Goal: Information Seeking & Learning: Learn about a topic

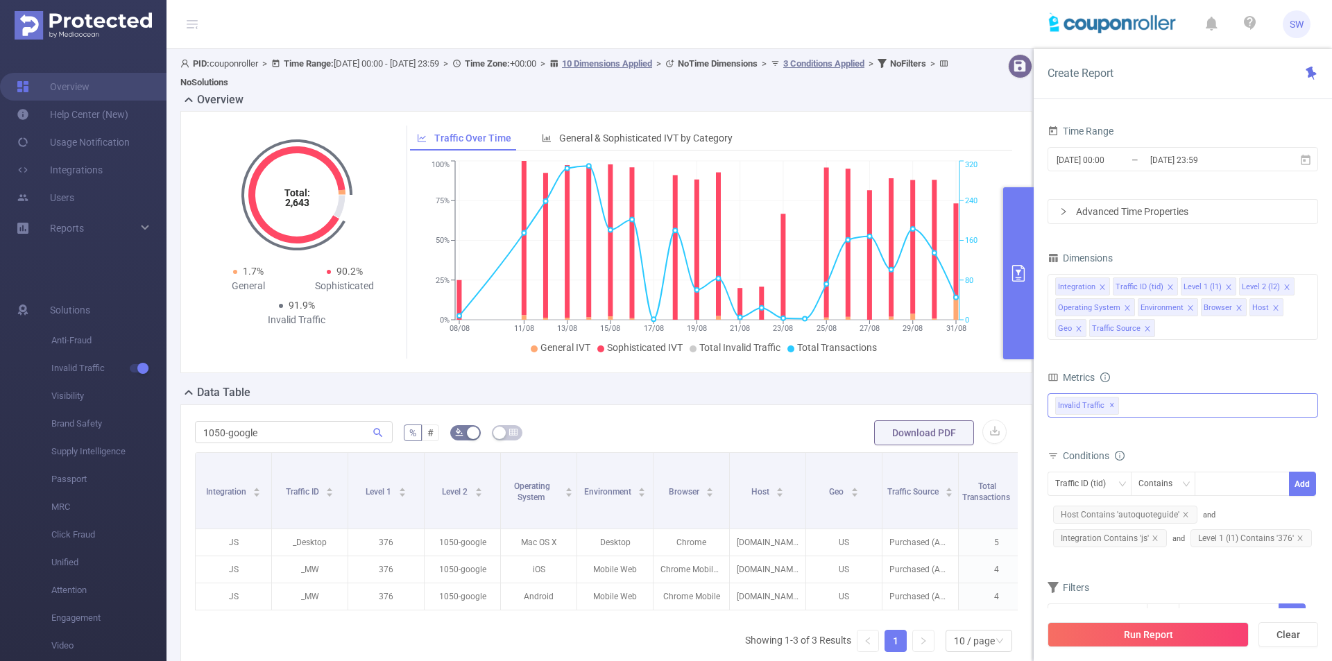
click at [1195, 409] on div "Invalid Traffic ✕" at bounding box center [1183, 405] width 271 height 24
click at [1120, 416] on strong "Anti-Fraud" at bounding box center [1107, 411] width 48 height 11
click at [1171, 634] on button "Run Report" at bounding box center [1148, 634] width 201 height 25
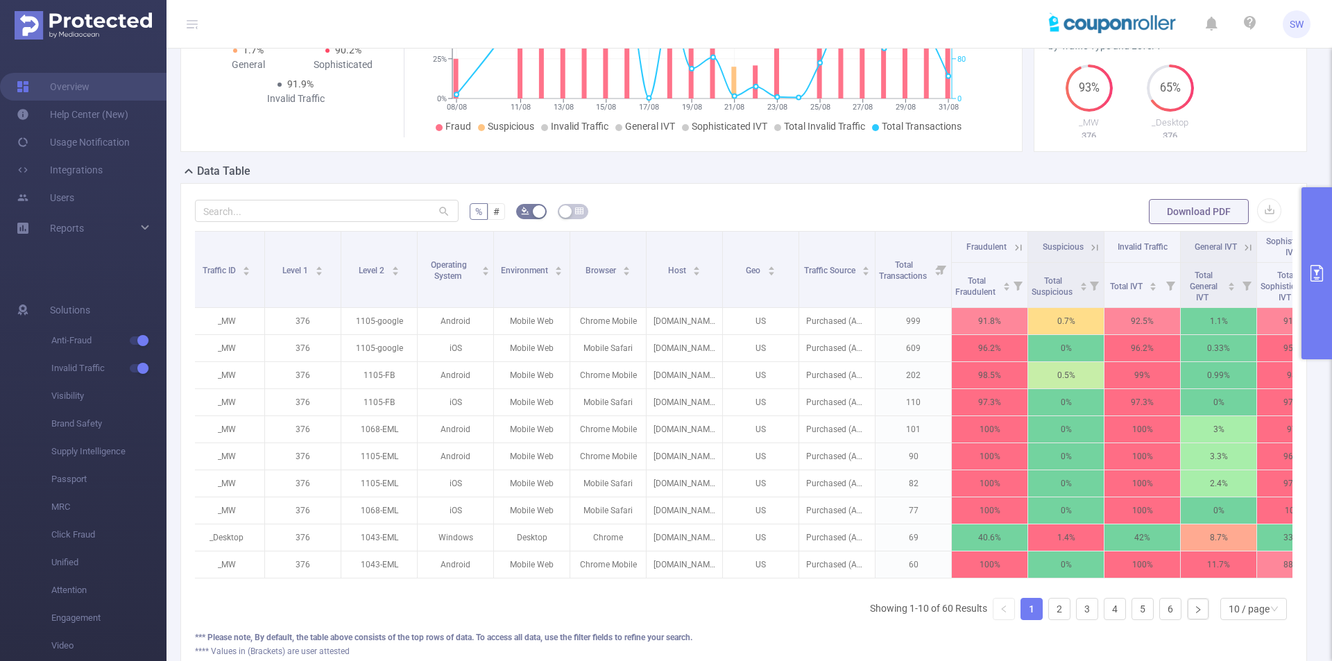
scroll to position [0, 214]
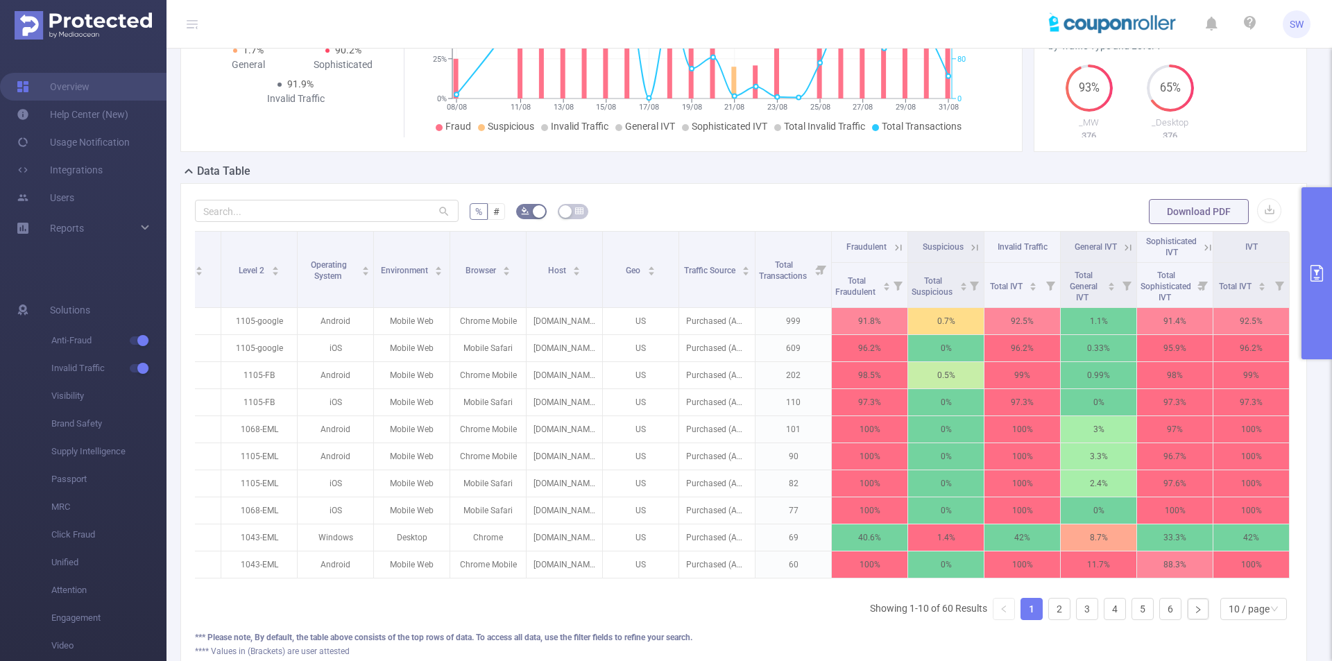
click at [1318, 241] on button "primary" at bounding box center [1317, 273] width 31 height 172
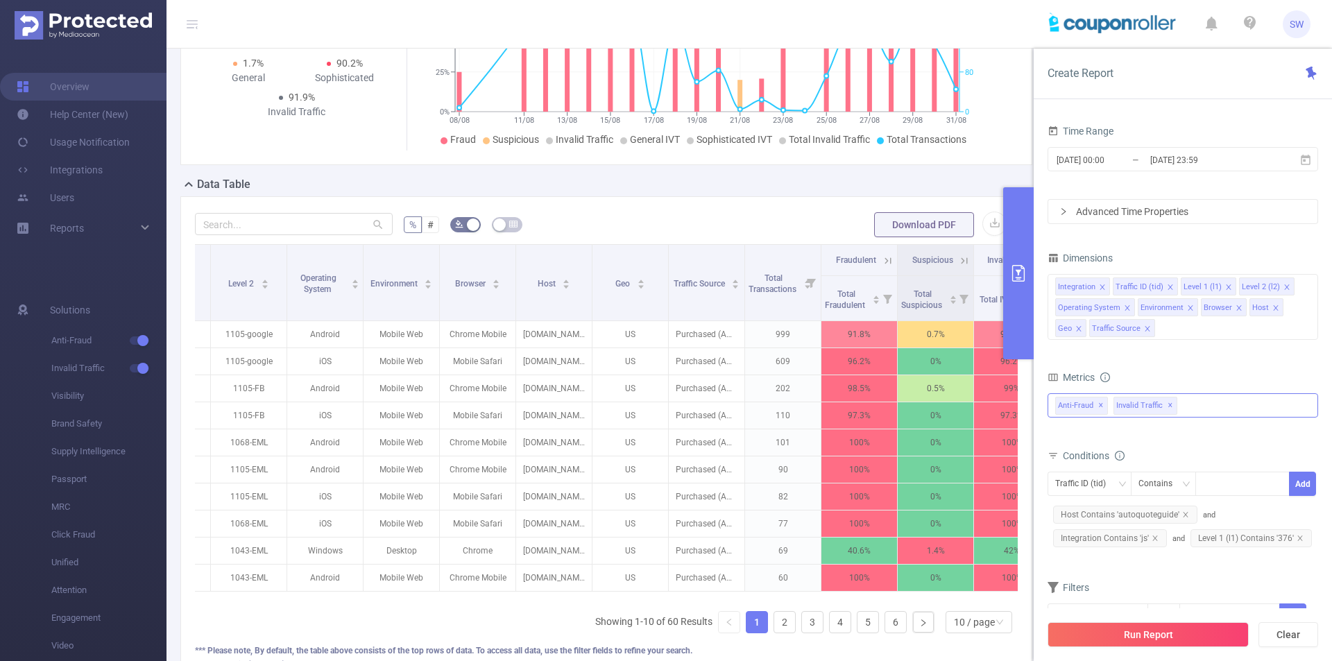
click at [1202, 408] on div "Anti-Fraud Invalid Traffic Anti-Fraud ✕ Invalid Traffic ✕" at bounding box center [1183, 405] width 271 height 24
click at [1054, 417] on span at bounding box center [1057, 412] width 17 height 17
click at [1083, 462] on span at bounding box center [1083, 460] width 11 height 11
click at [1055, 511] on icon "icon: caret-down" at bounding box center [1056, 509] width 3 height 5
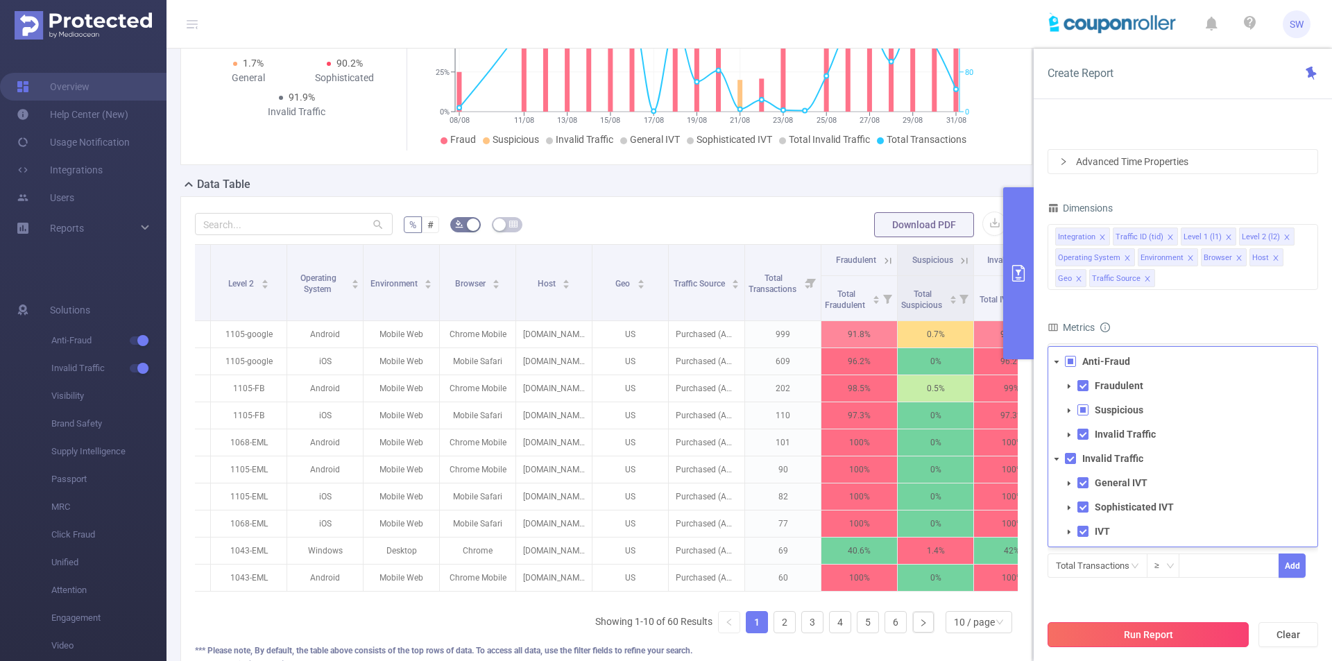
click at [1180, 634] on button "Run Report" at bounding box center [1148, 634] width 201 height 25
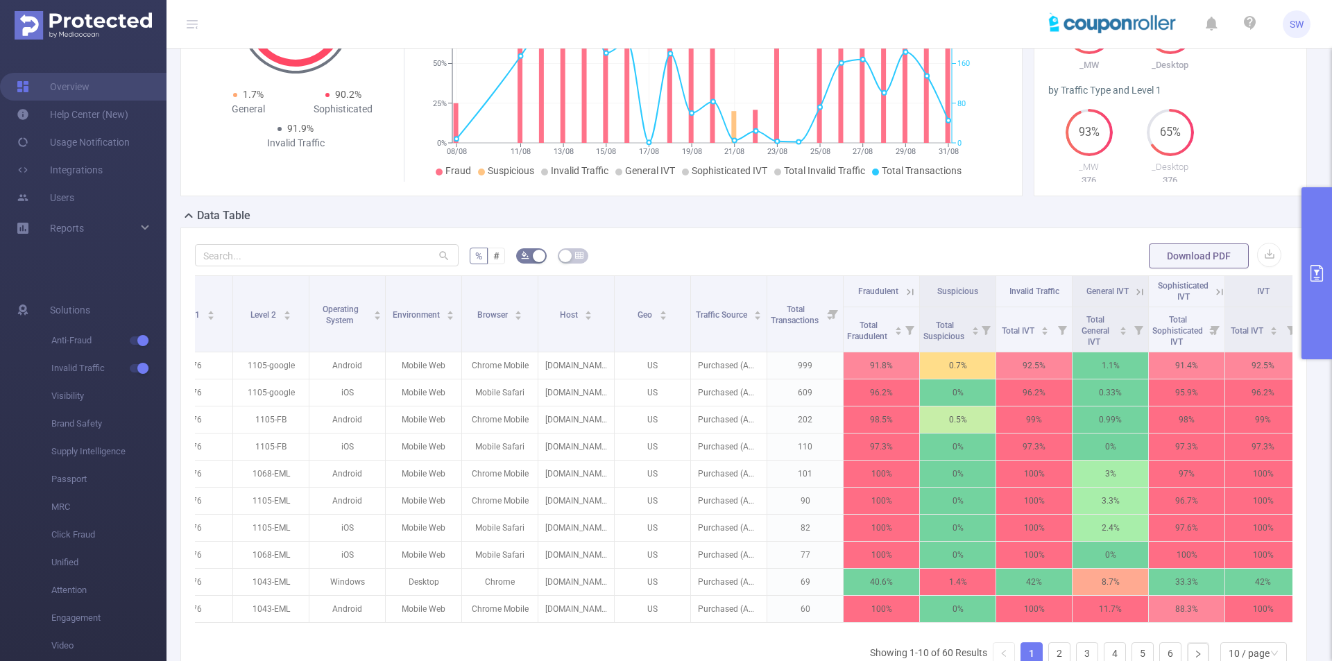
scroll to position [0, 214]
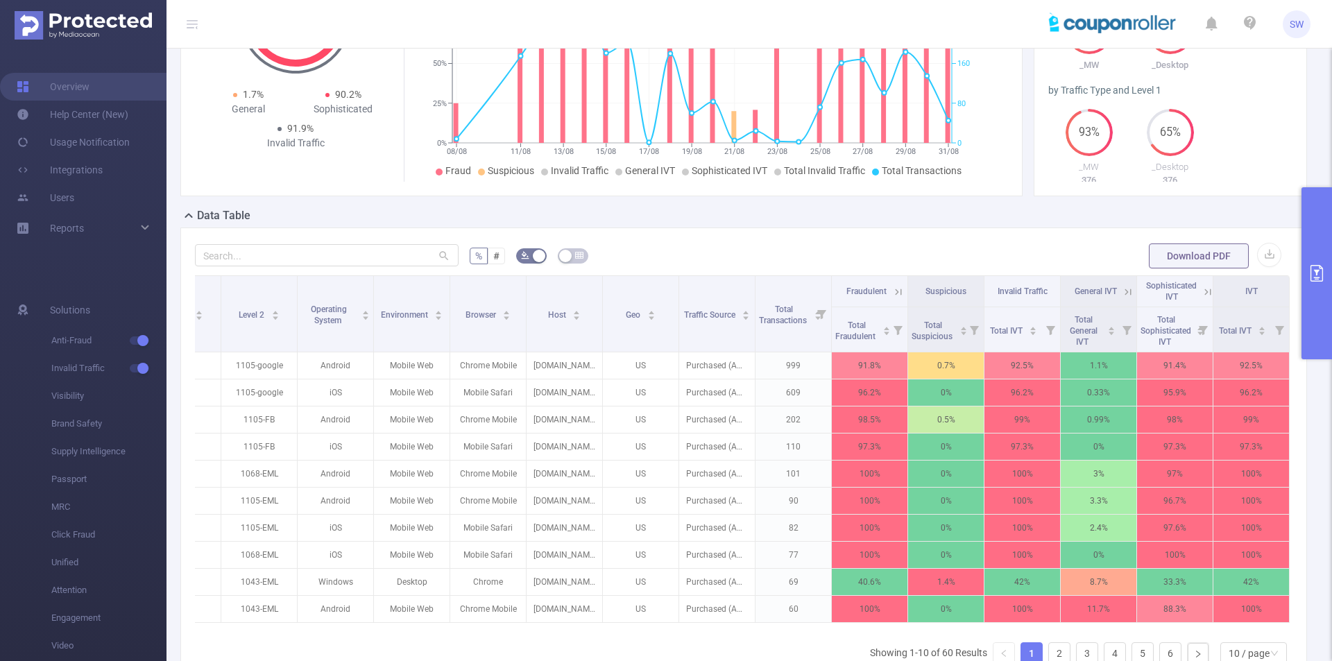
click at [1314, 273] on icon "primary" at bounding box center [1317, 273] width 17 height 17
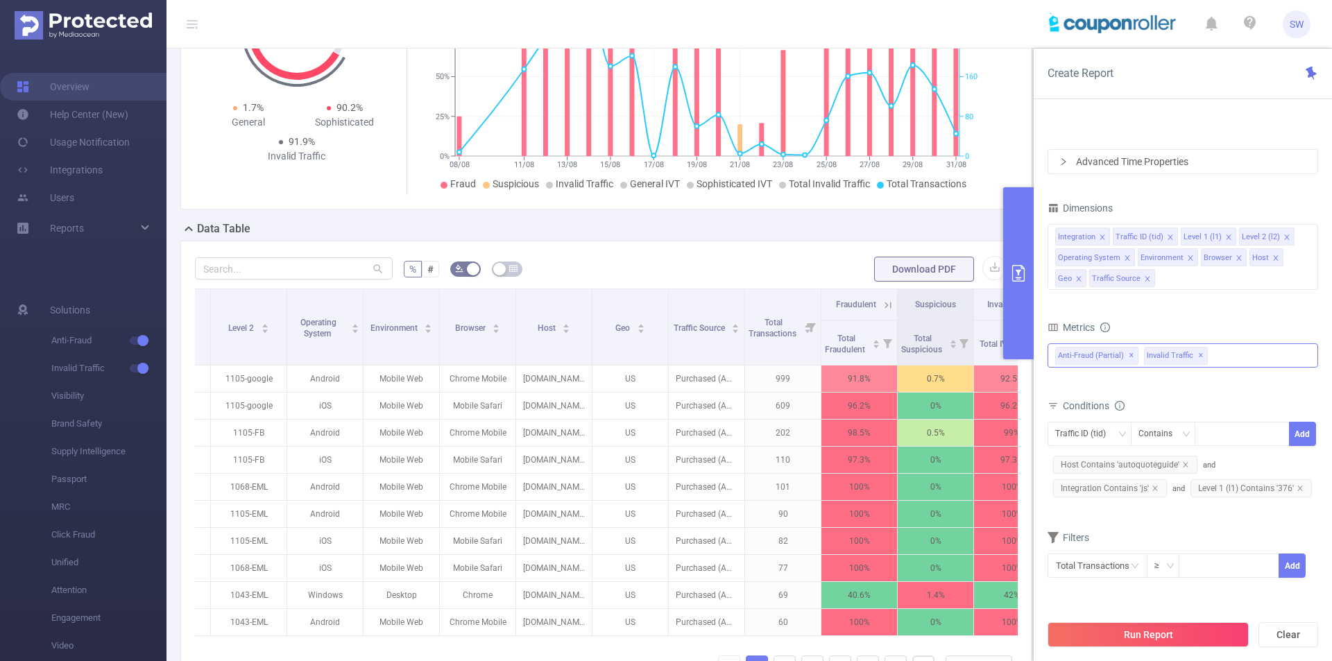
click at [1239, 358] on div "Anti-Fraud Fraudulent Suspicious Invalid Traffic Invalid Traffic General IVT So…" at bounding box center [1183, 356] width 271 height 24
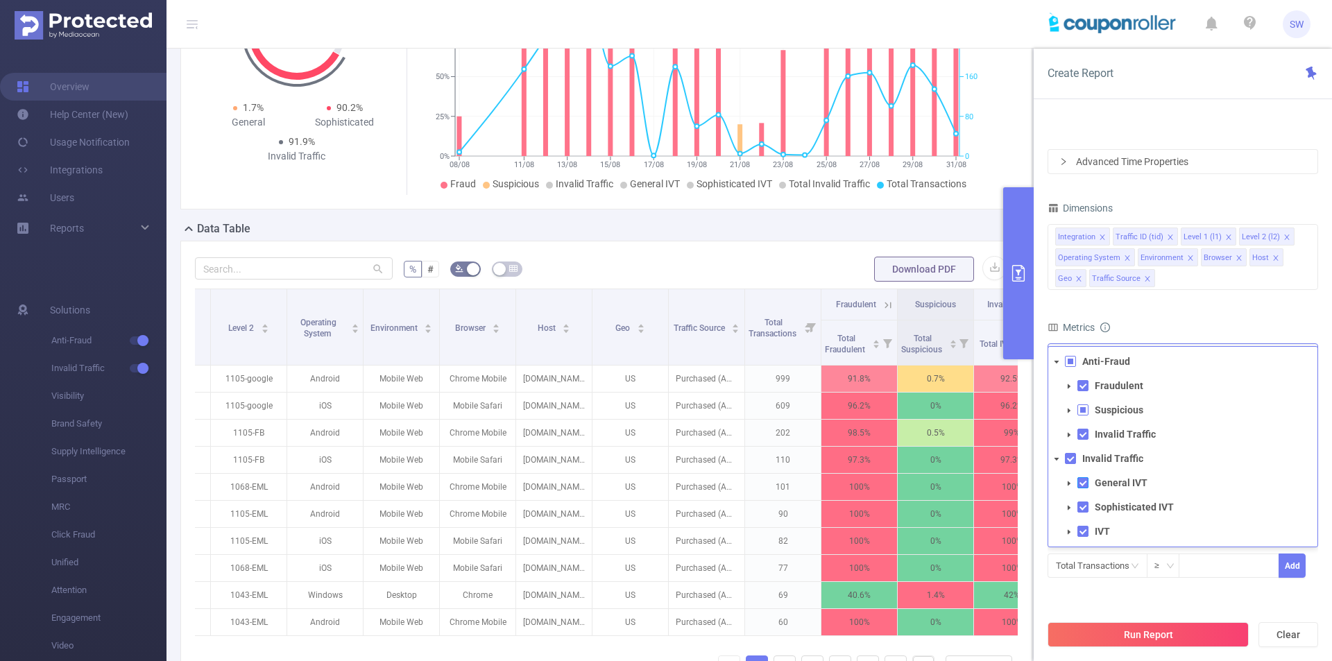
click at [1081, 483] on span at bounding box center [1083, 482] width 11 height 11
click at [1079, 482] on span at bounding box center [1083, 482] width 11 height 11
click at [1082, 481] on span at bounding box center [1083, 482] width 11 height 11
click at [1071, 415] on span at bounding box center [1069, 410] width 17 height 17
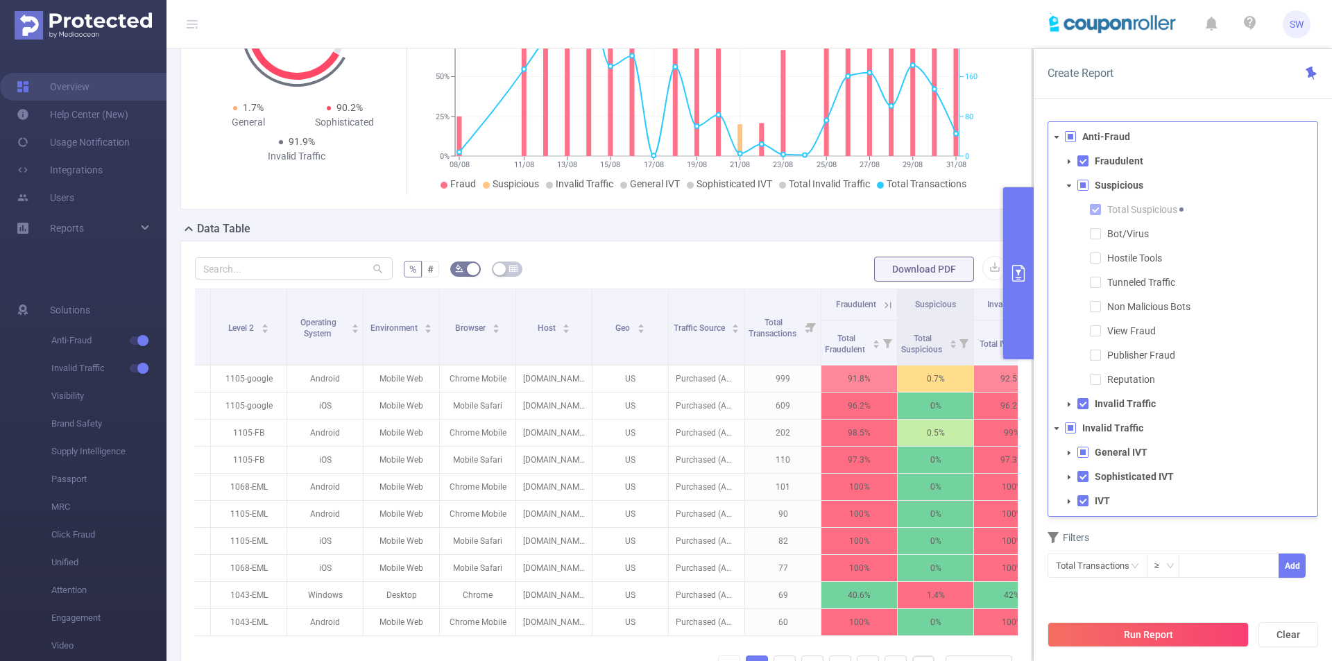
click at [1069, 189] on span at bounding box center [1069, 186] width 17 height 17
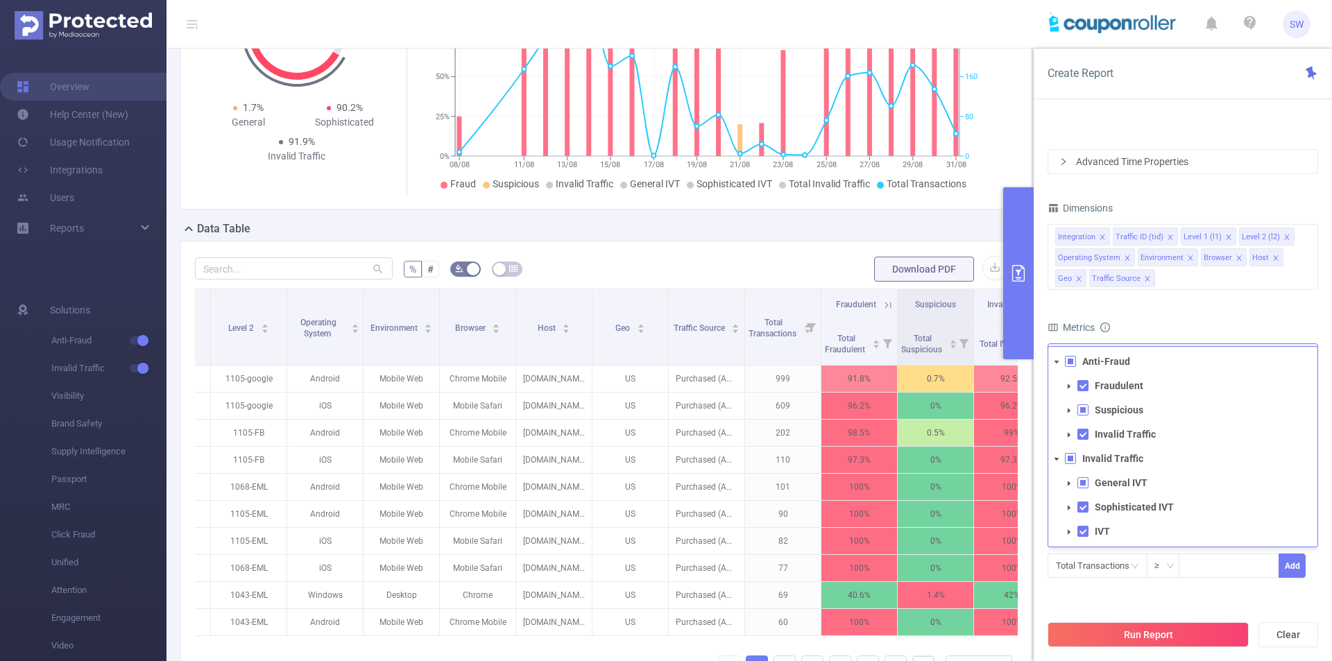
click at [1069, 385] on icon "icon: caret-down" at bounding box center [1069, 386] width 3 height 5
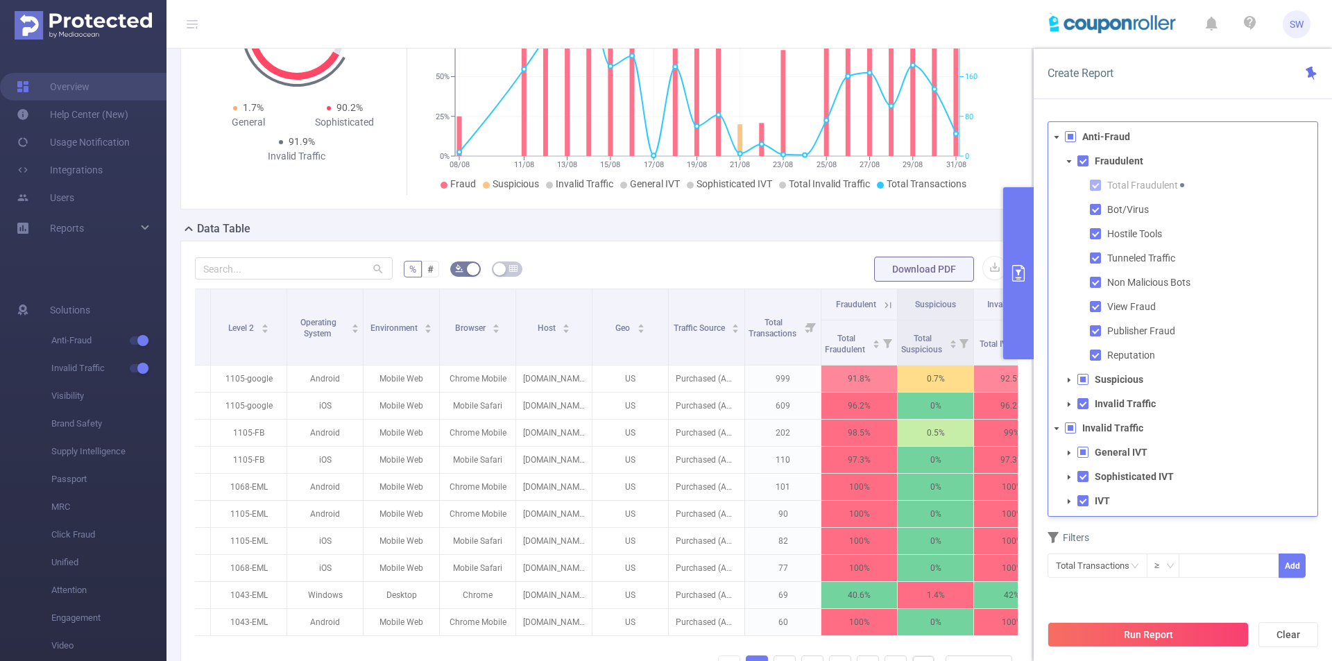
click at [1071, 159] on icon "icon: caret-down" at bounding box center [1069, 161] width 7 height 7
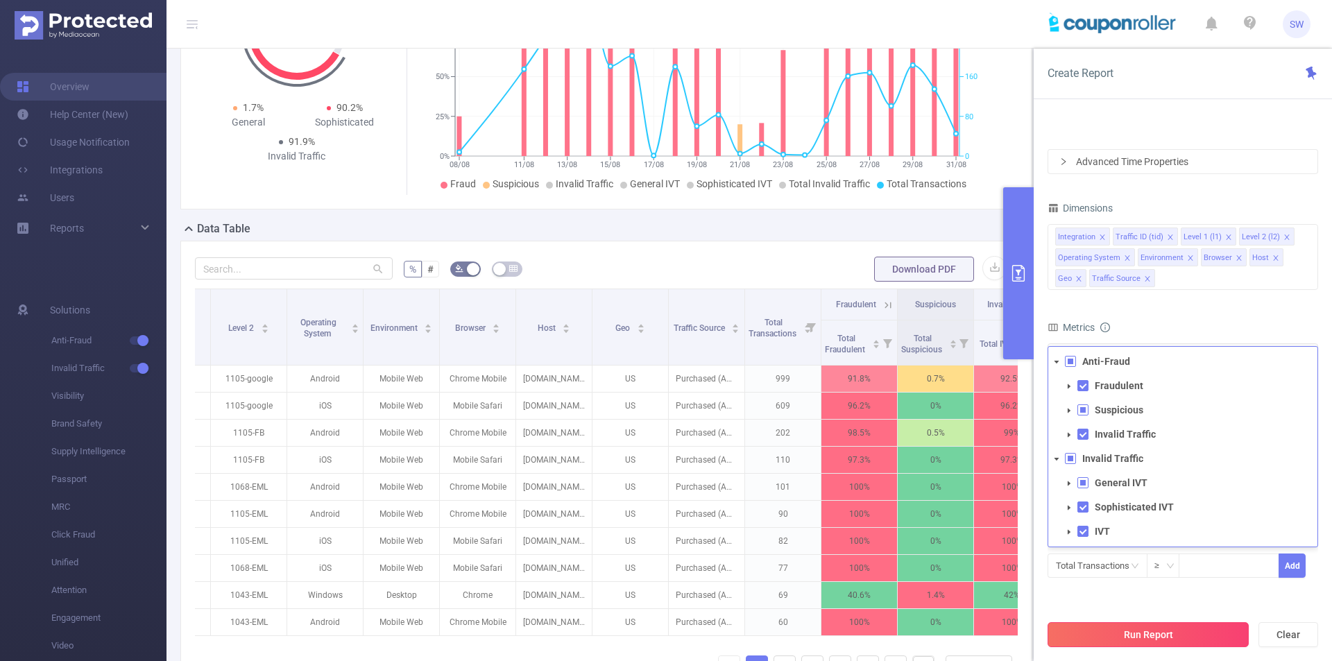
click at [1157, 630] on button "Run Report" at bounding box center [1148, 634] width 201 height 25
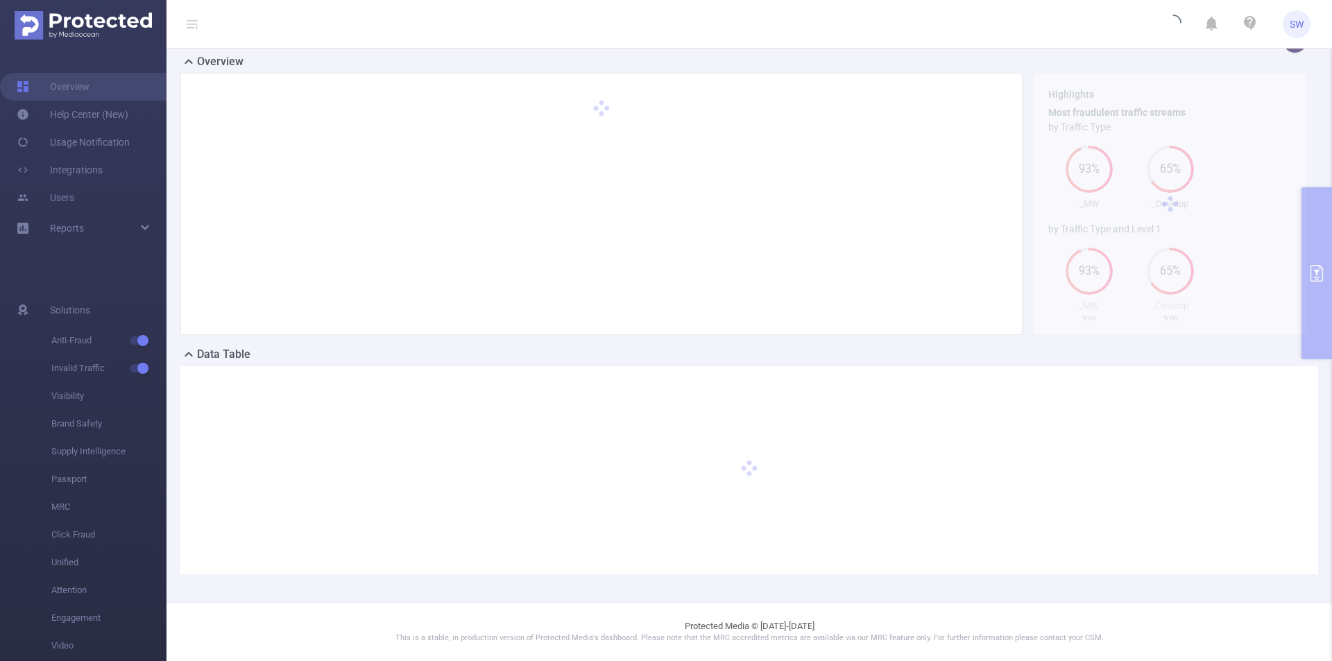
scroll to position [25, 0]
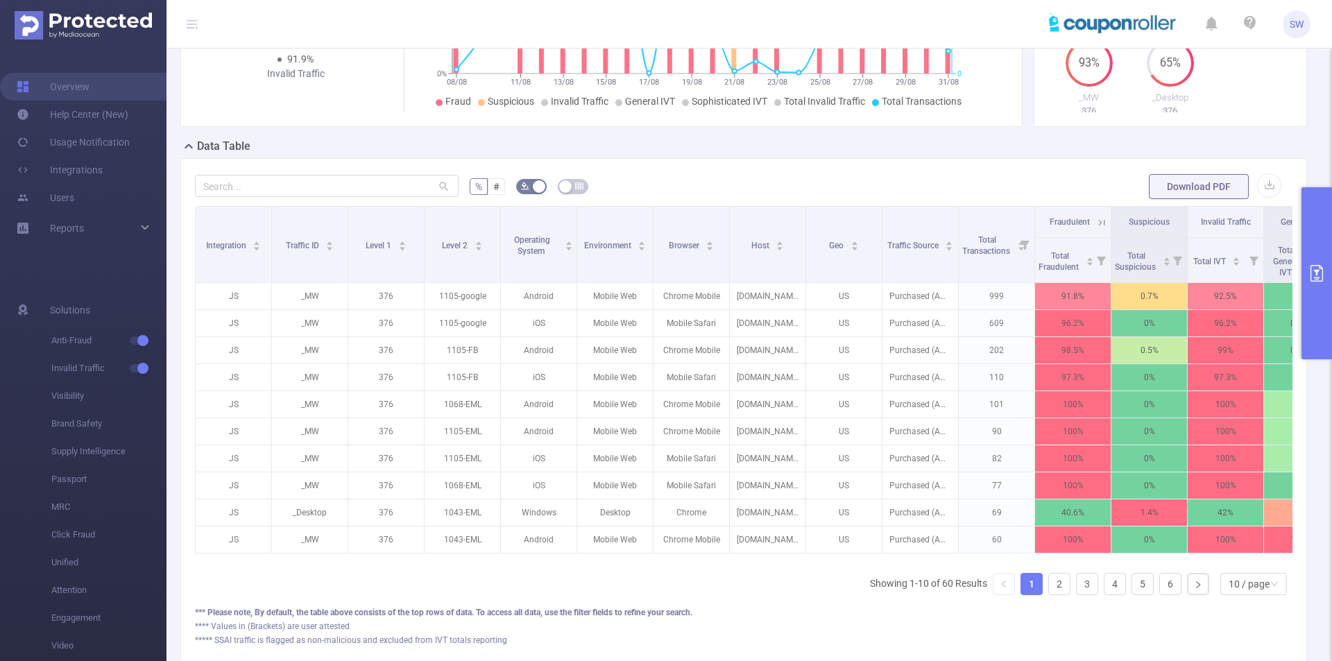
scroll to position [0, 214]
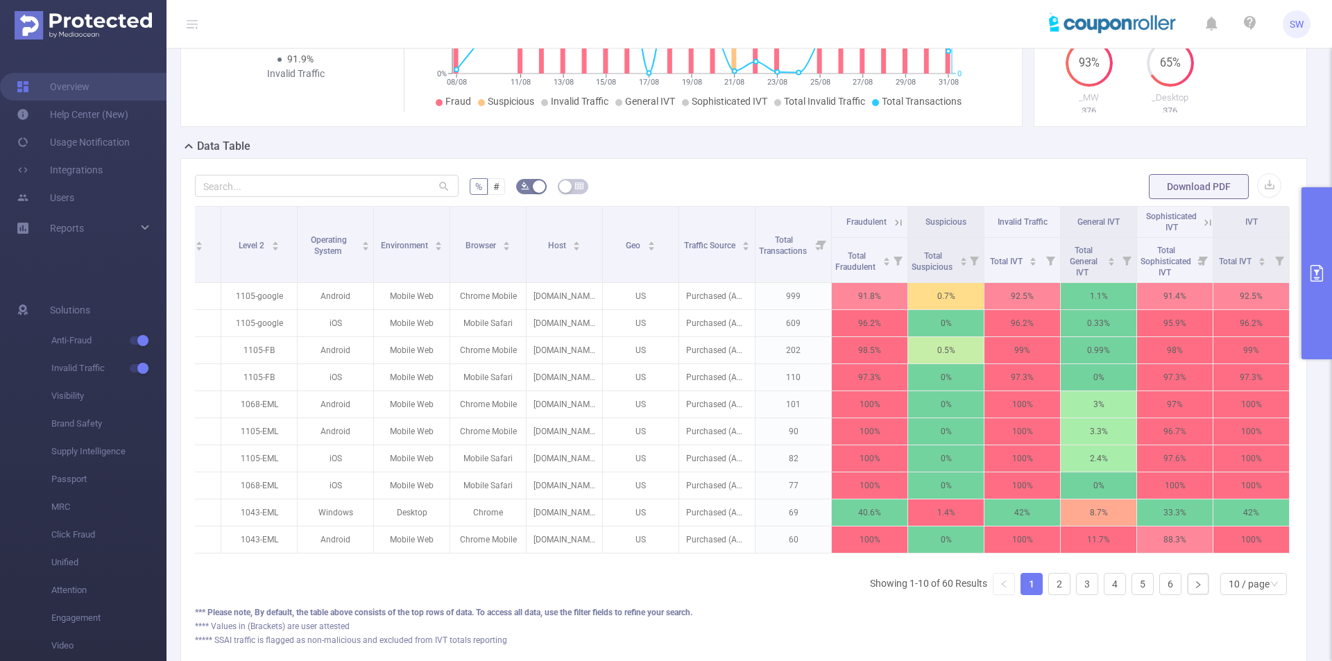
click at [1314, 243] on button "primary" at bounding box center [1317, 273] width 31 height 172
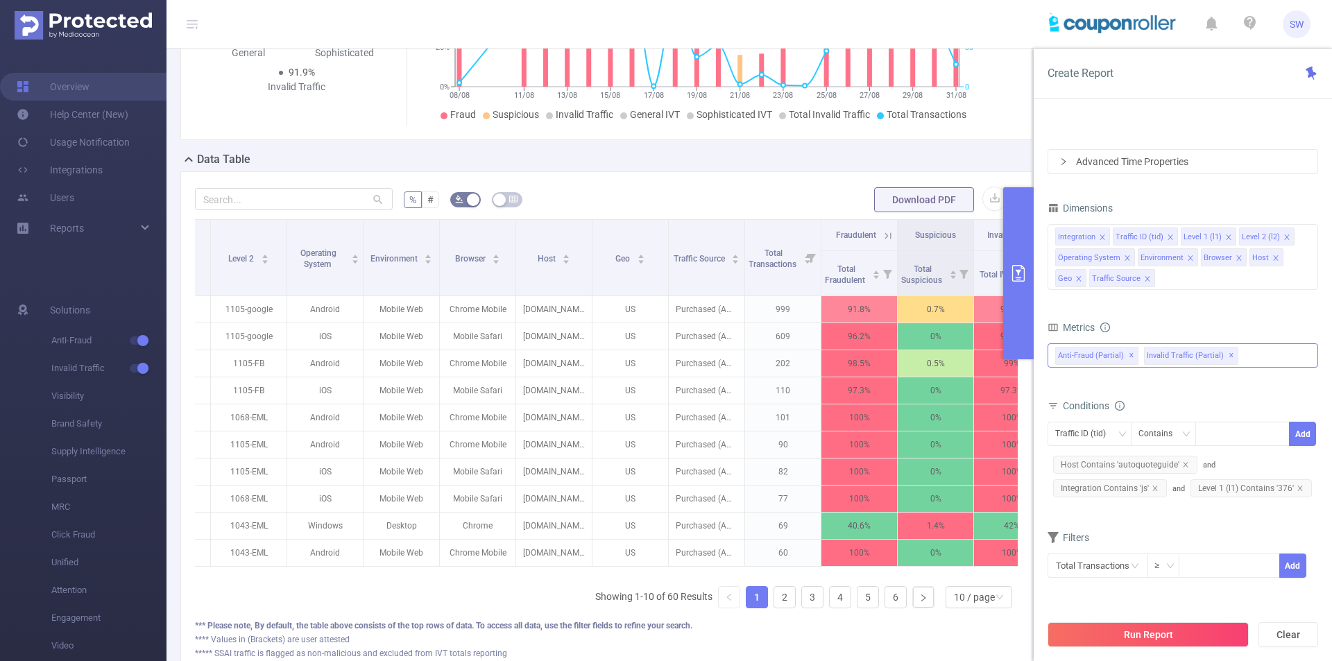
click at [1264, 352] on div "Anti-Fraud Fraudulent Suspicious Invalid Traffic Invalid Traffic General IVT So…" at bounding box center [1183, 356] width 271 height 24
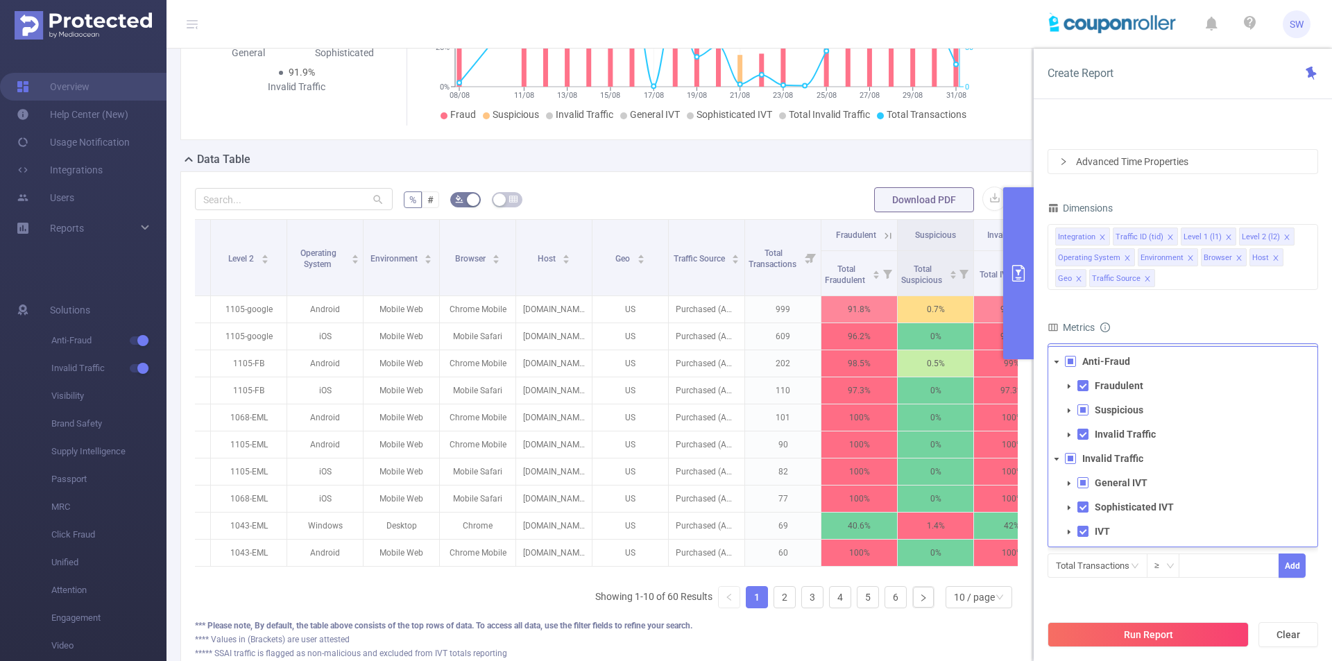
click at [1084, 485] on span at bounding box center [1083, 482] width 11 height 11
click at [1067, 482] on icon "icon: caret-down" at bounding box center [1069, 483] width 7 height 7
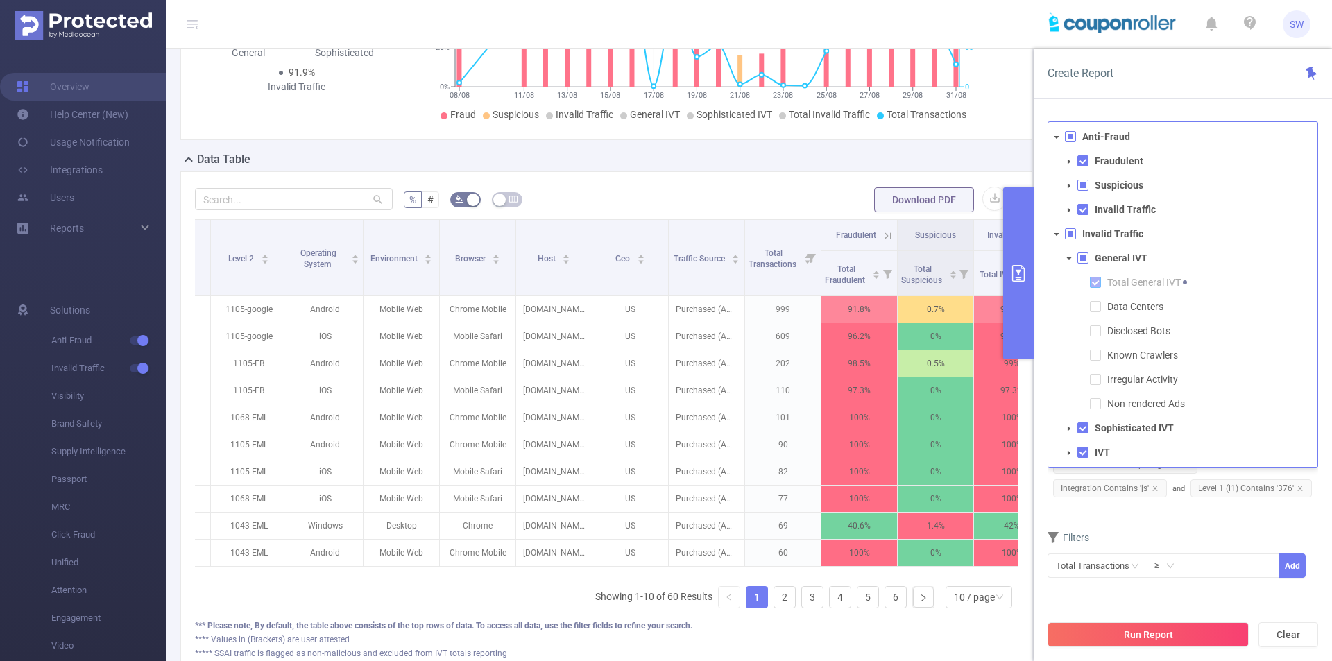
click at [1094, 282] on span at bounding box center [1095, 282] width 11 height 11
click at [1083, 259] on span at bounding box center [1083, 258] width 11 height 11
click at [1069, 185] on icon "icon: caret-down" at bounding box center [1069, 185] width 3 height 5
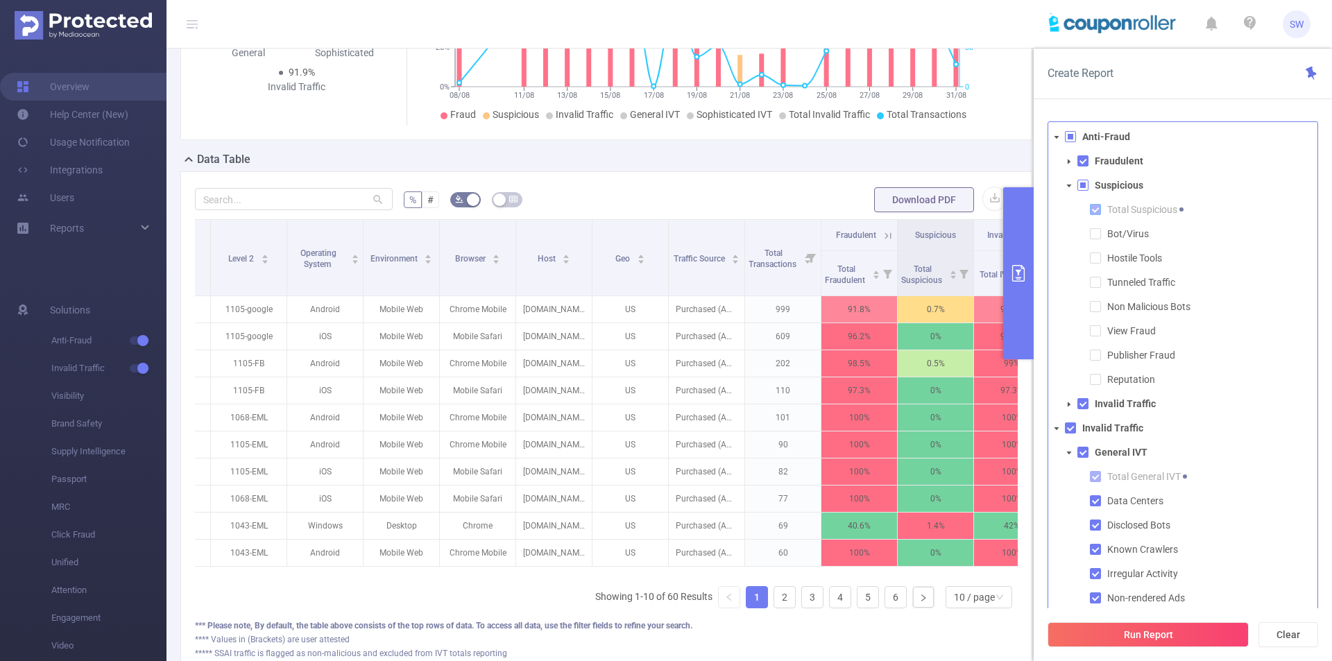
click at [1094, 208] on span at bounding box center [1095, 209] width 11 height 11
click at [1080, 188] on span at bounding box center [1083, 185] width 11 height 11
click at [1067, 186] on icon "icon: caret-down" at bounding box center [1069, 186] width 7 height 7
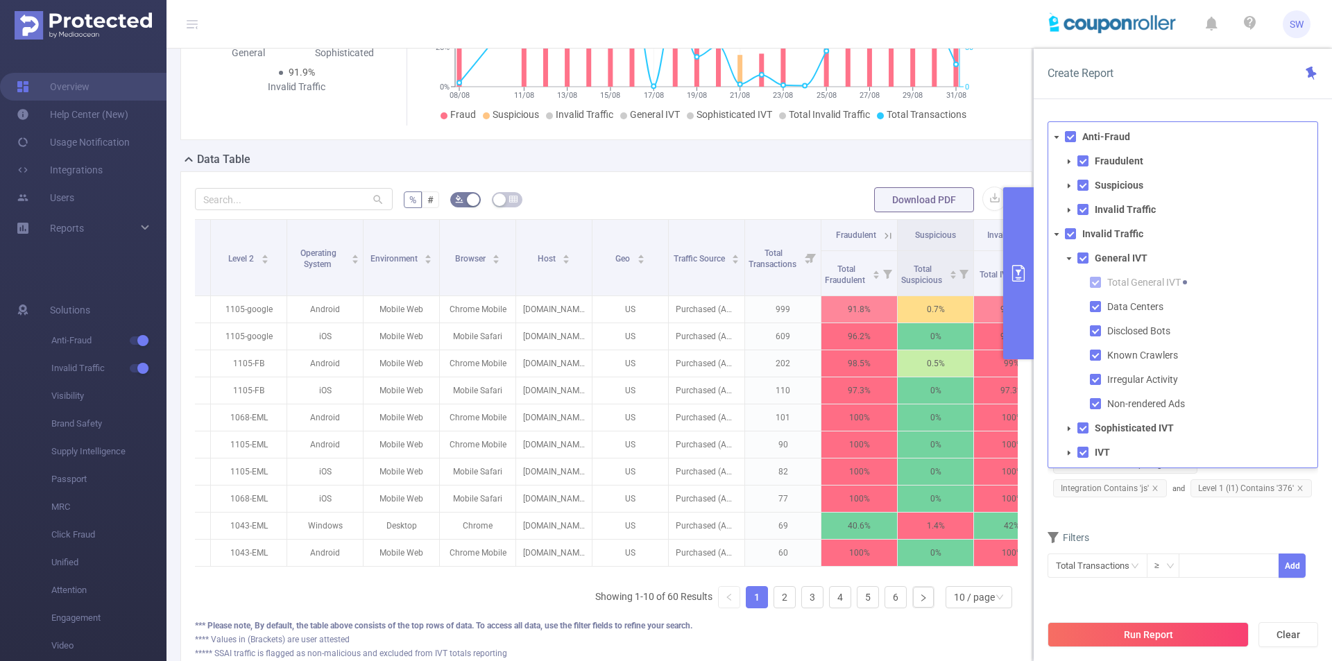
click at [1070, 261] on icon "icon: caret-down" at bounding box center [1069, 258] width 7 height 7
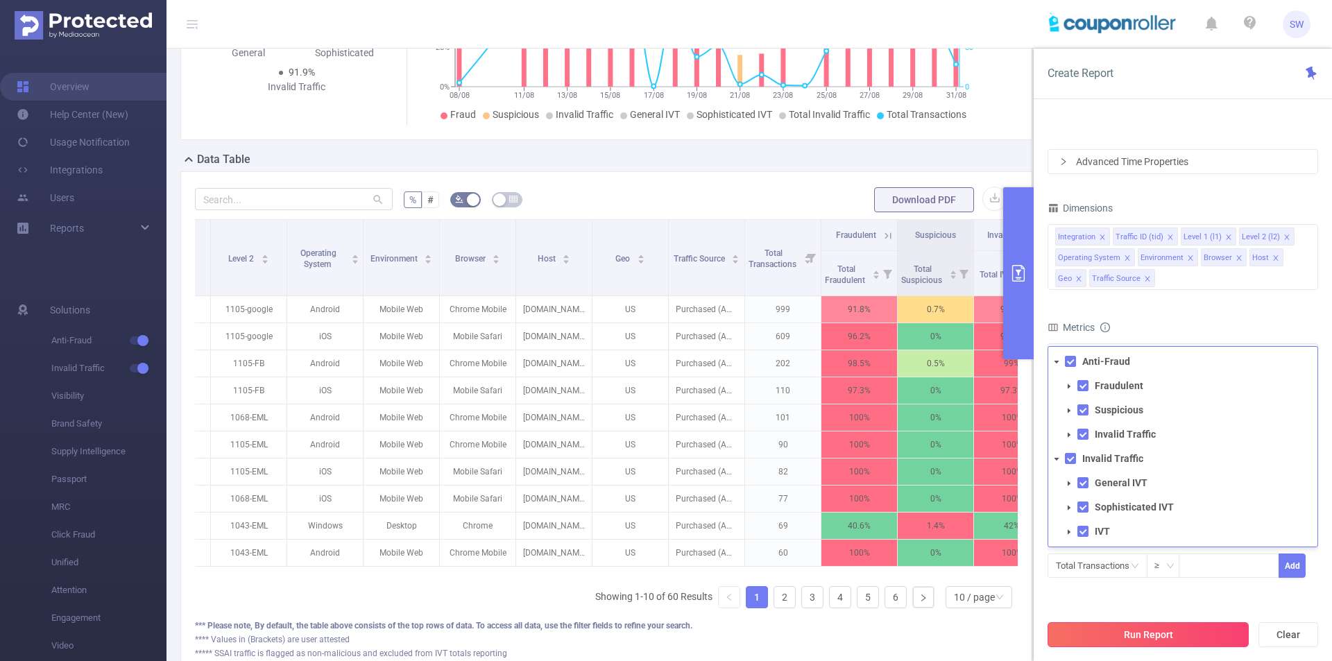
click at [1196, 634] on button "Run Report" at bounding box center [1148, 634] width 201 height 25
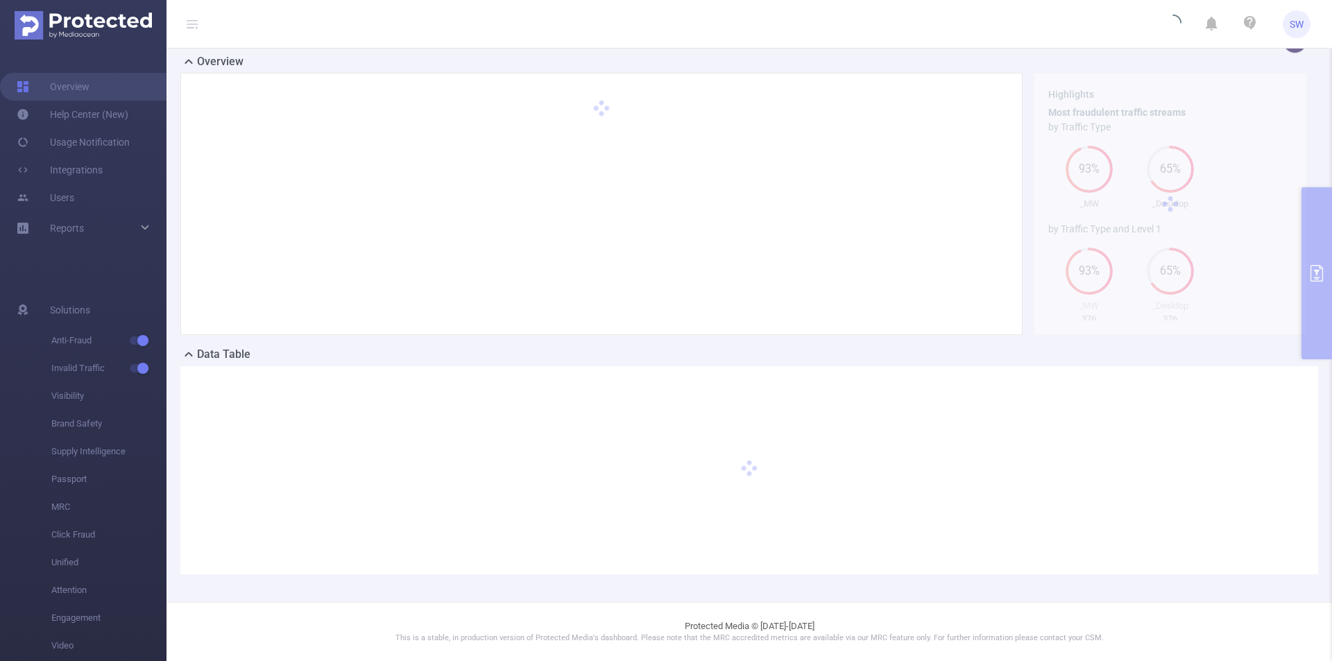
scroll to position [25, 0]
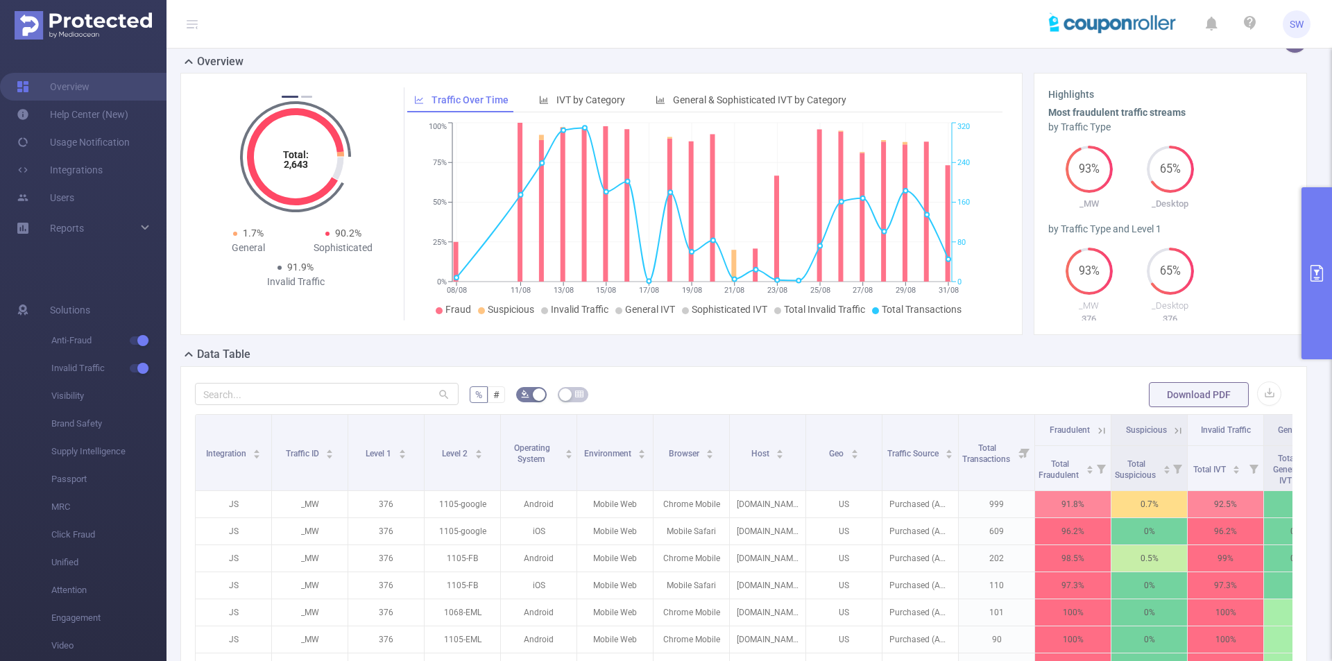
scroll to position [233, 0]
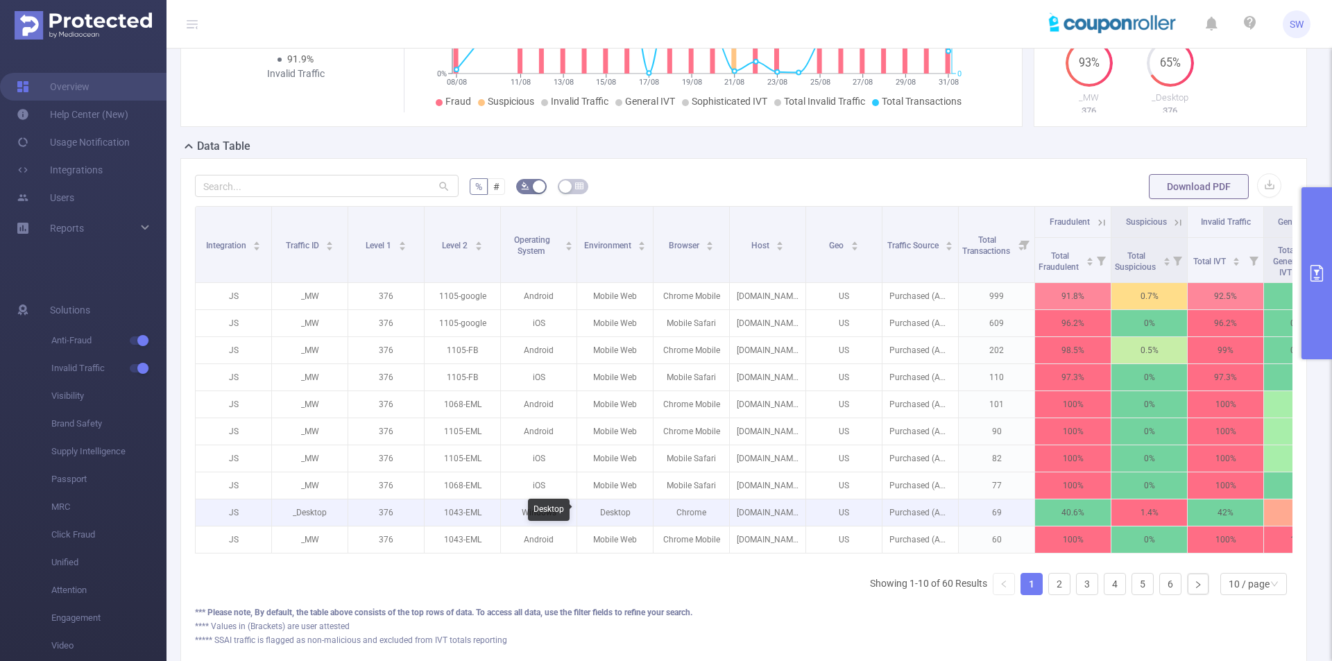
click at [609, 516] on p "Desktop" at bounding box center [615, 513] width 76 height 26
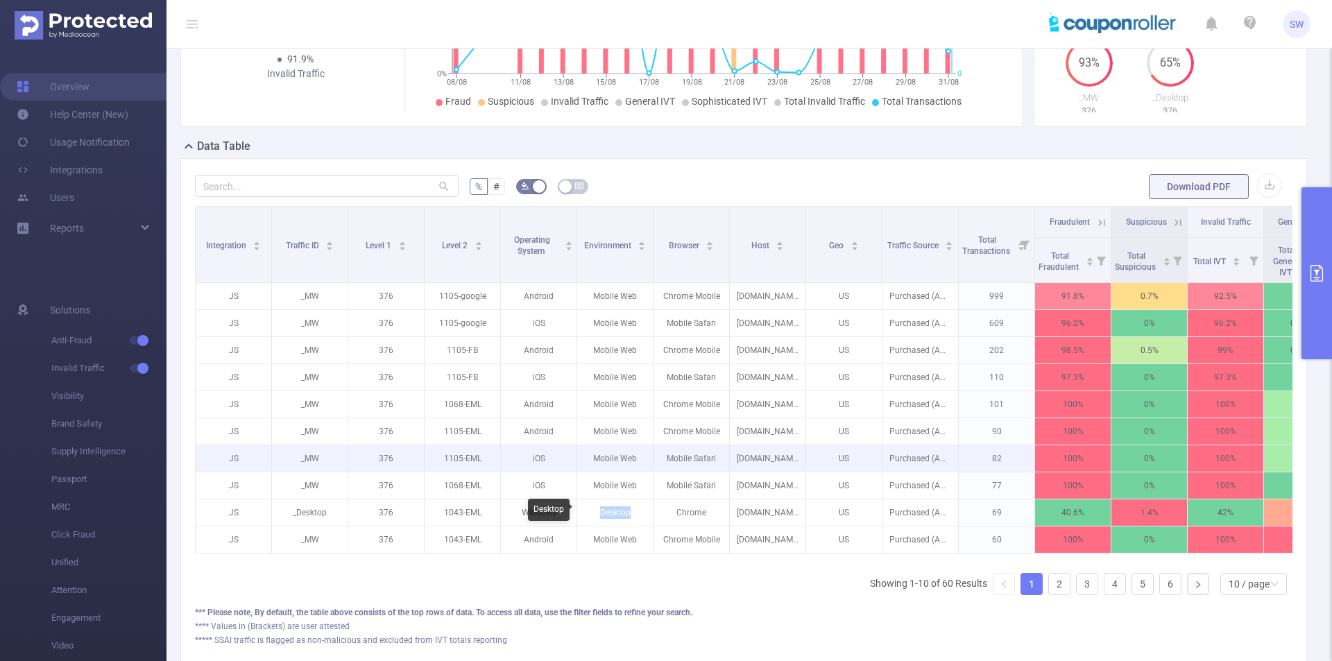
copy p "Desktop"
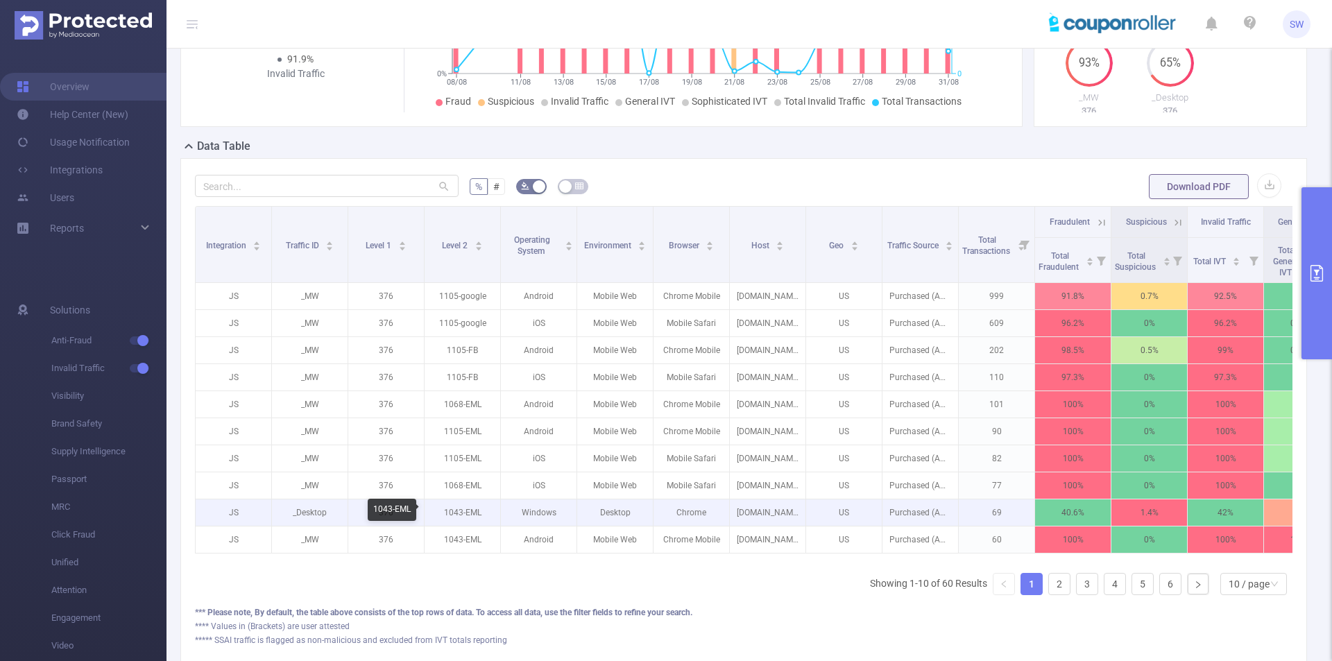
click at [454, 516] on p "1043-EML" at bounding box center [463, 513] width 76 height 26
copy p "1043-EML"
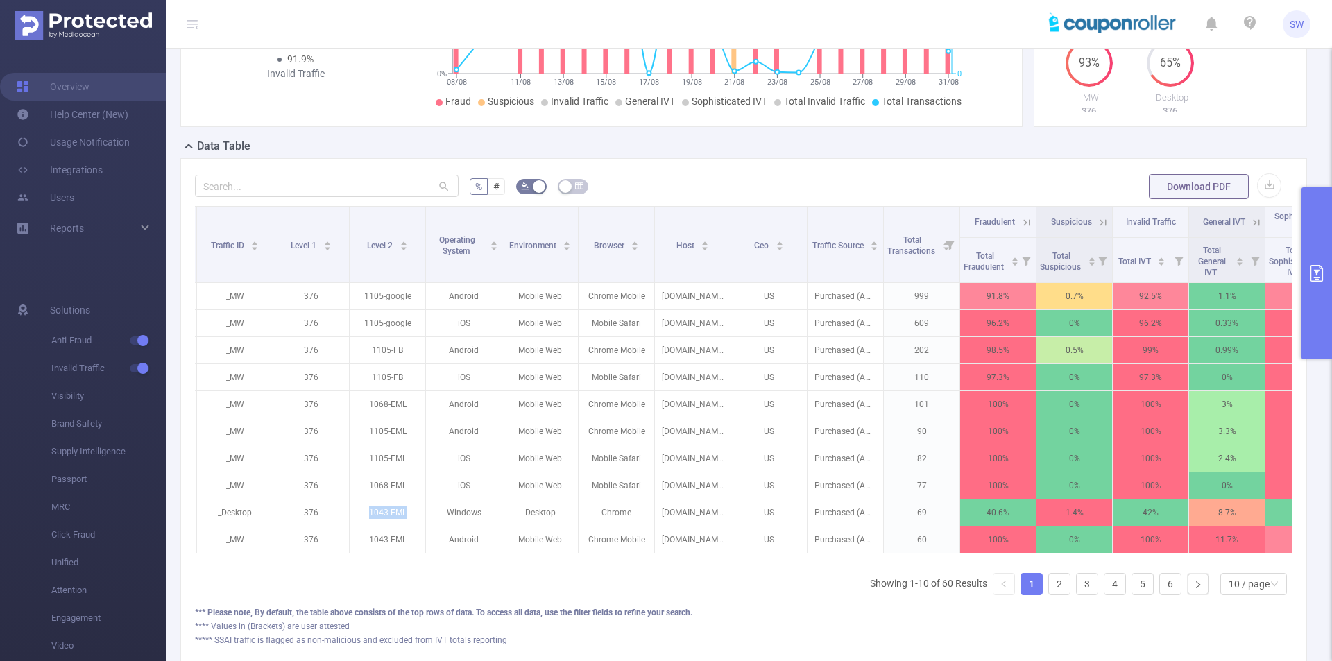
scroll to position [0, 85]
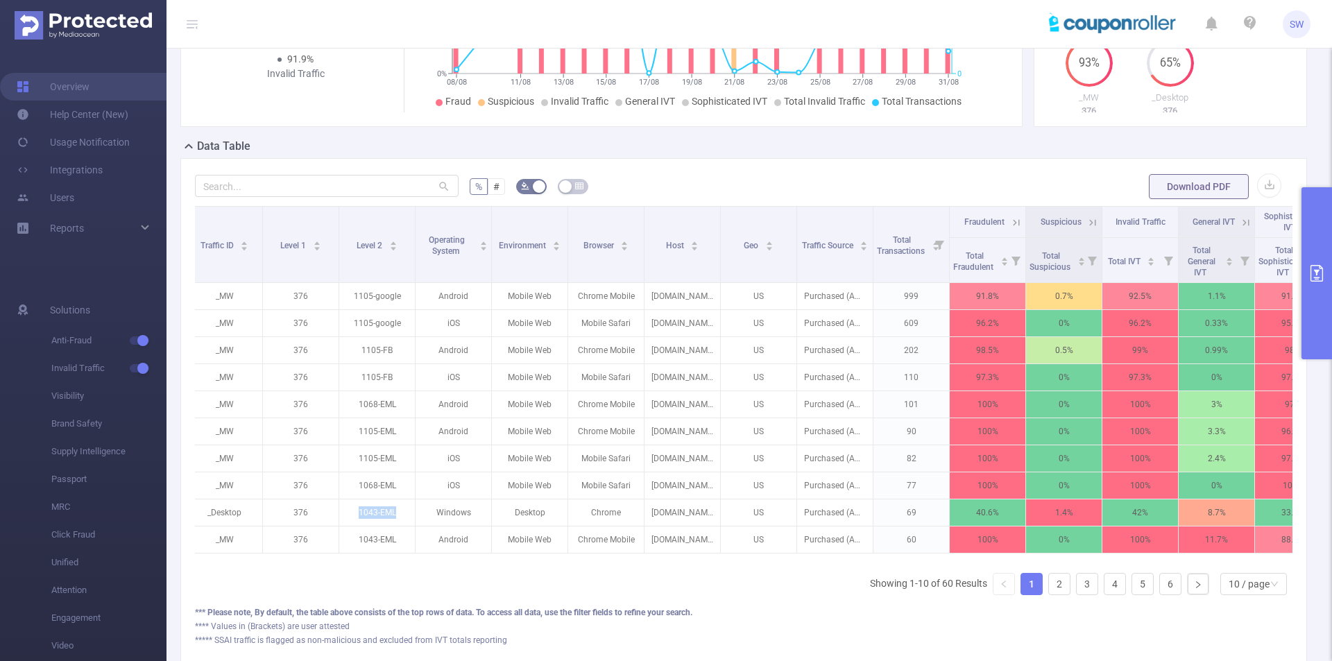
copy p "1043-EML"
click at [305, 187] on input "text" at bounding box center [327, 186] width 264 height 22
paste input "1043-eml"
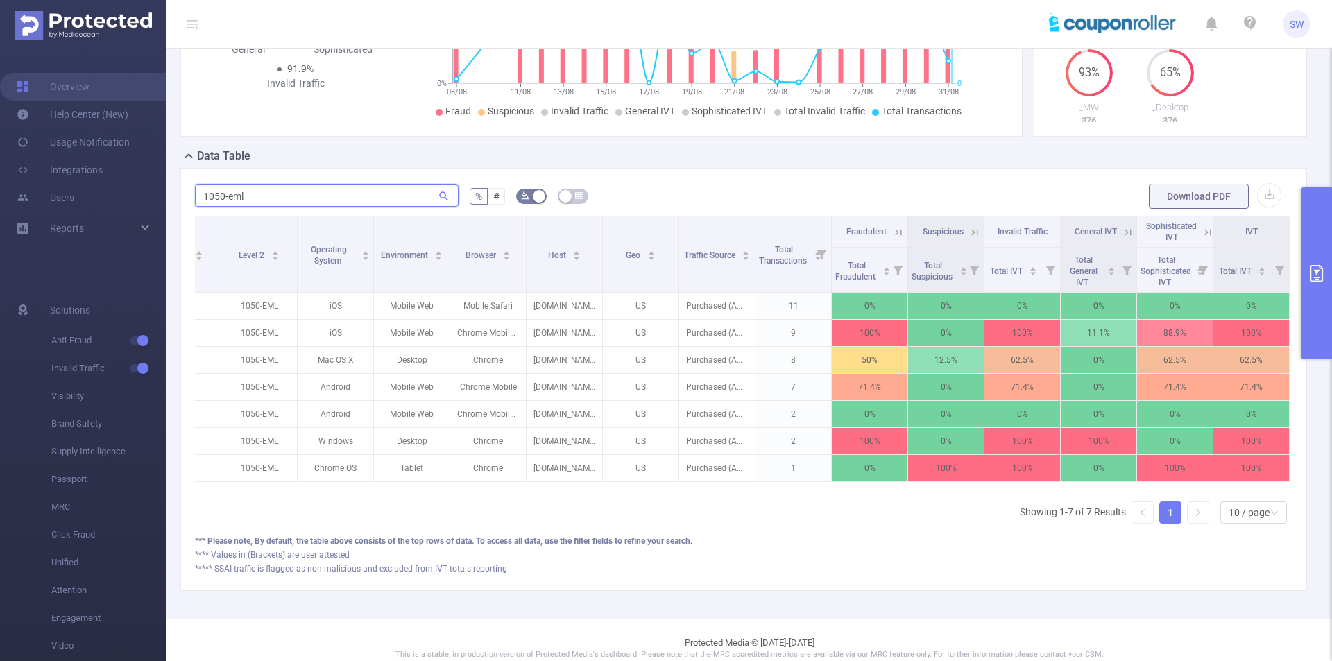
scroll to position [0, 0]
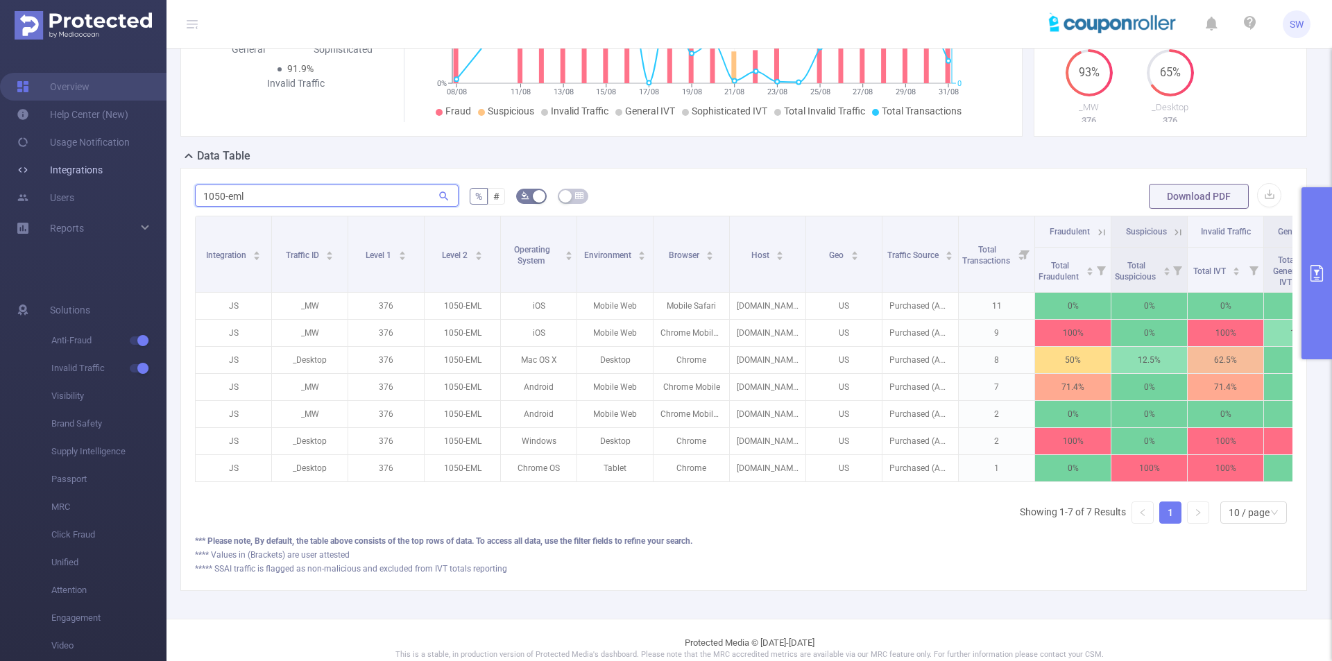
click at [92, 181] on section "Overview Help Center (New) Usage Notification Integrations Users Reports Soluti…" at bounding box center [666, 330] width 1332 height 661
click at [324, 198] on input "1050-eml" at bounding box center [327, 196] width 264 height 22
paste input "105-google"
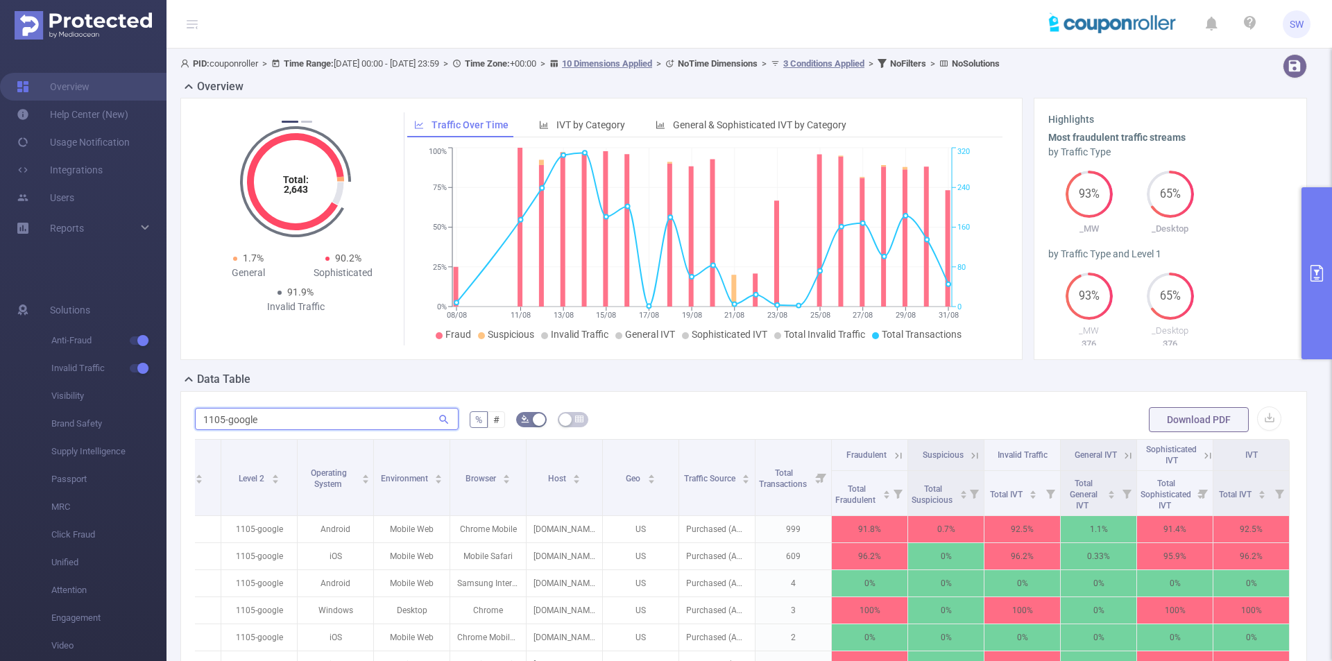
type input "1105-google"
click at [1315, 250] on button "primary" at bounding box center [1317, 273] width 31 height 172
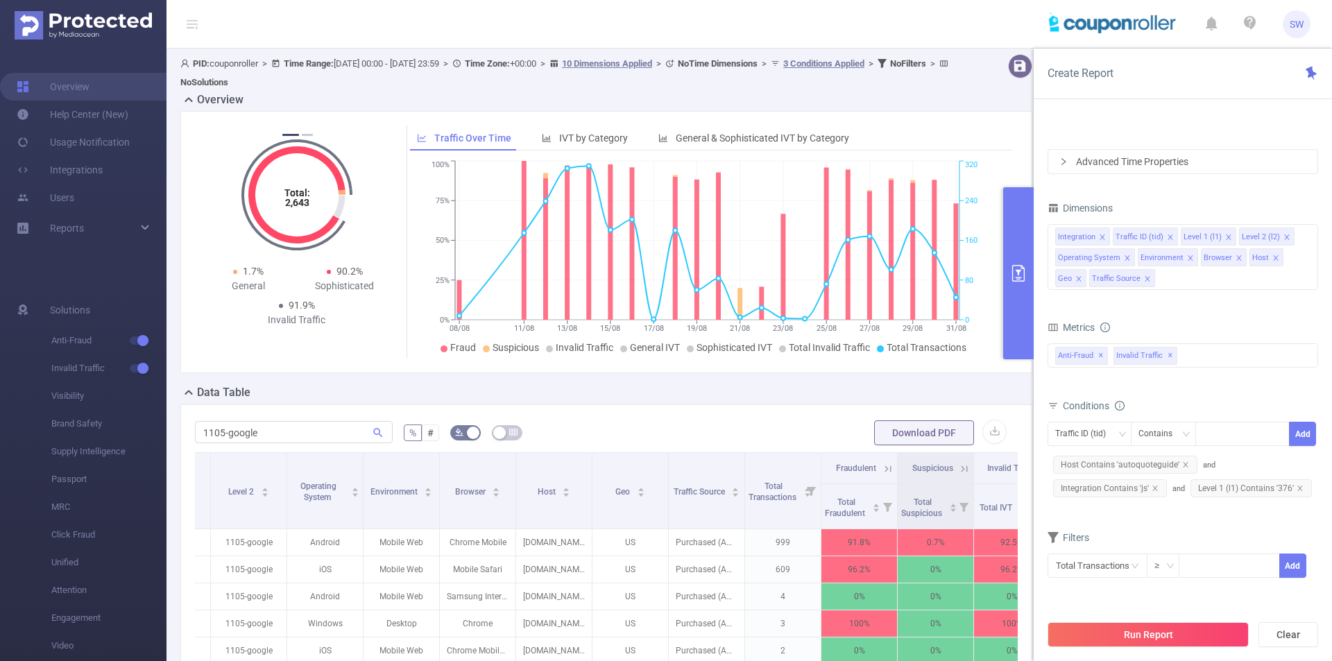
click at [366, 61] on span "PID: couponroller > Time Range: [DATE] 00:00 - [DATE] 23:59 > Time Zone: +00:00…" at bounding box center [566, 72] width 772 height 29
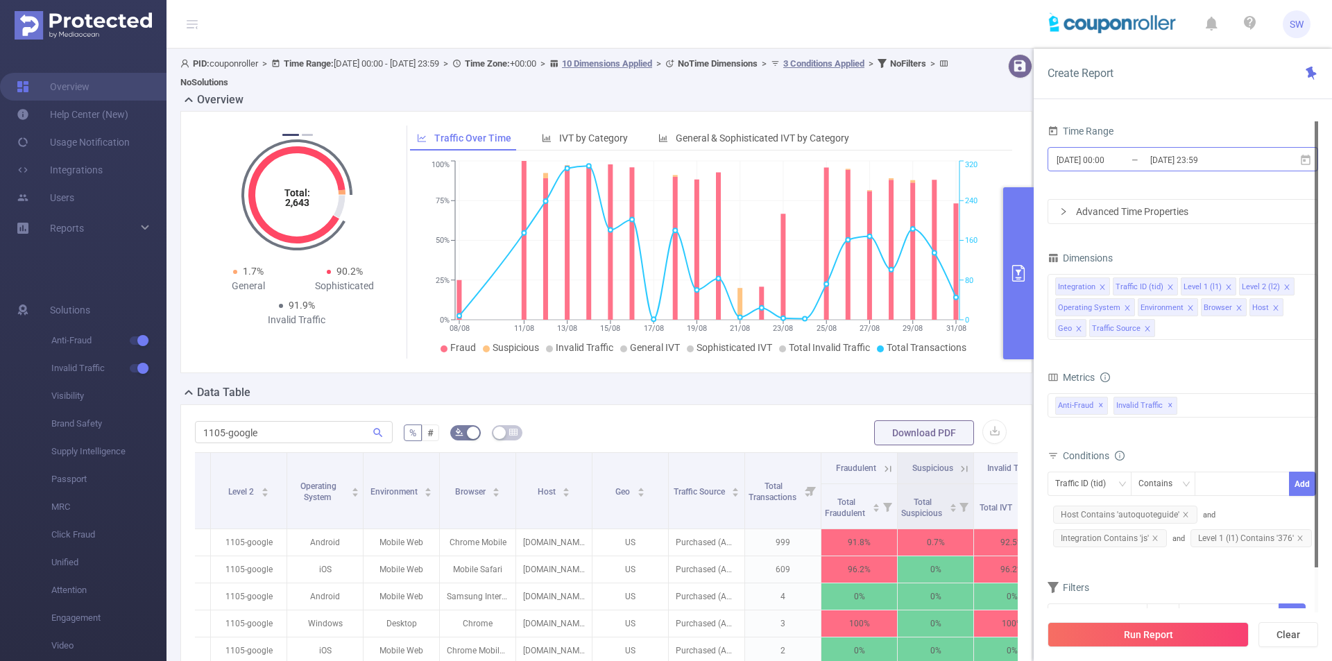
click at [1187, 160] on input "[DATE] 23:59" at bounding box center [1205, 160] width 112 height 19
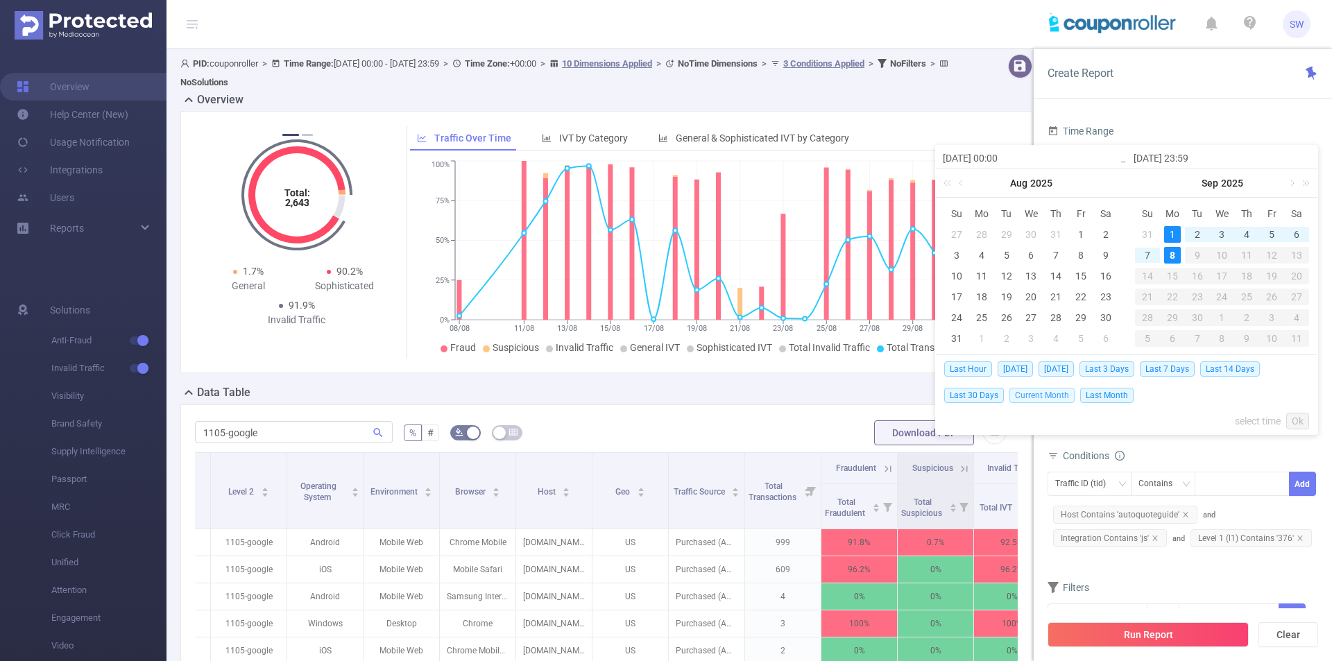
click at [1032, 394] on span "Current Month" at bounding box center [1042, 395] width 65 height 15
type input "[DATE] 00:00"
type input "[DATE] 23:59"
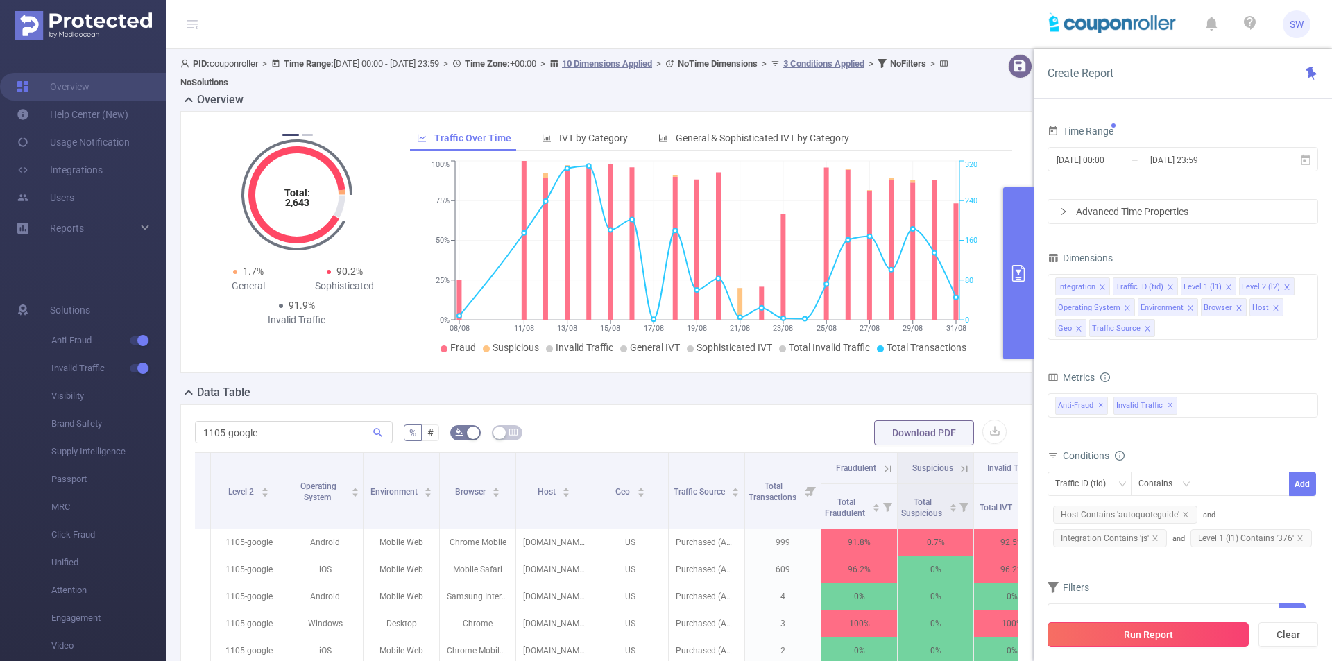
click at [1192, 634] on button "Run Report" at bounding box center [1148, 634] width 201 height 25
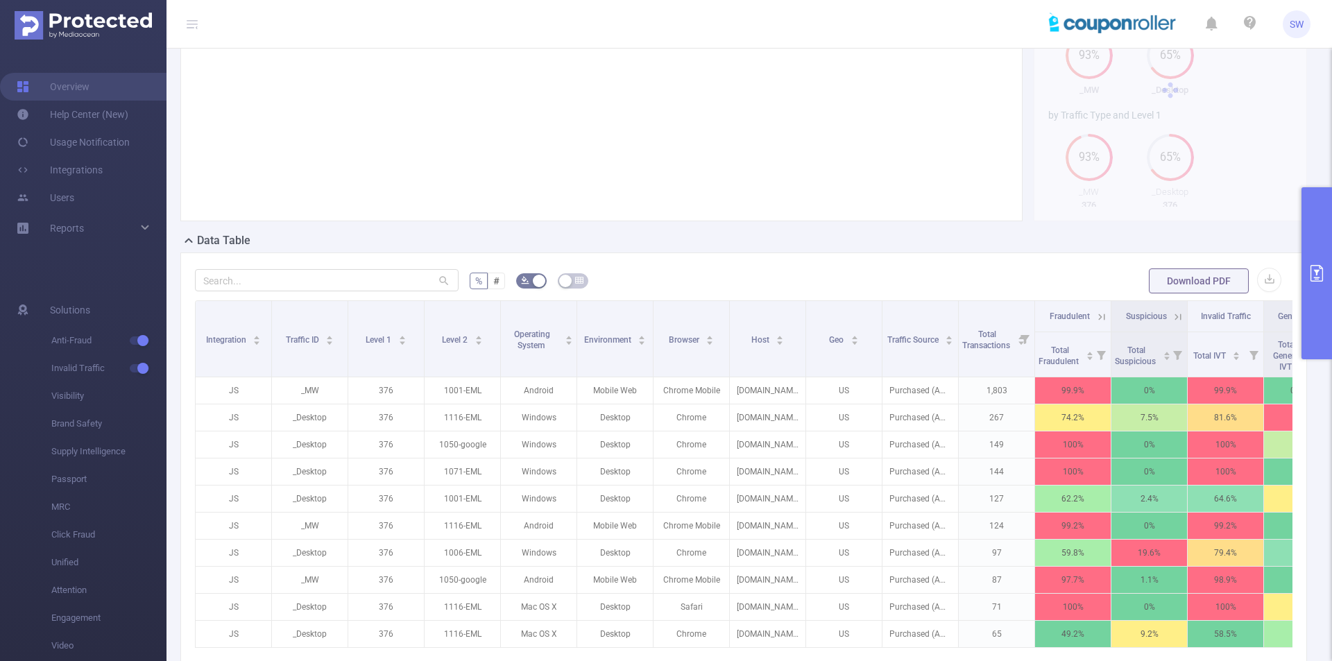
scroll to position [208, 0]
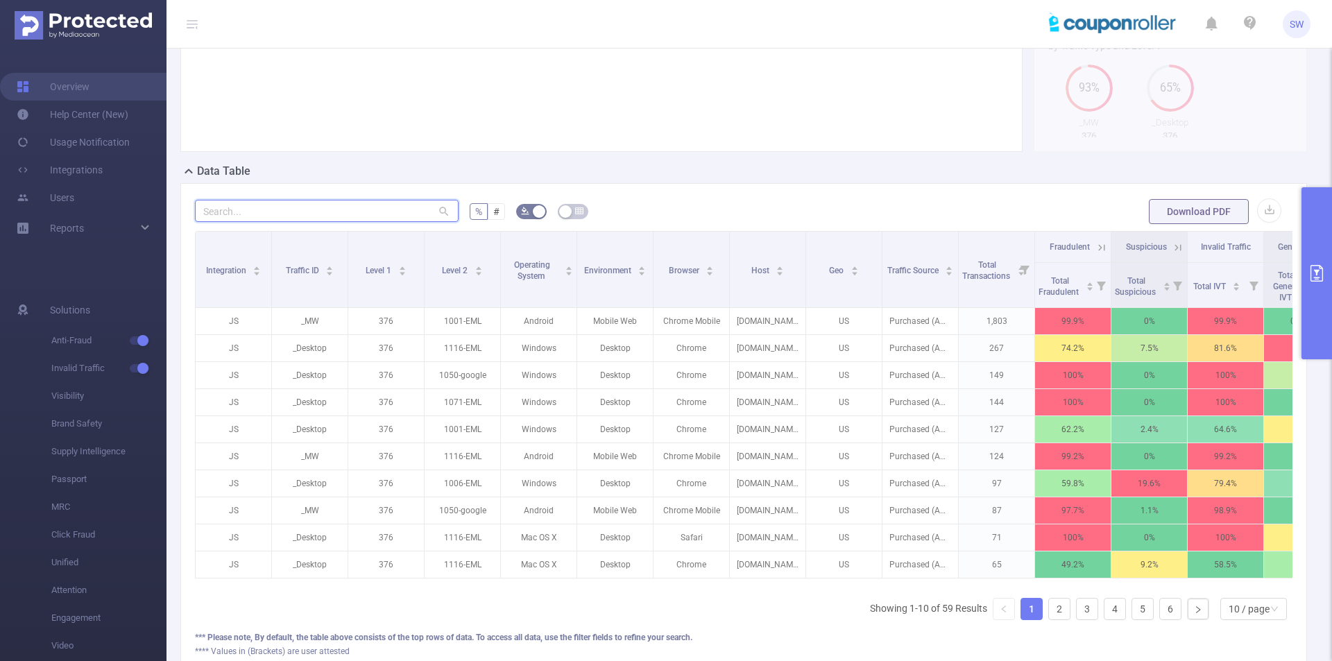
click at [321, 213] on input "text" at bounding box center [327, 211] width 264 height 22
paste input "1105-google"
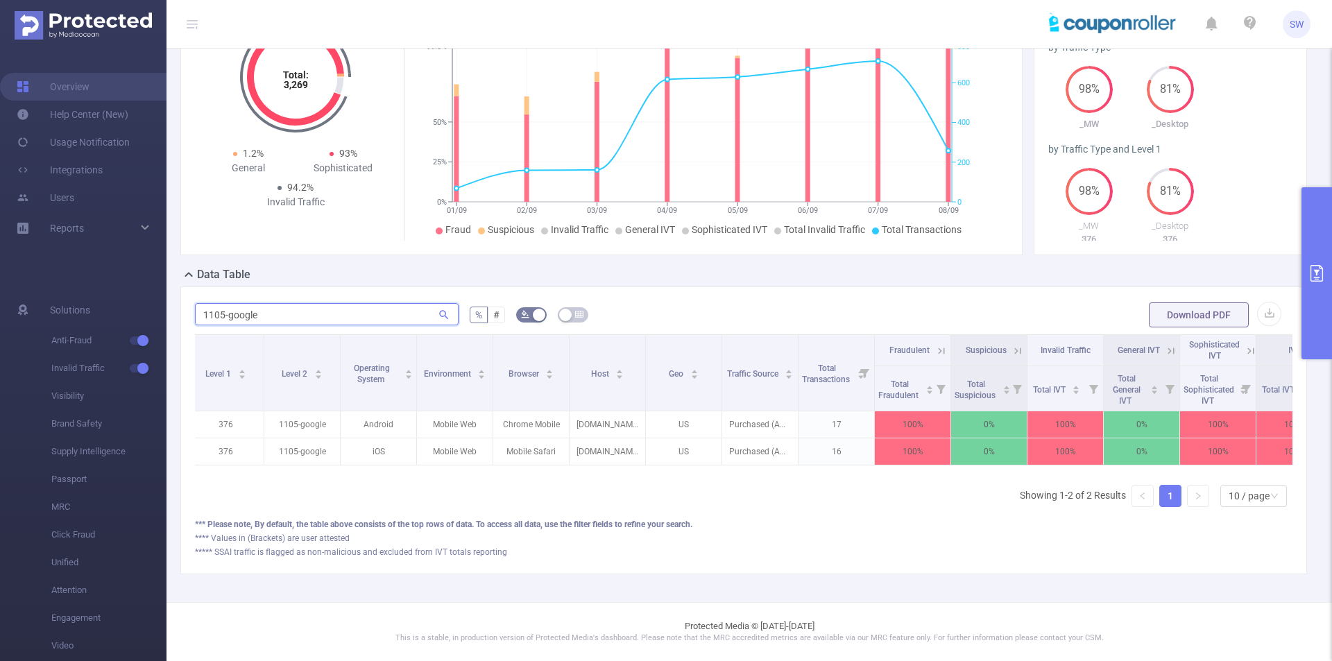
scroll to position [0, 214]
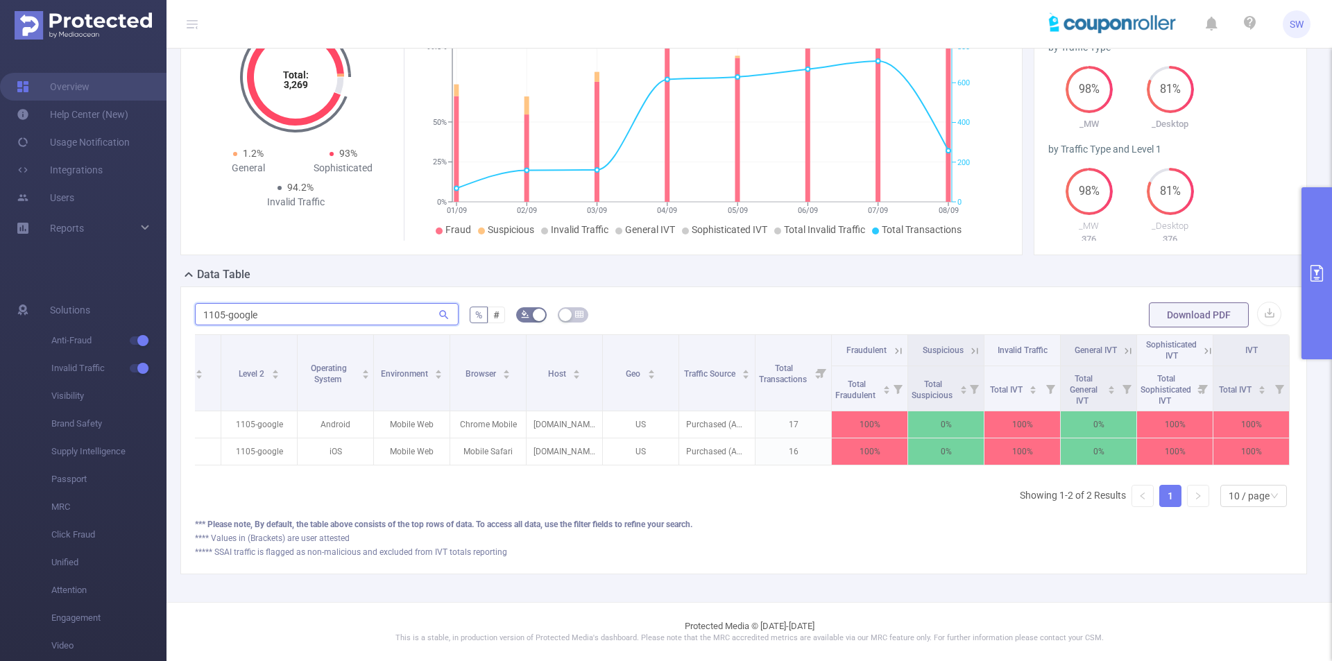
type input "1105-google"
click at [1323, 232] on button "primary" at bounding box center [1317, 273] width 31 height 172
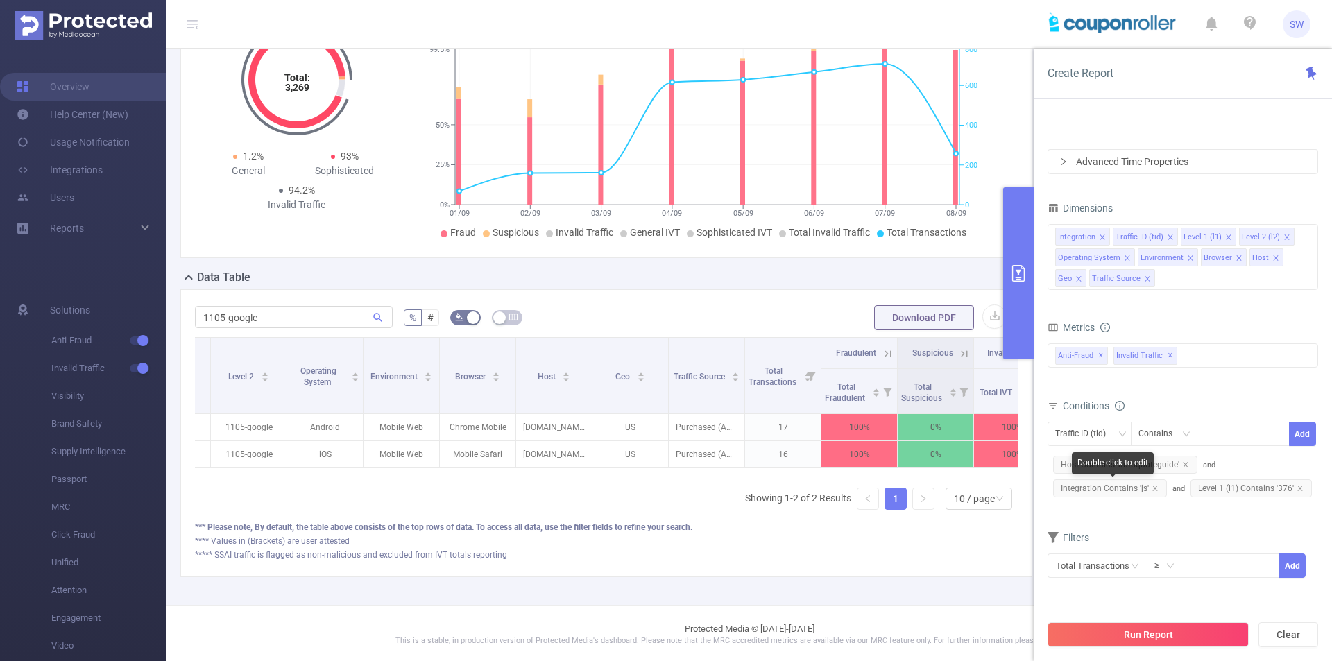
click at [1135, 487] on span "Integration Contains 'js'" at bounding box center [1110, 489] width 114 height 18
click at [1153, 493] on span "Integration Contains 'js'" at bounding box center [1110, 489] width 114 height 18
click at [1153, 487] on icon "icon: close" at bounding box center [1155, 488] width 7 height 7
click at [1145, 634] on button "Run Report" at bounding box center [1148, 634] width 201 height 25
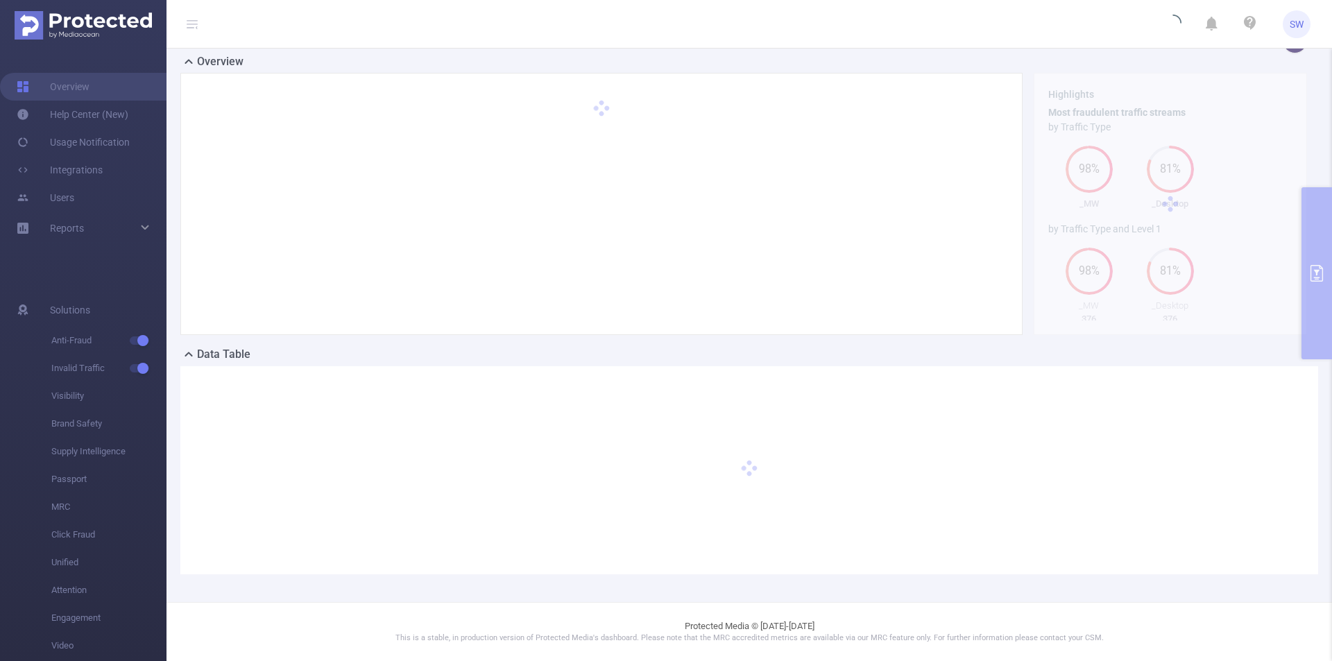
scroll to position [25, 0]
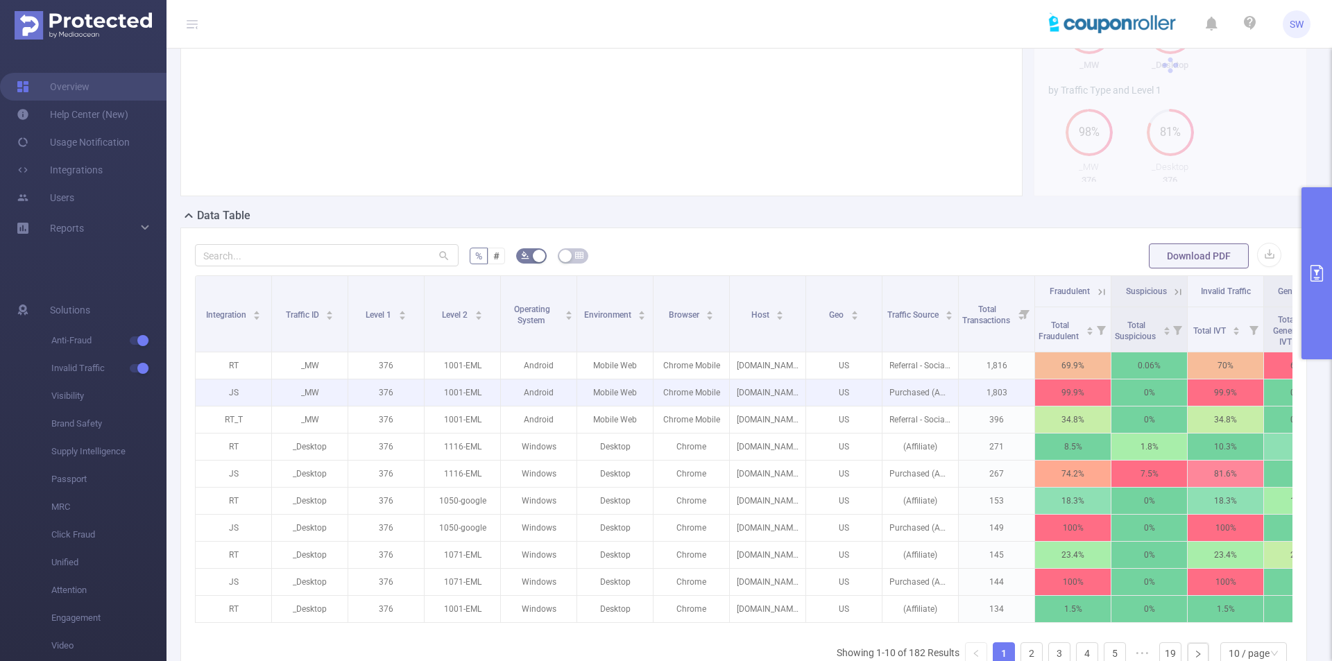
scroll to position [233, 0]
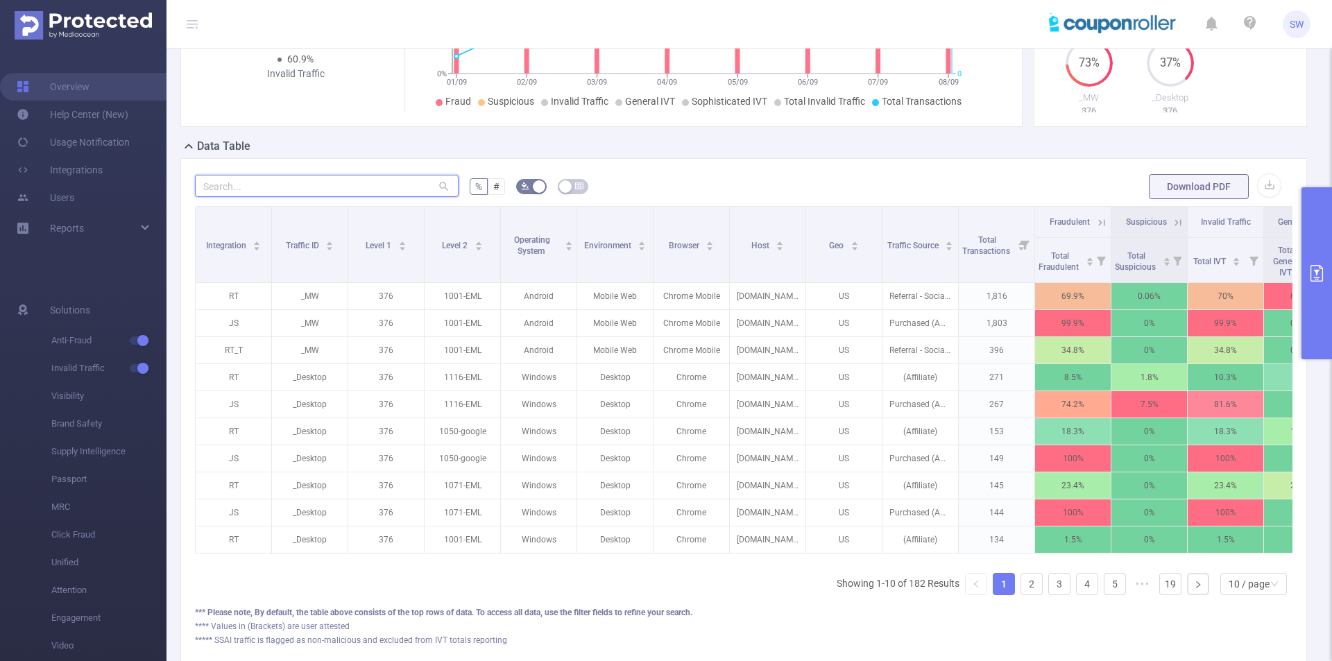
click at [283, 192] on input "text" at bounding box center [327, 186] width 264 height 22
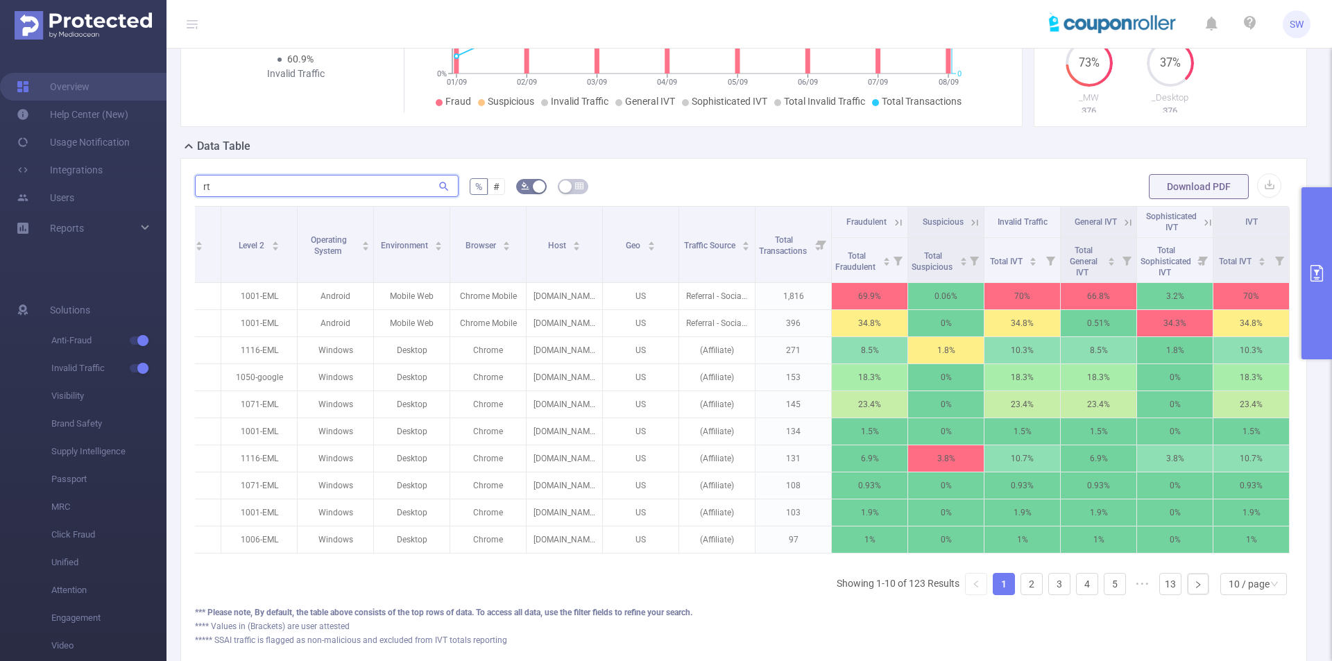
scroll to position [0, 0]
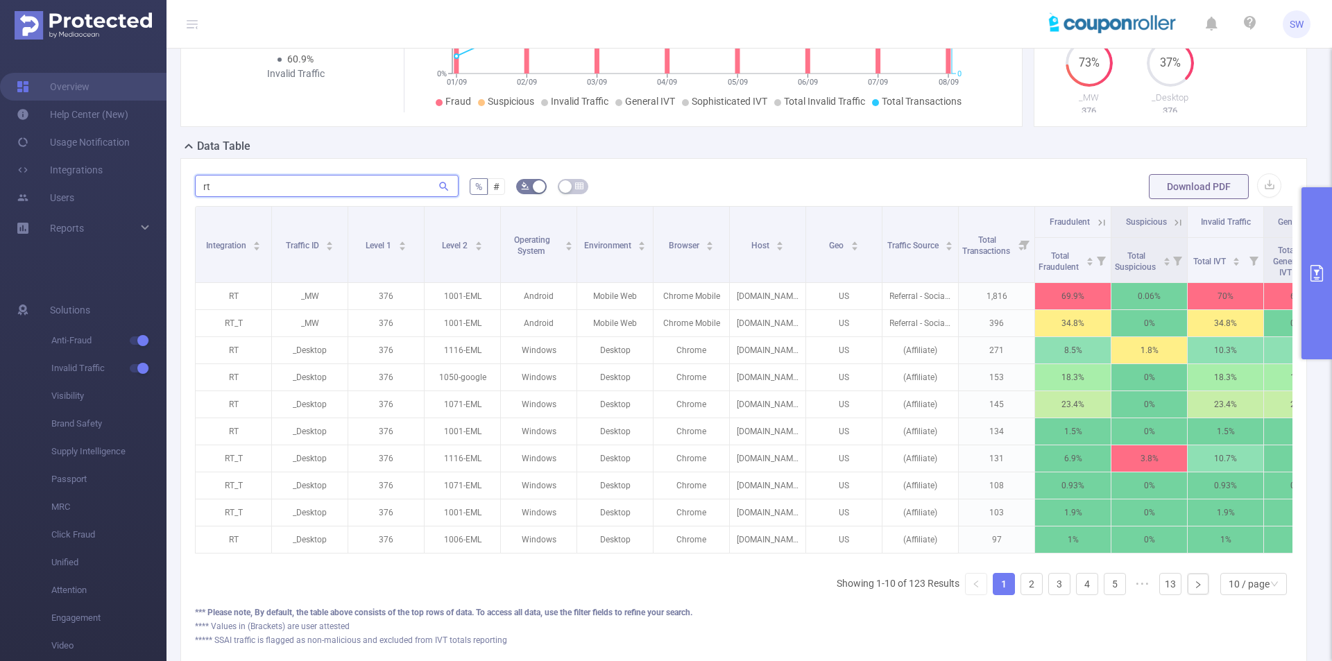
paste input "1116-eml"
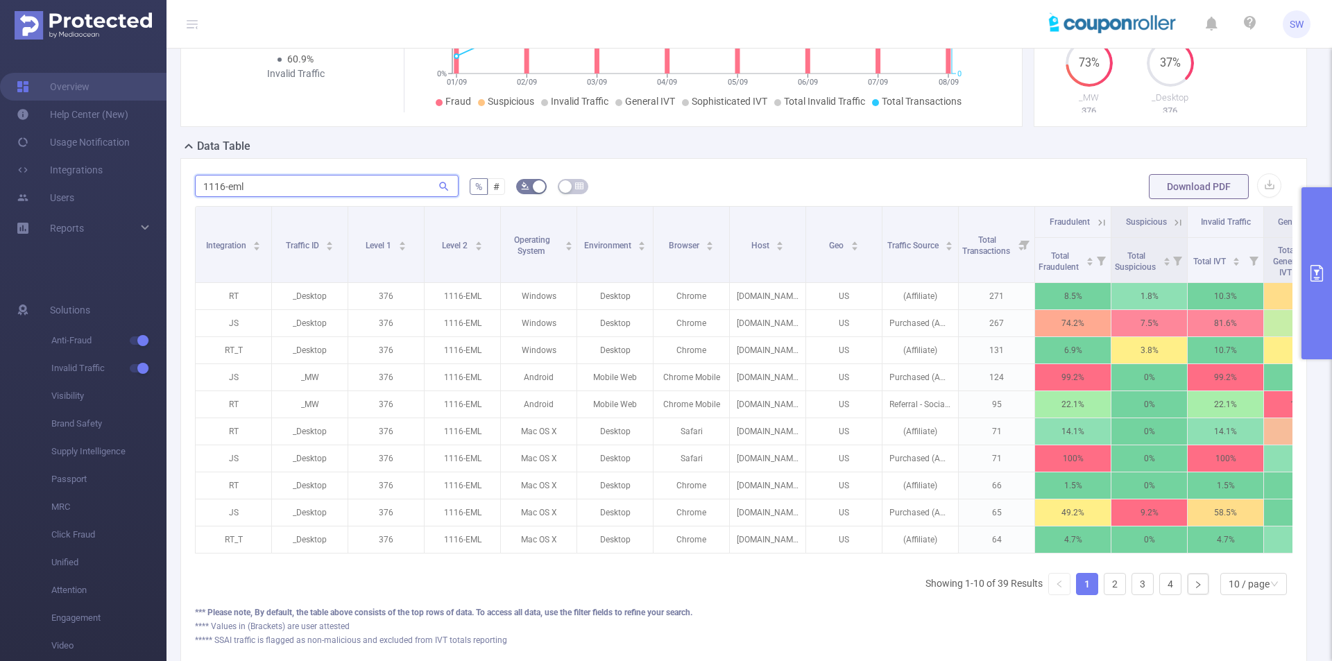
click at [260, 187] on input "1116-eml" at bounding box center [327, 186] width 264 height 22
paste input "05-google"
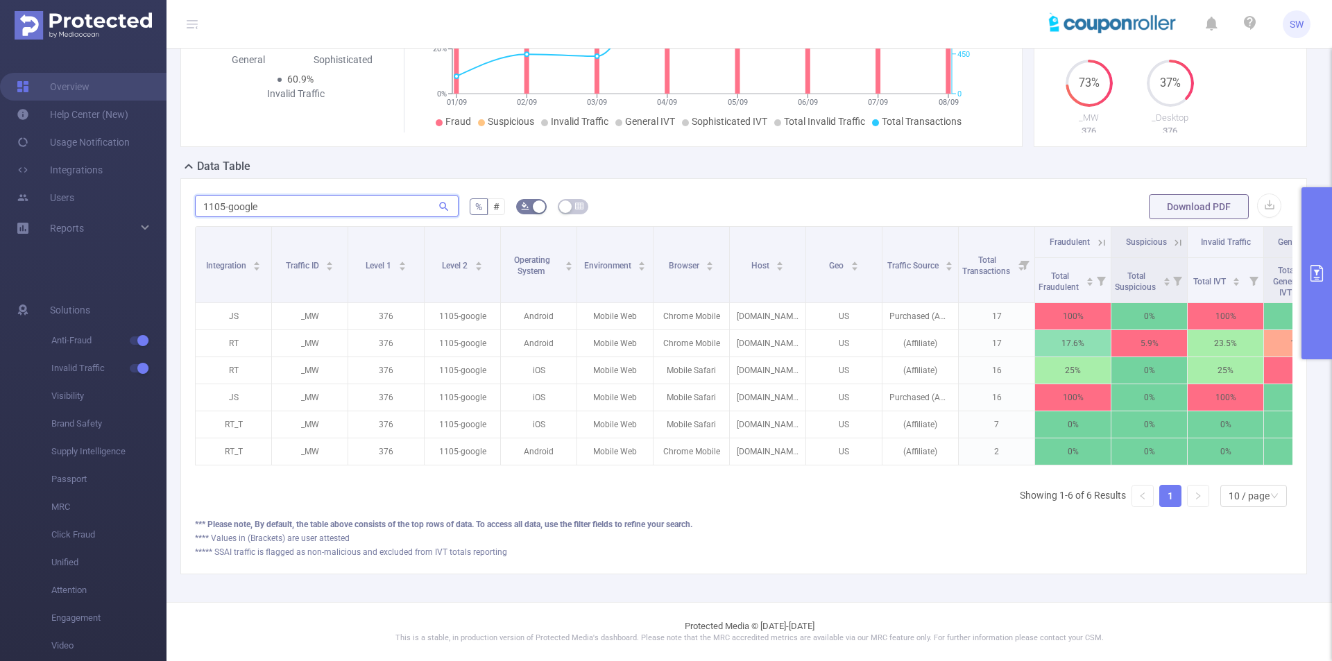
scroll to position [223, 0]
type input "1105-google"
click at [238, 261] on span "Integration" at bounding box center [227, 266] width 42 height 10
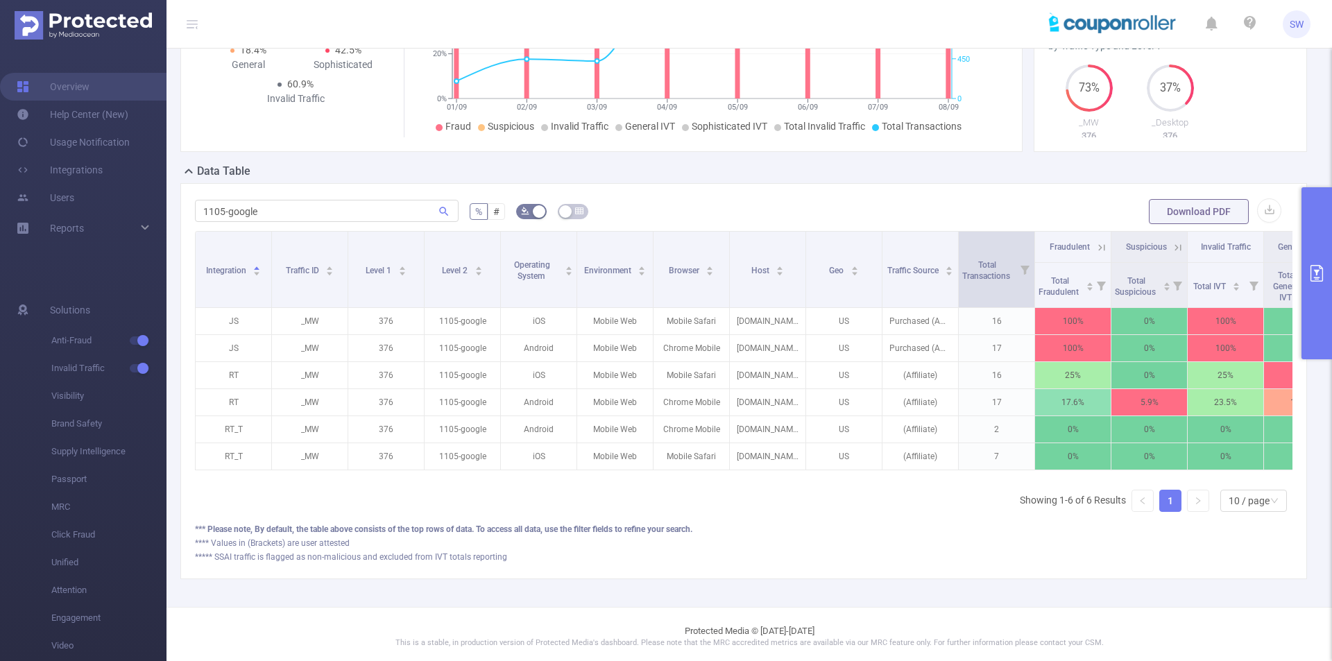
scroll to position [0, 0]
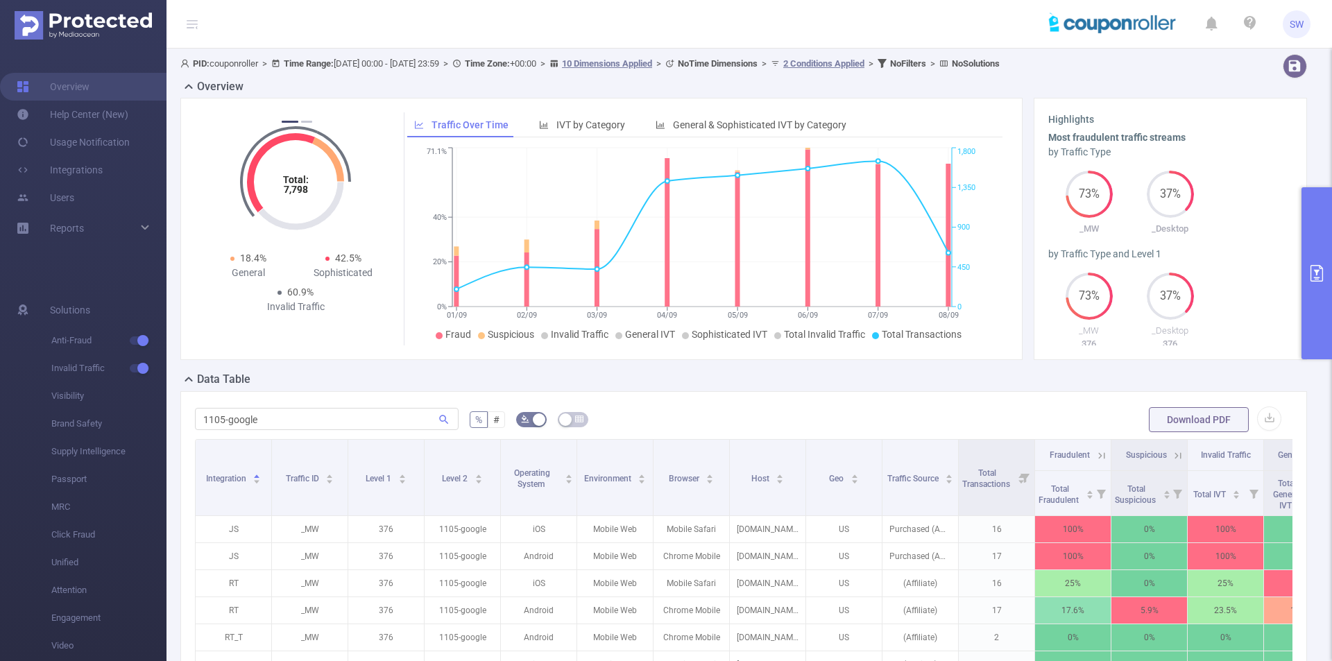
click at [1316, 199] on button "primary" at bounding box center [1317, 273] width 31 height 172
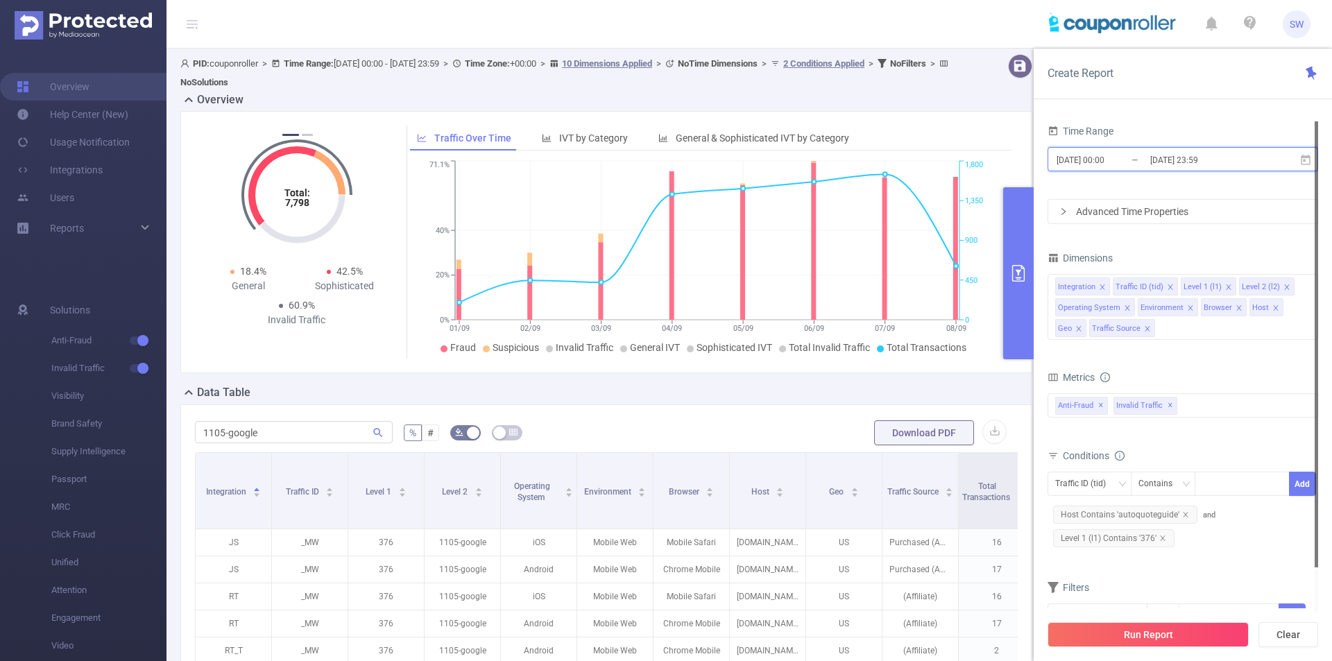
click at [1169, 169] on span "[DATE] 00:00 _ [DATE] 23:59" at bounding box center [1183, 159] width 271 height 24
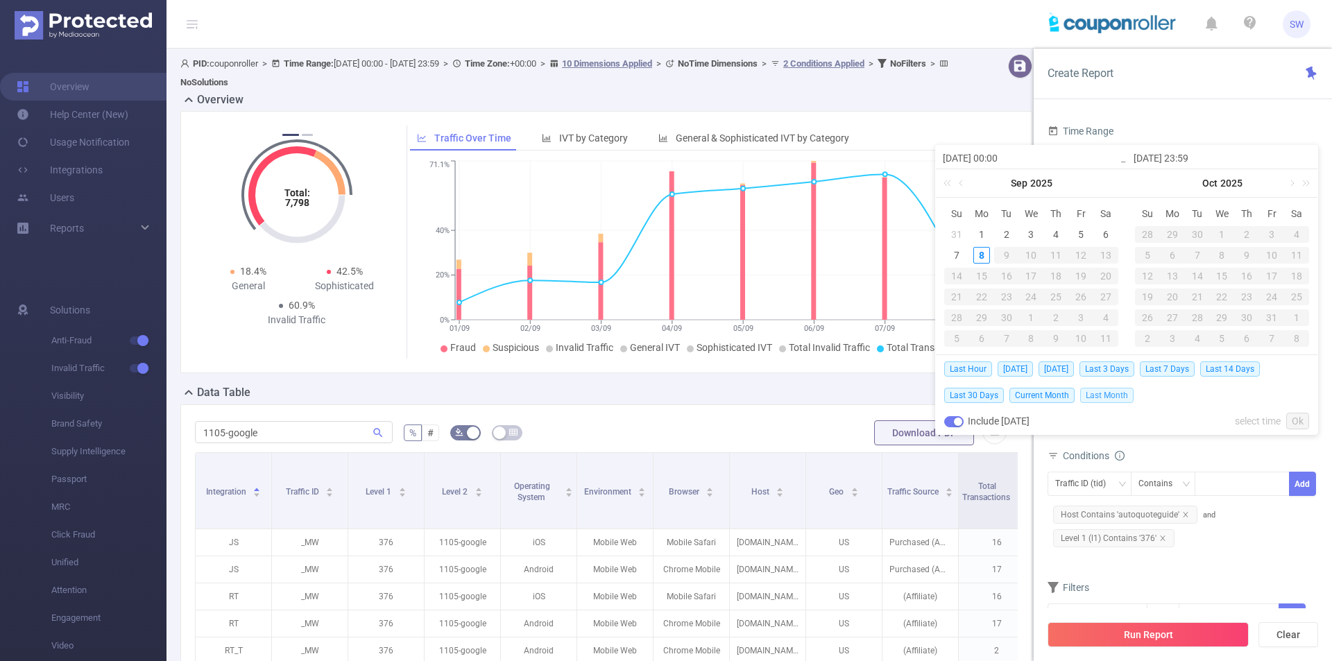
click at [1117, 397] on span "Last Month" at bounding box center [1106, 395] width 53 height 15
type input "[DATE] 00:00"
type input "[DATE] 23:59"
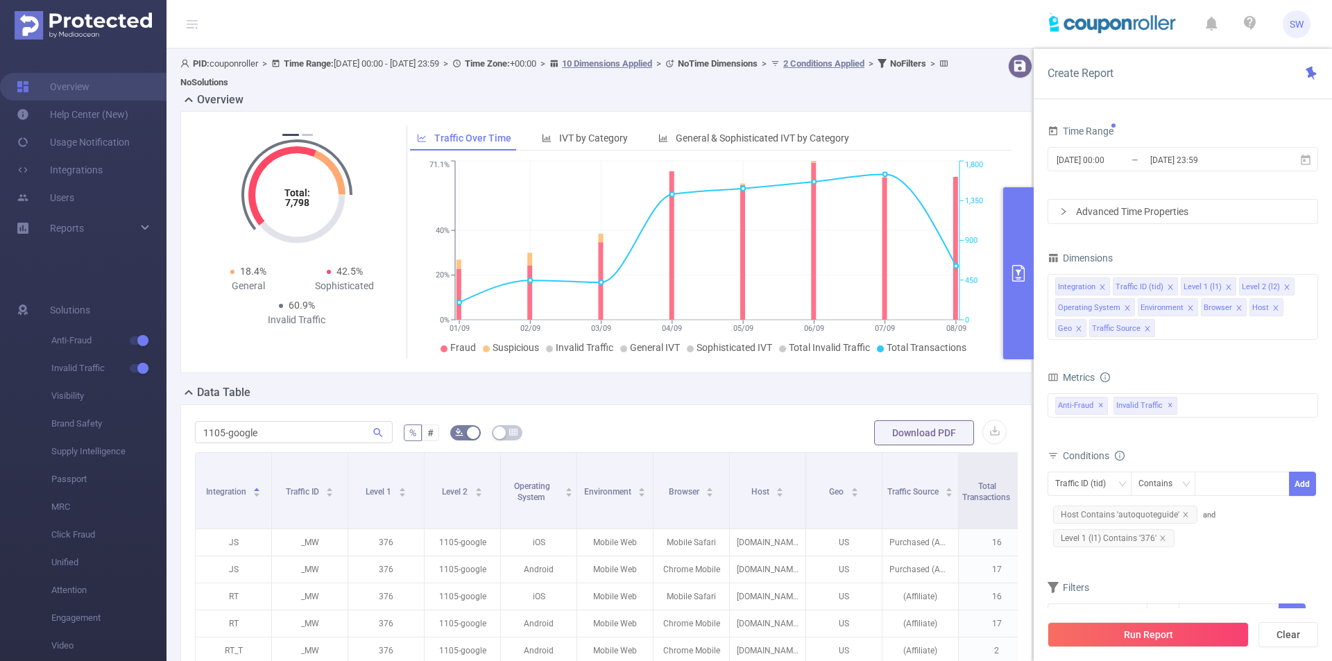
click at [1145, 636] on button "Run Report" at bounding box center [1148, 634] width 201 height 25
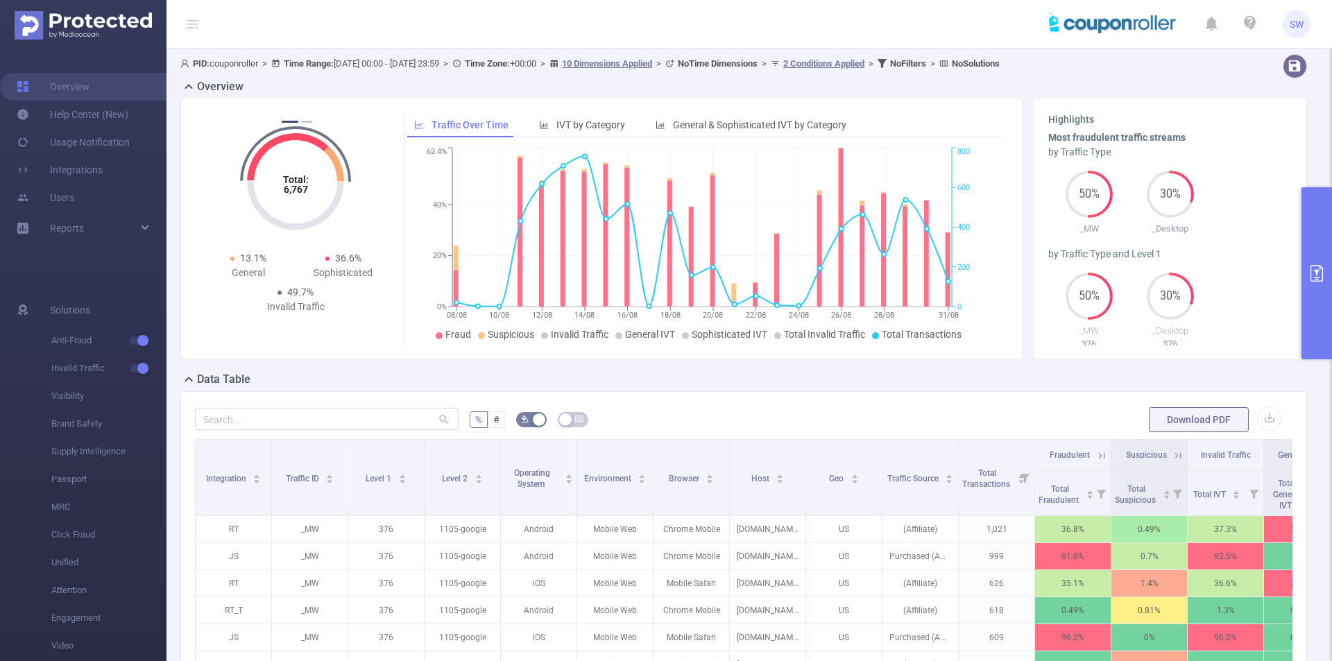
scroll to position [139, 0]
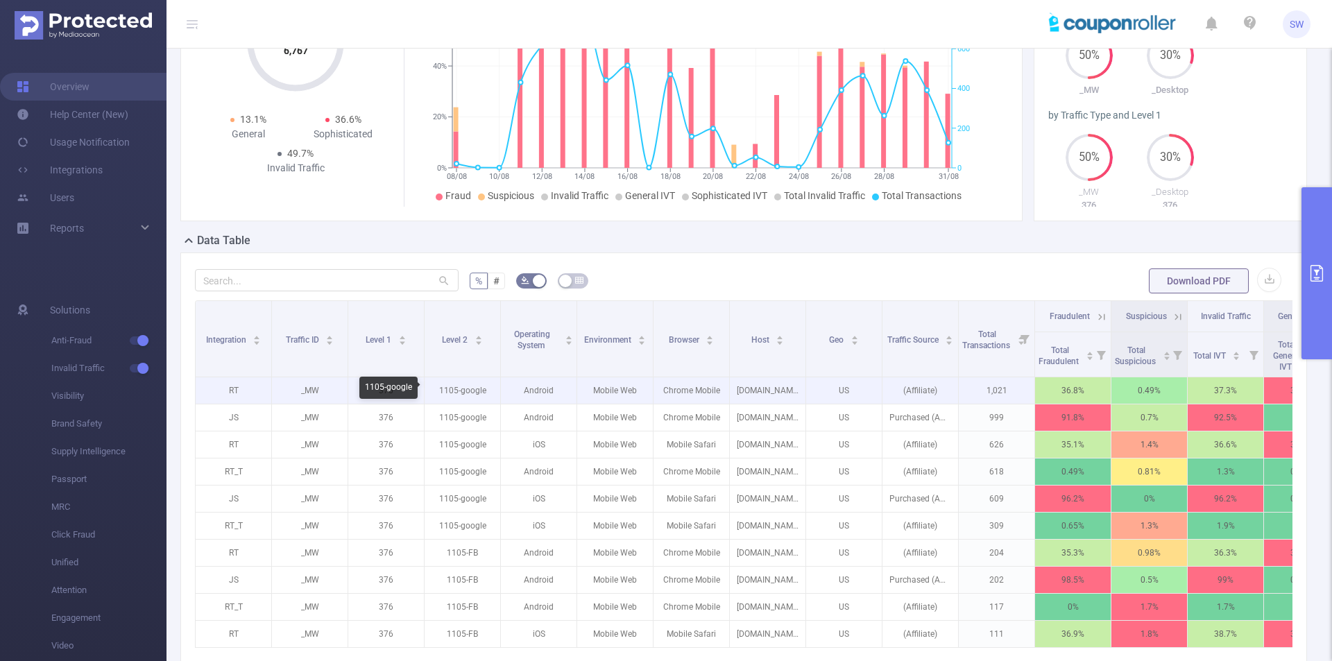
click at [470, 393] on p "1105-google" at bounding box center [463, 391] width 76 height 26
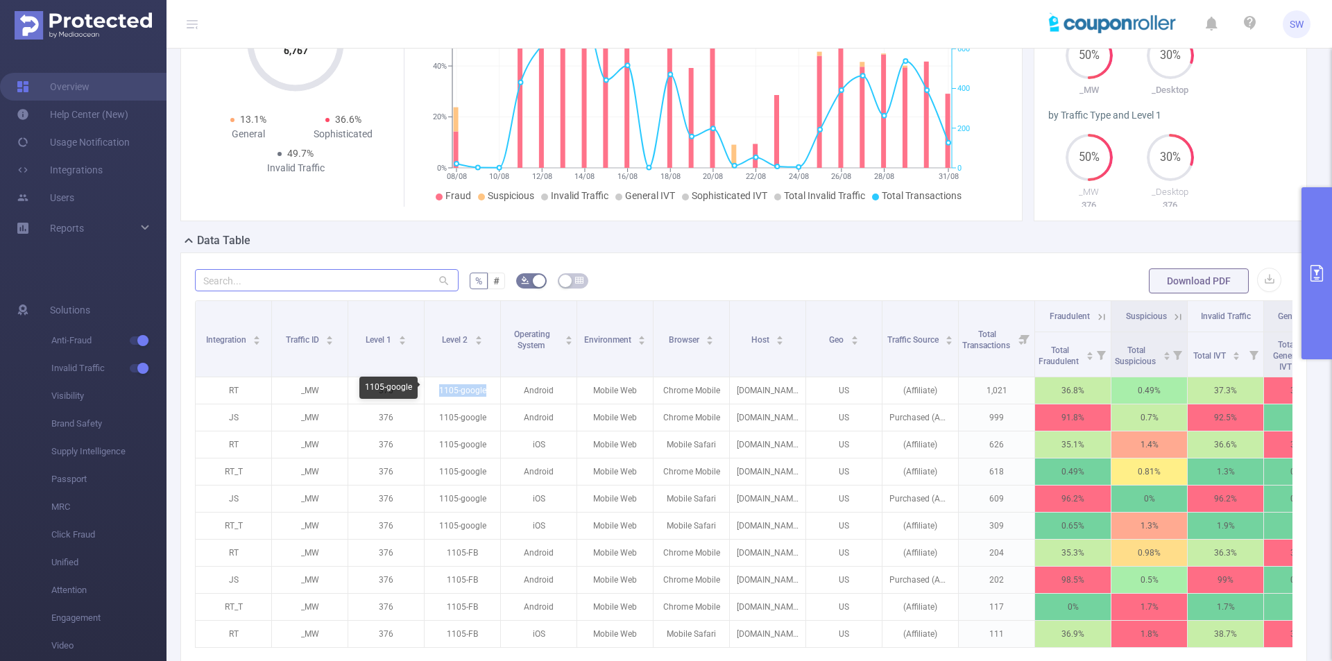
copy p "1105-google"
click at [278, 269] on input "text" at bounding box center [327, 280] width 264 height 22
click at [285, 280] on input "text" at bounding box center [327, 280] width 264 height 22
paste input "1105-google"
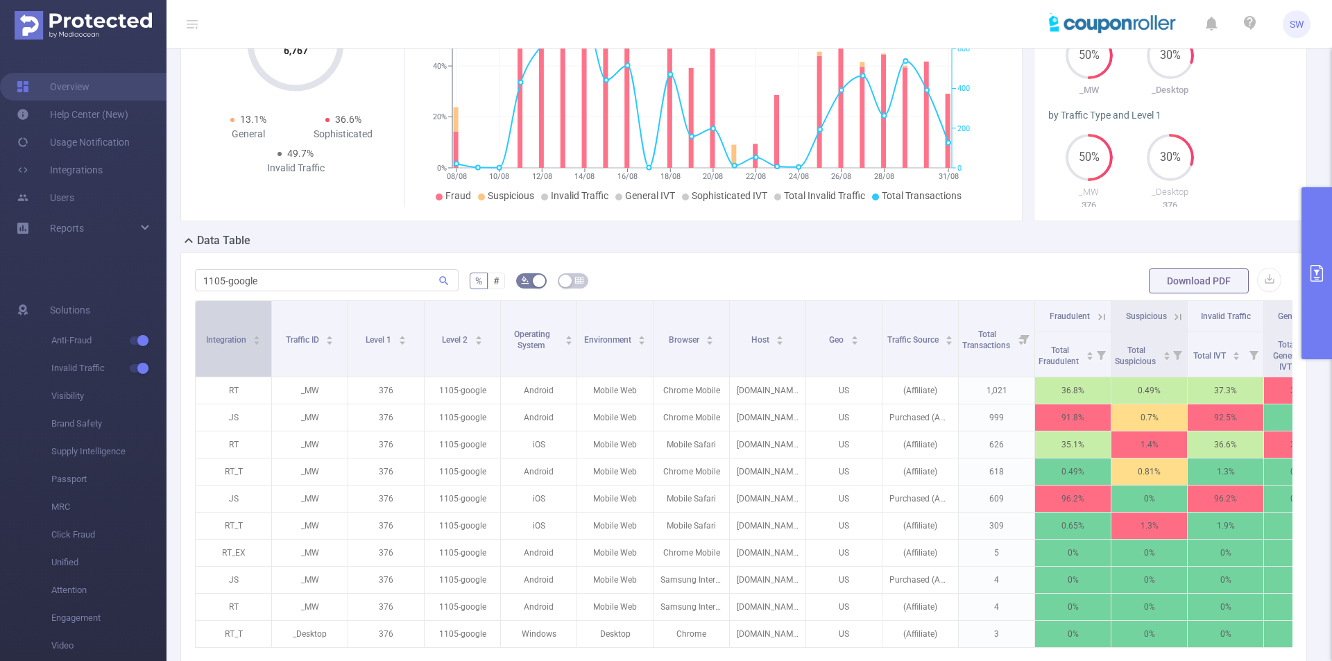
click at [256, 341] on icon "icon: caret-down" at bounding box center [257, 343] width 8 height 8
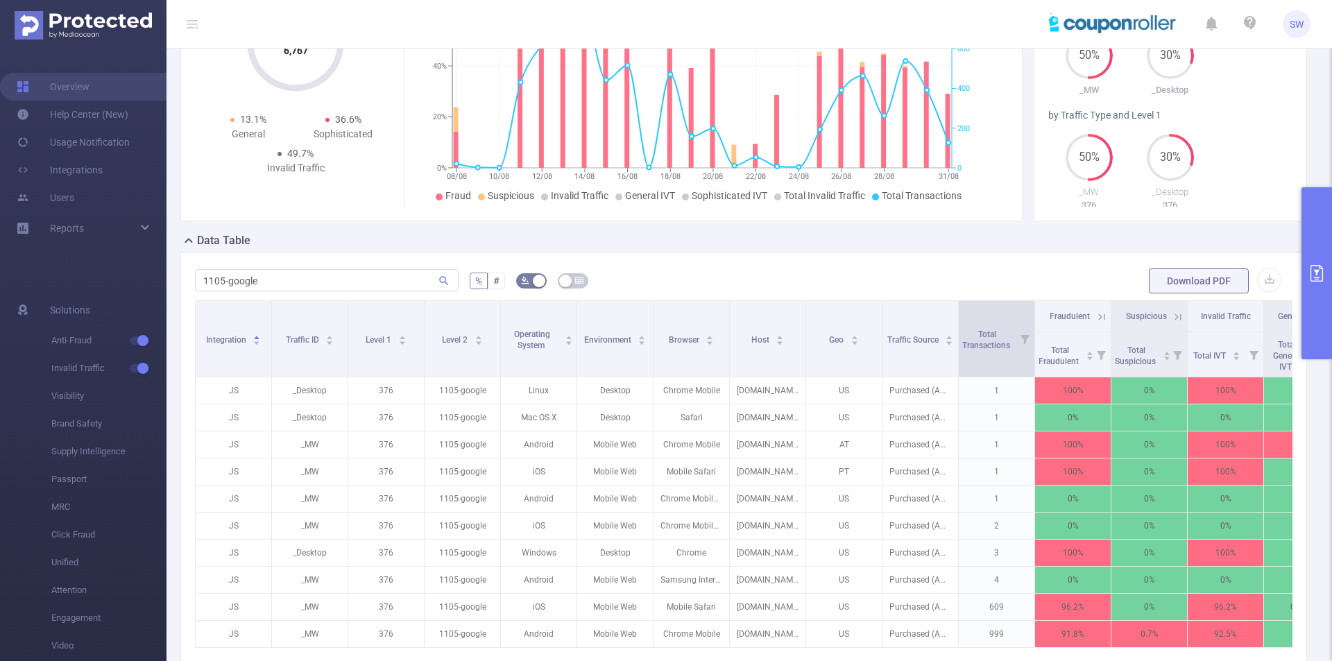
click at [1026, 336] on icon at bounding box center [1025, 339] width 9 height 9
click at [1001, 346] on span "Total Transactions" at bounding box center [987, 340] width 50 height 21
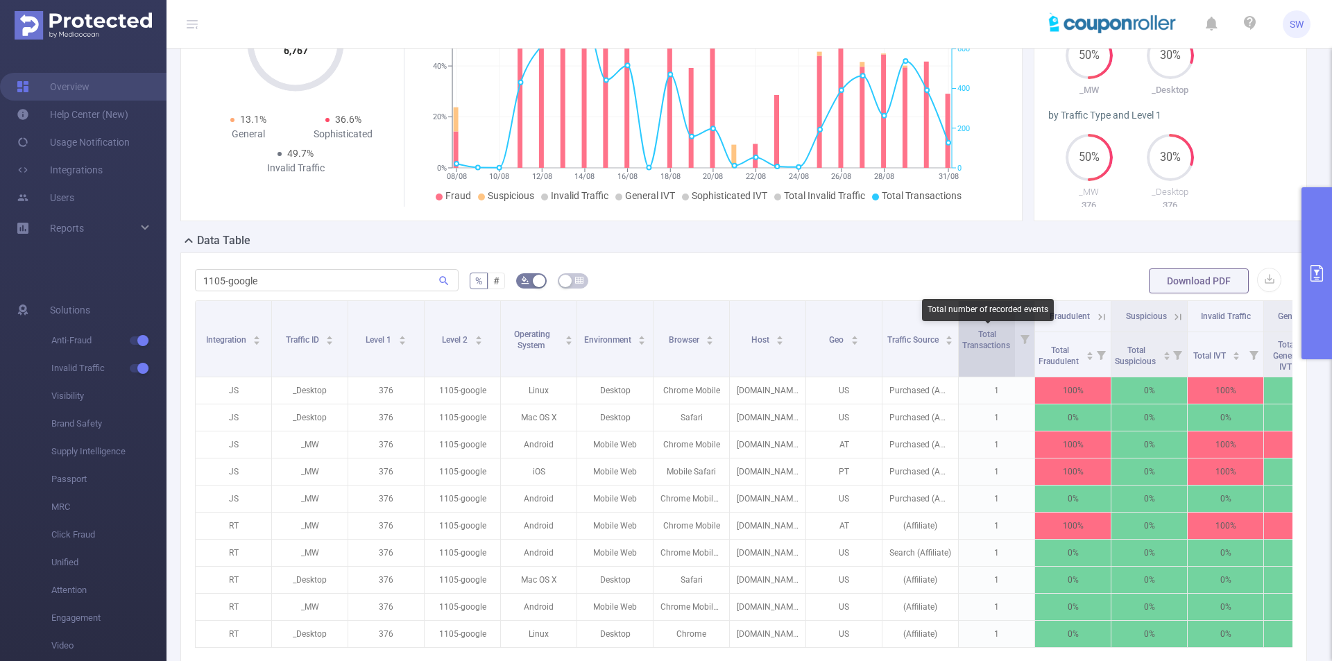
click at [1001, 346] on span "Total Transactions" at bounding box center [987, 340] width 50 height 21
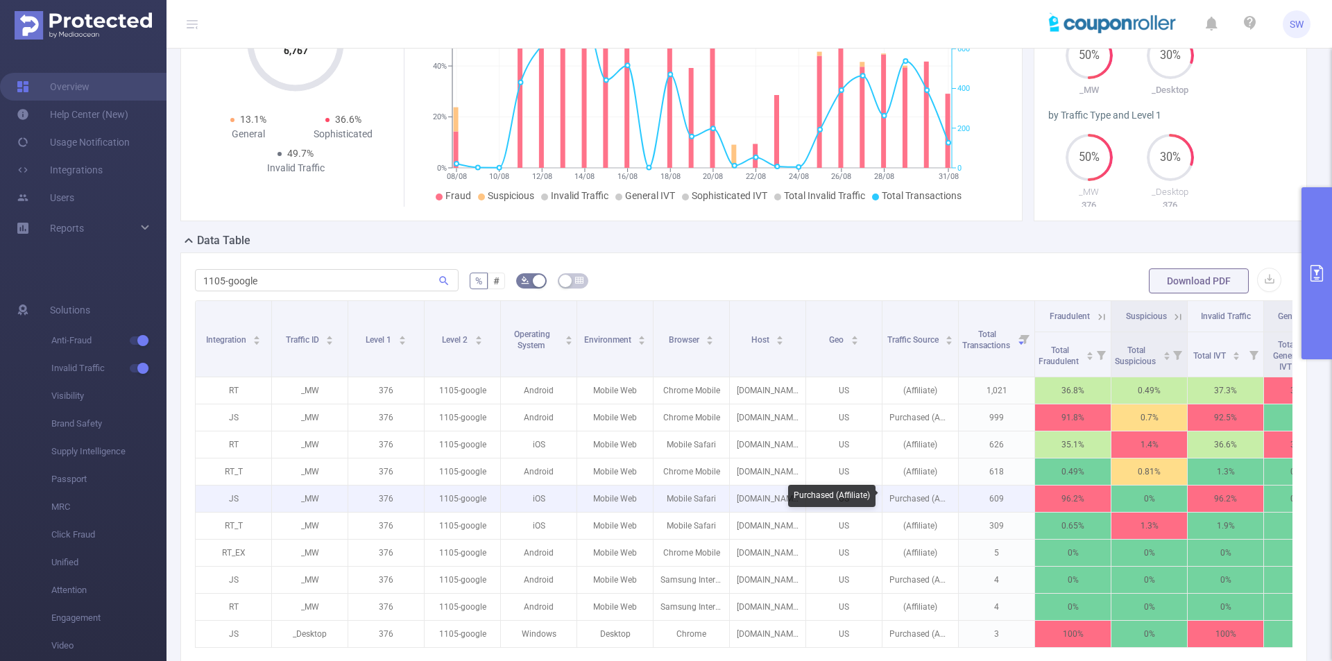
scroll to position [208, 0]
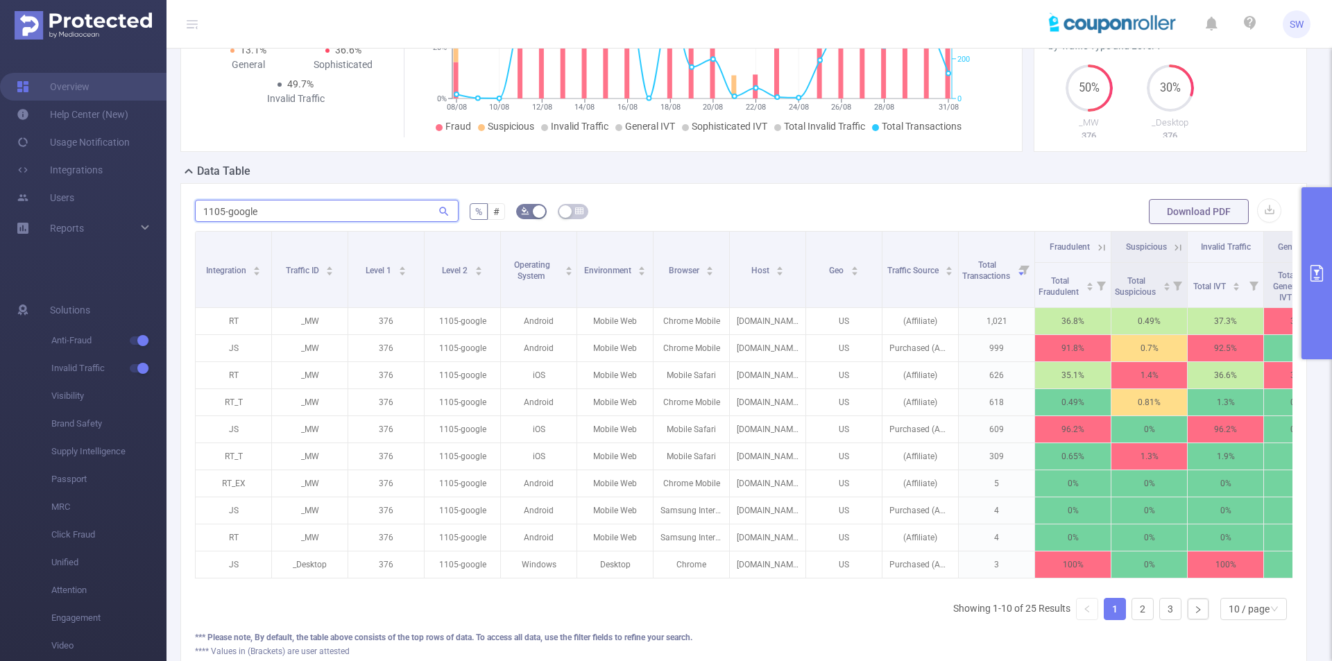
click at [265, 217] on input "1105-google" at bounding box center [327, 211] width 264 height 22
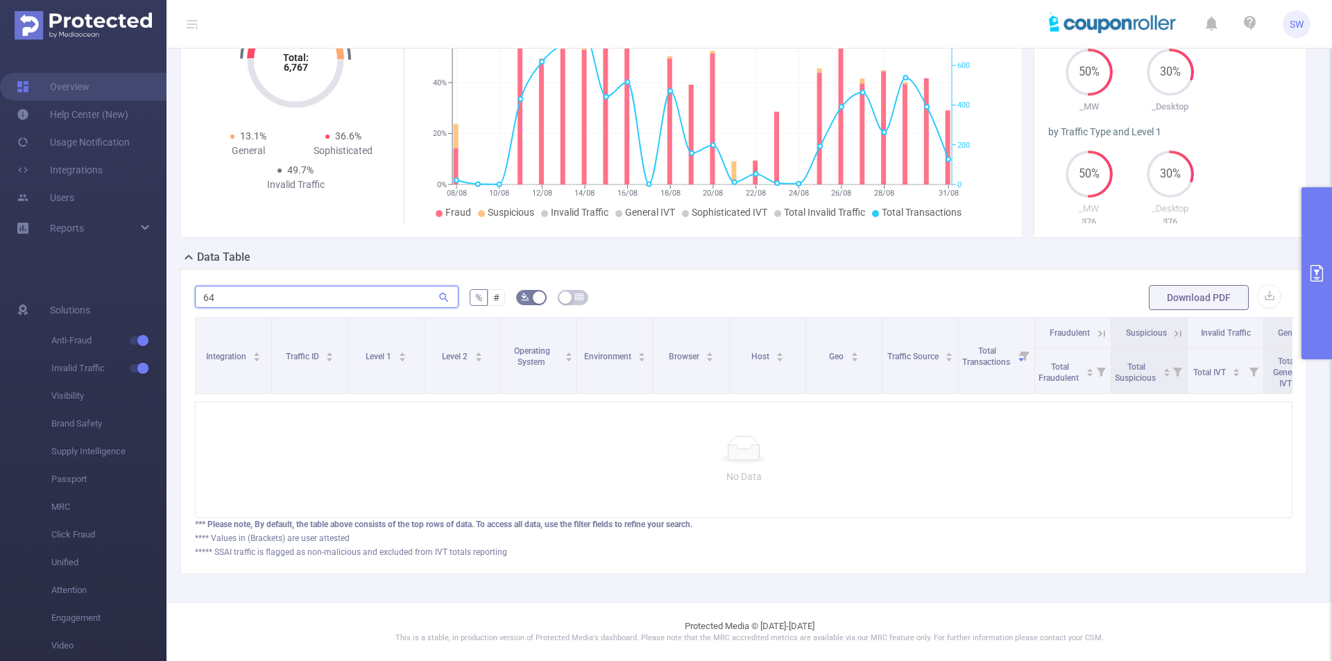
scroll to position [133, 0]
type input "6"
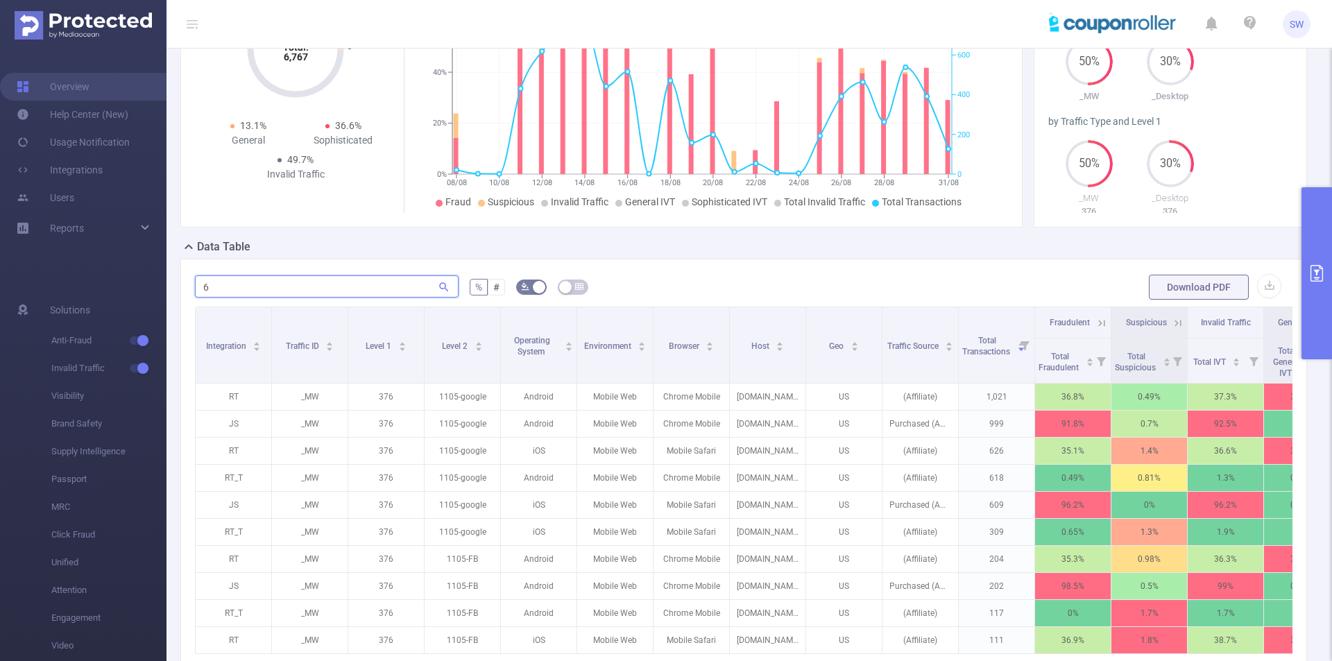
scroll to position [208, 0]
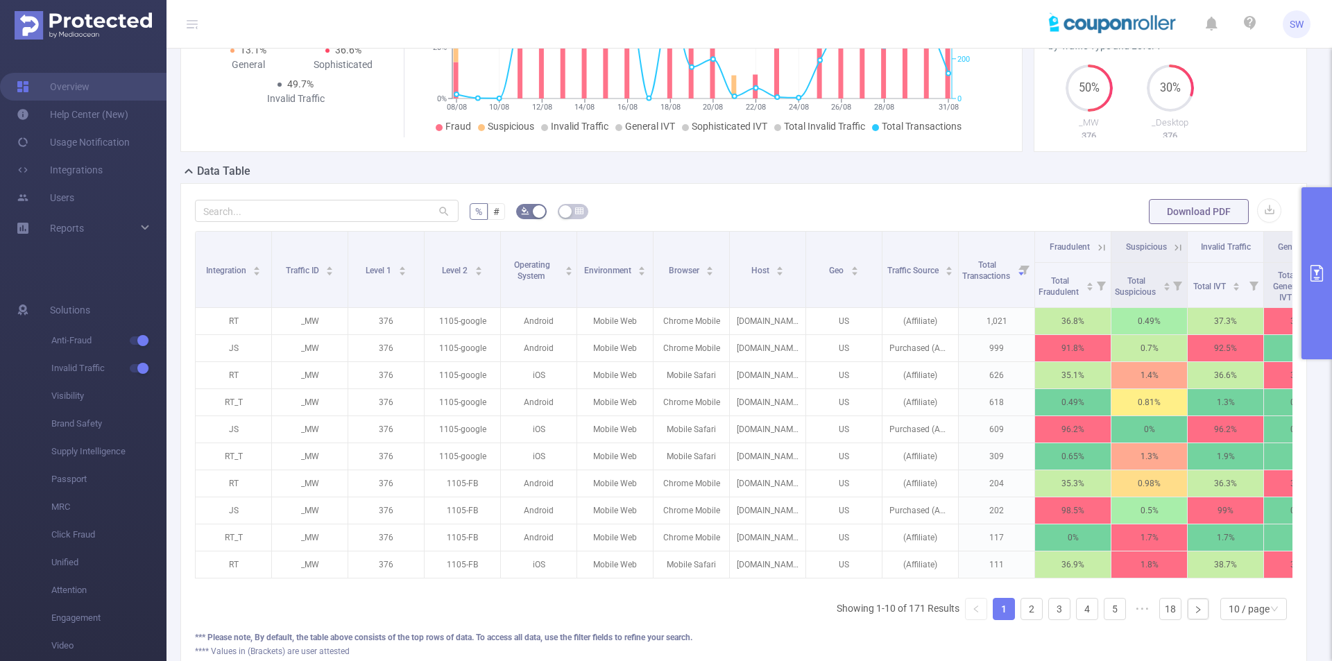
click at [1307, 245] on button "primary" at bounding box center [1317, 273] width 31 height 172
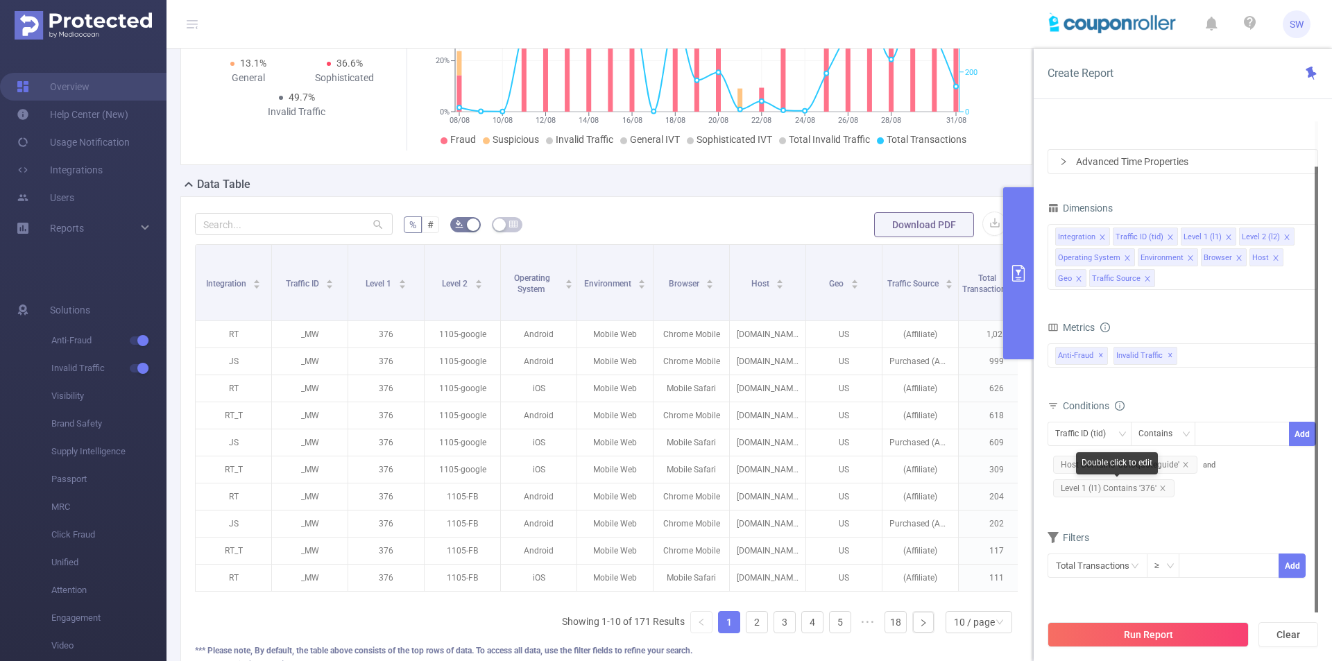
click at [1129, 489] on span "Level 1 (l1) Contains '376'" at bounding box center [1113, 489] width 121 height 18
click at [1162, 486] on icon "icon: close" at bounding box center [1163, 488] width 7 height 7
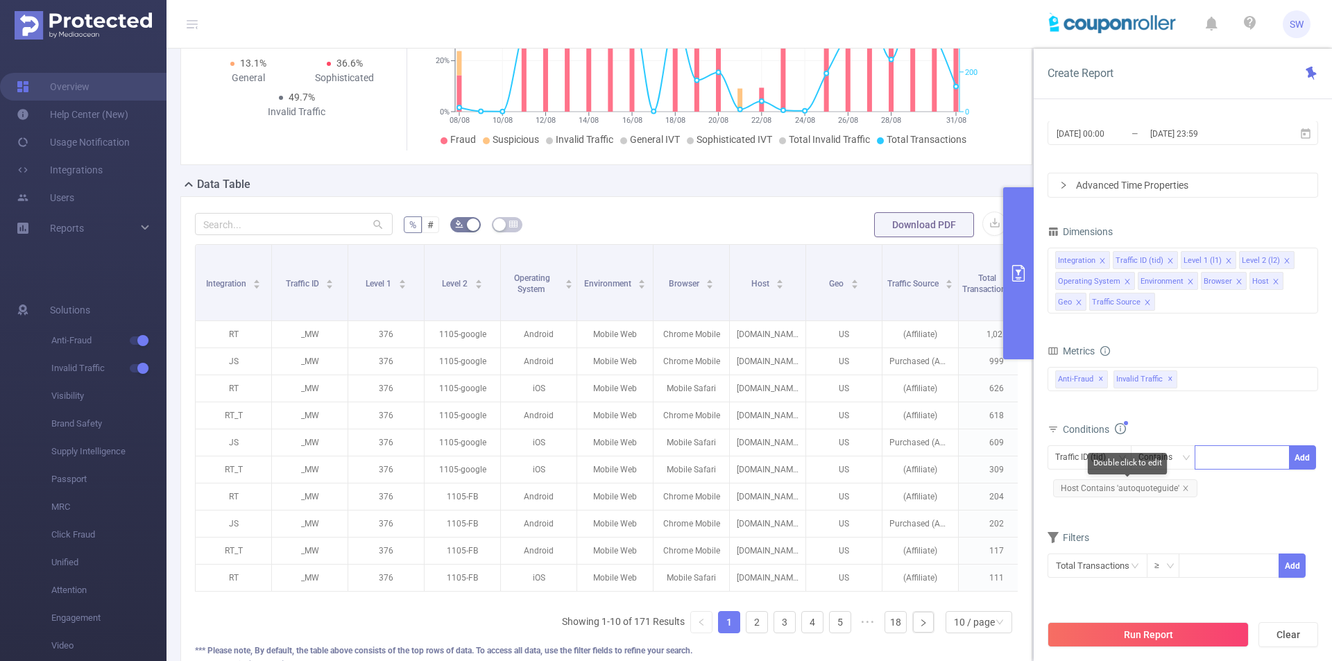
click at [1223, 461] on div at bounding box center [1243, 457] width 80 height 23
click at [1149, 634] on button "Run Report" at bounding box center [1148, 634] width 201 height 25
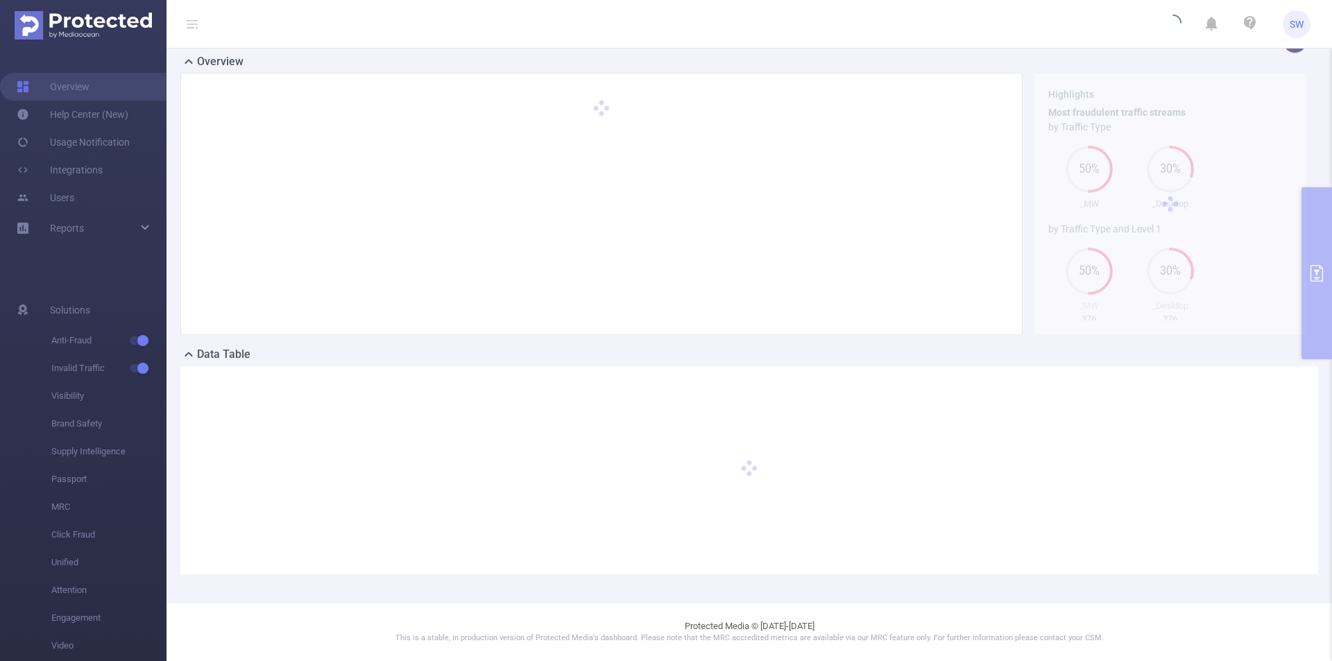
scroll to position [25, 0]
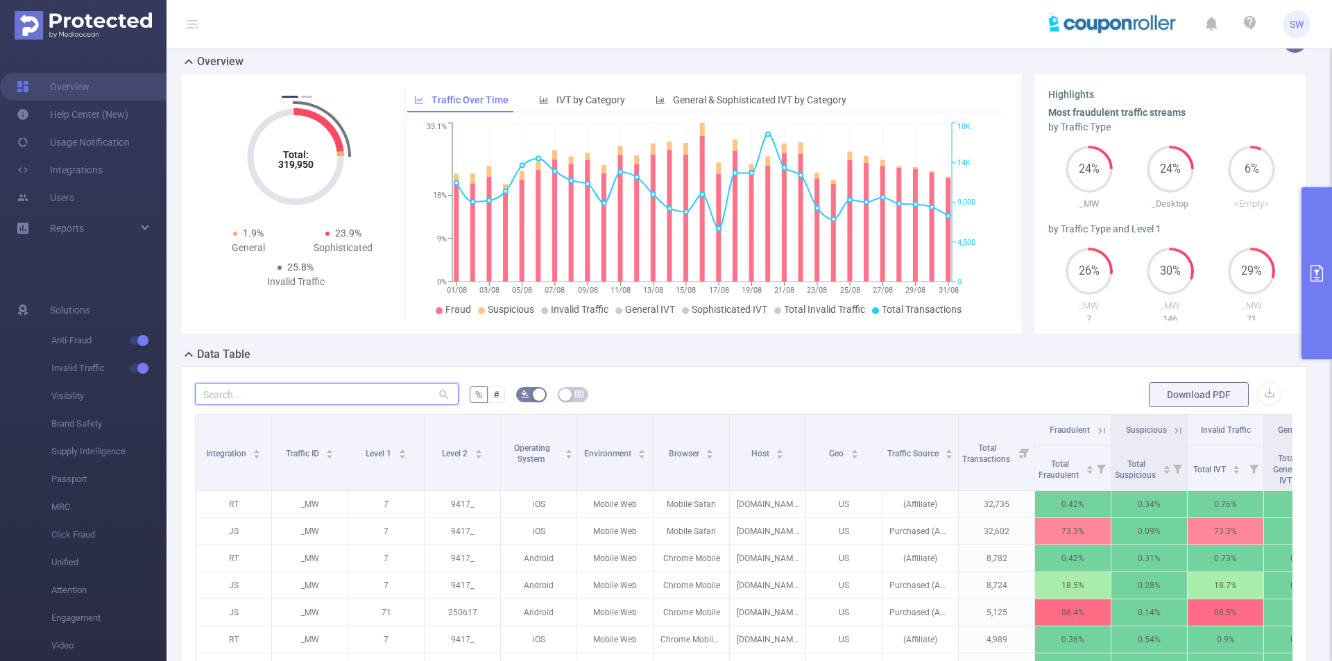
click at [289, 391] on input "text" at bounding box center [327, 394] width 264 height 22
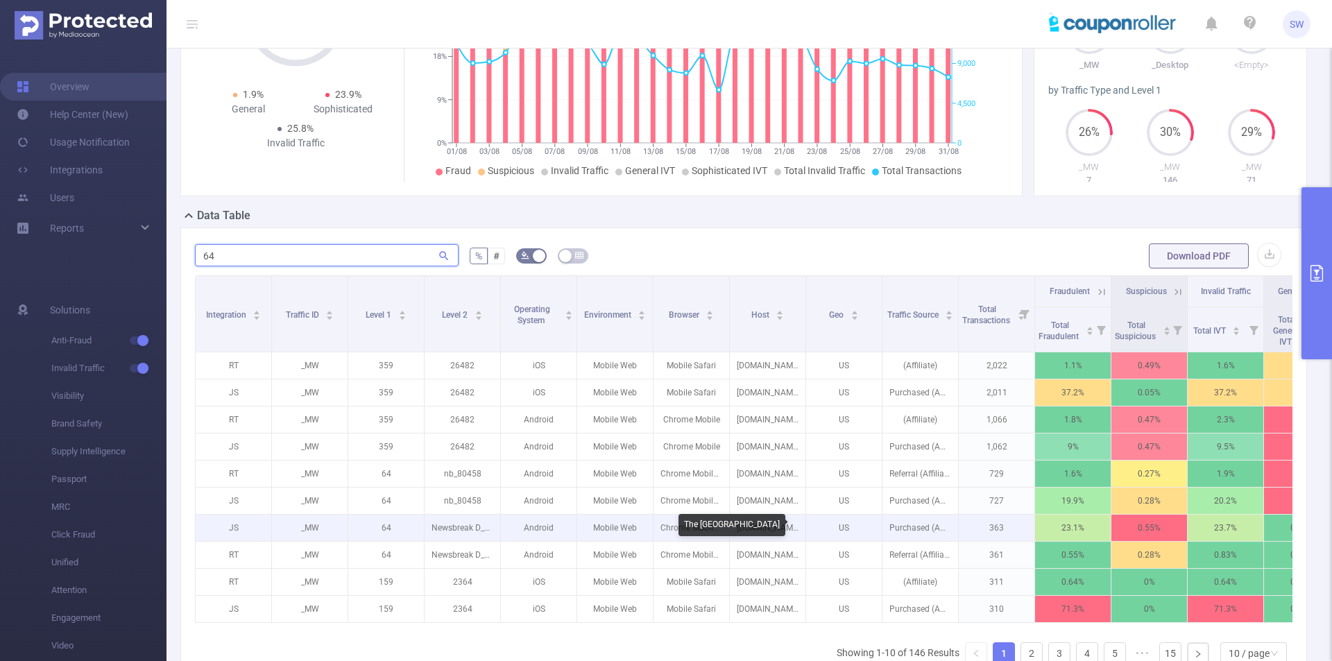
scroll to position [303, 0]
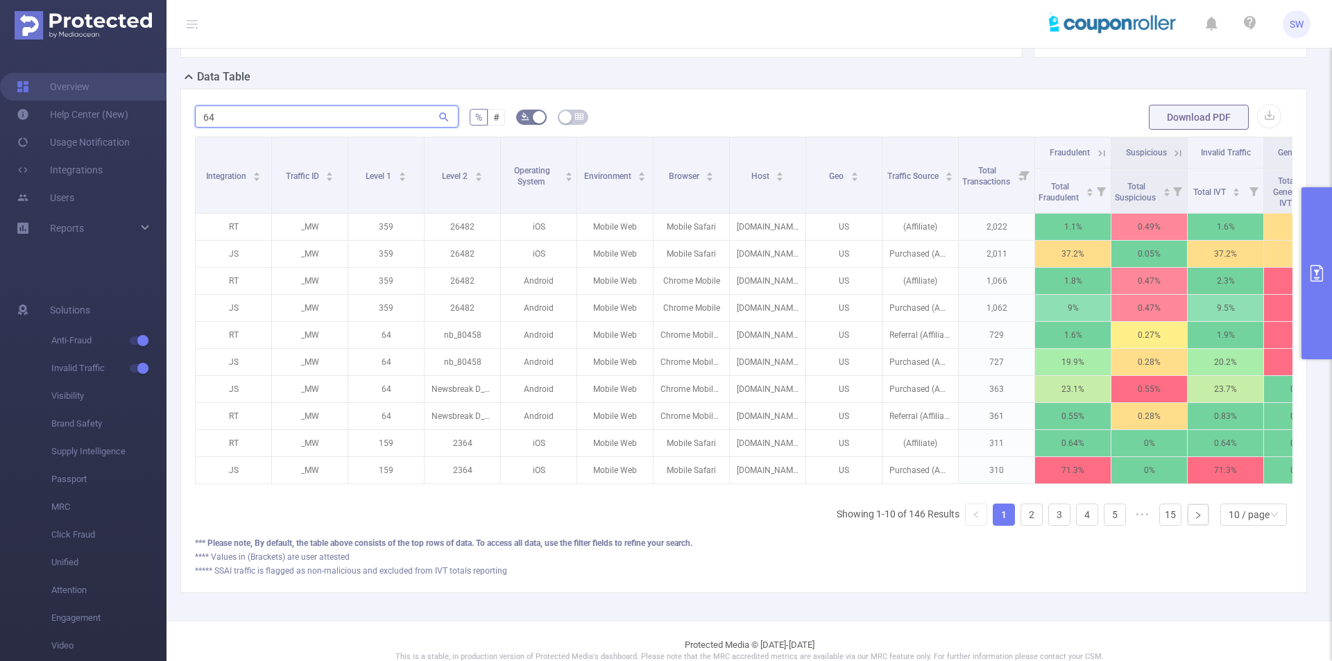
type input "64"
click at [1325, 214] on button "primary" at bounding box center [1317, 273] width 31 height 172
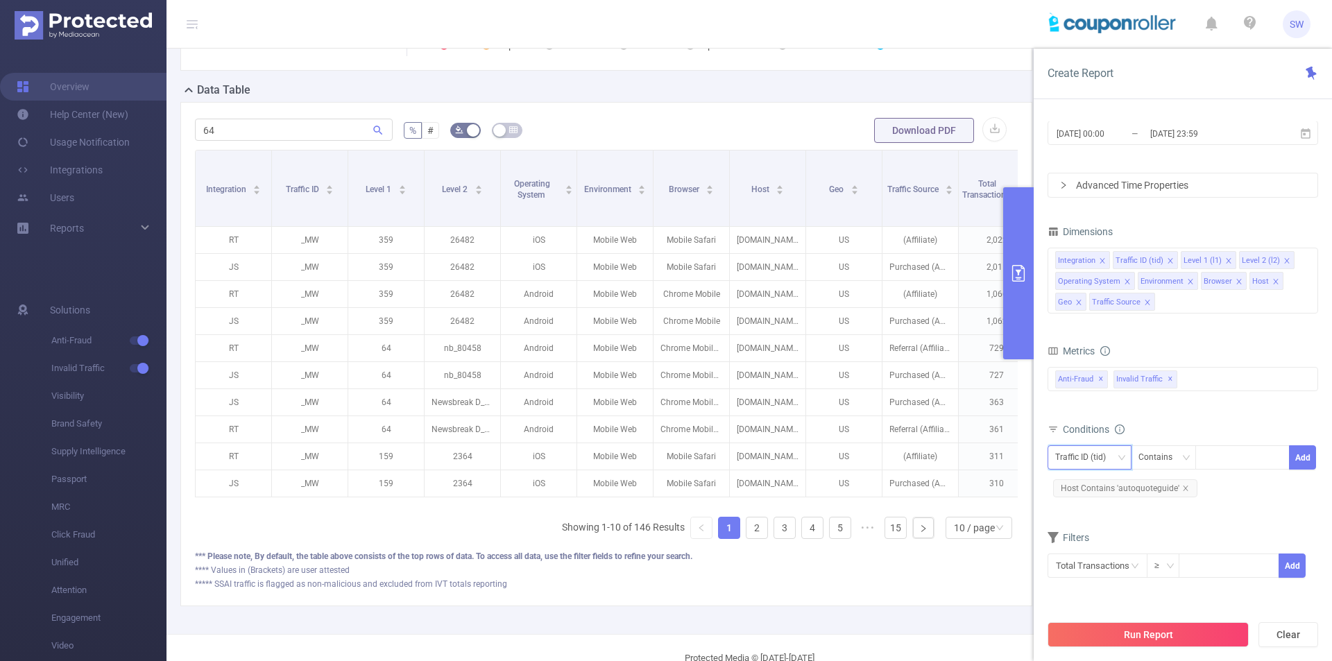
click at [1105, 460] on div "Traffic ID (tid)" at bounding box center [1085, 457] width 60 height 23
click at [1109, 534] on li "Level 1 (l1)" at bounding box center [1095, 531] width 94 height 22
click at [1221, 458] on div at bounding box center [1243, 457] width 80 height 23
type input "64"
click at [1161, 457] on div "Contains" at bounding box center [1161, 457] width 44 height 23
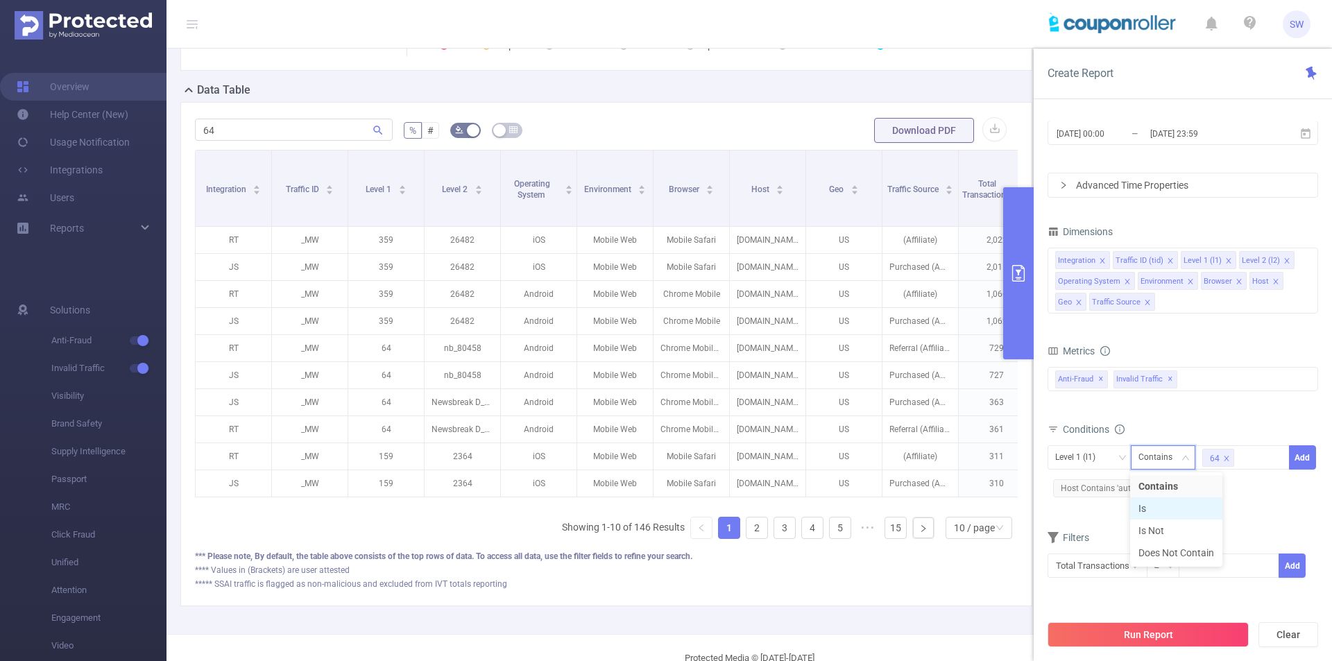
click at [1170, 513] on li "Is" at bounding box center [1176, 509] width 92 height 22
click at [1301, 453] on button "Add" at bounding box center [1302, 458] width 27 height 24
drag, startPoint x: 1147, startPoint y: 638, endPoint x: 1120, endPoint y: 597, distance: 49.7
click at [1147, 638] on button "Run Report" at bounding box center [1148, 634] width 201 height 25
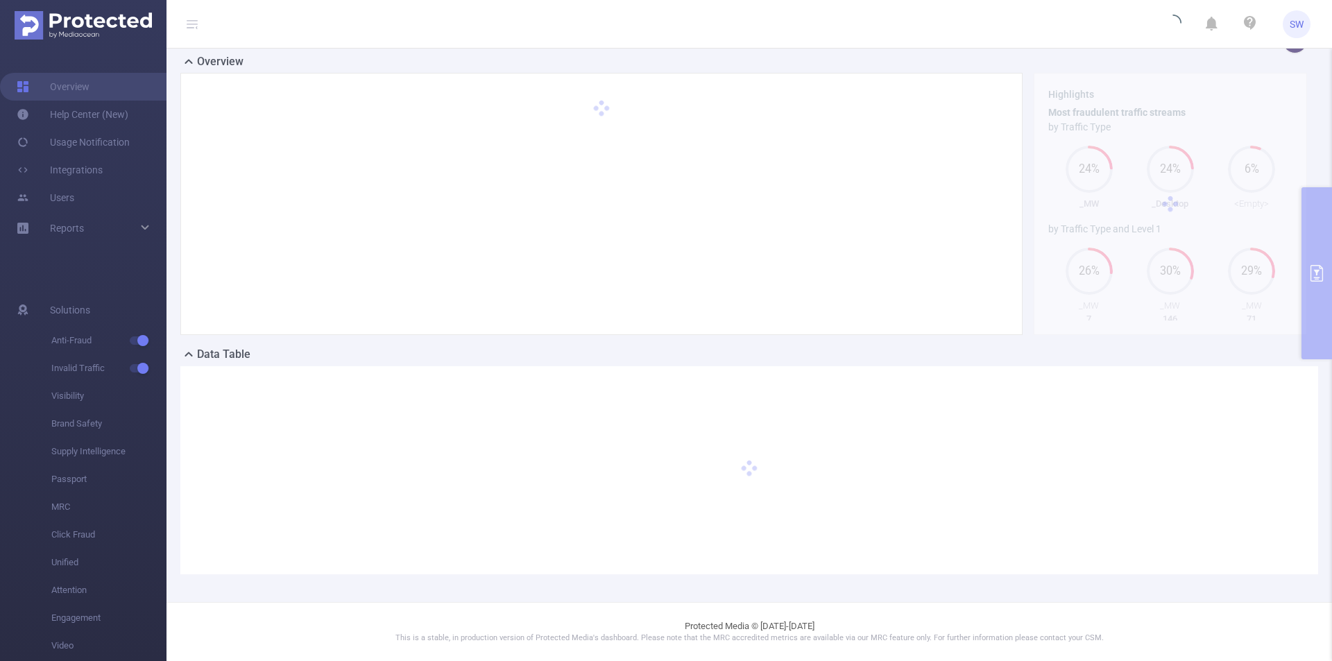
scroll to position [25, 0]
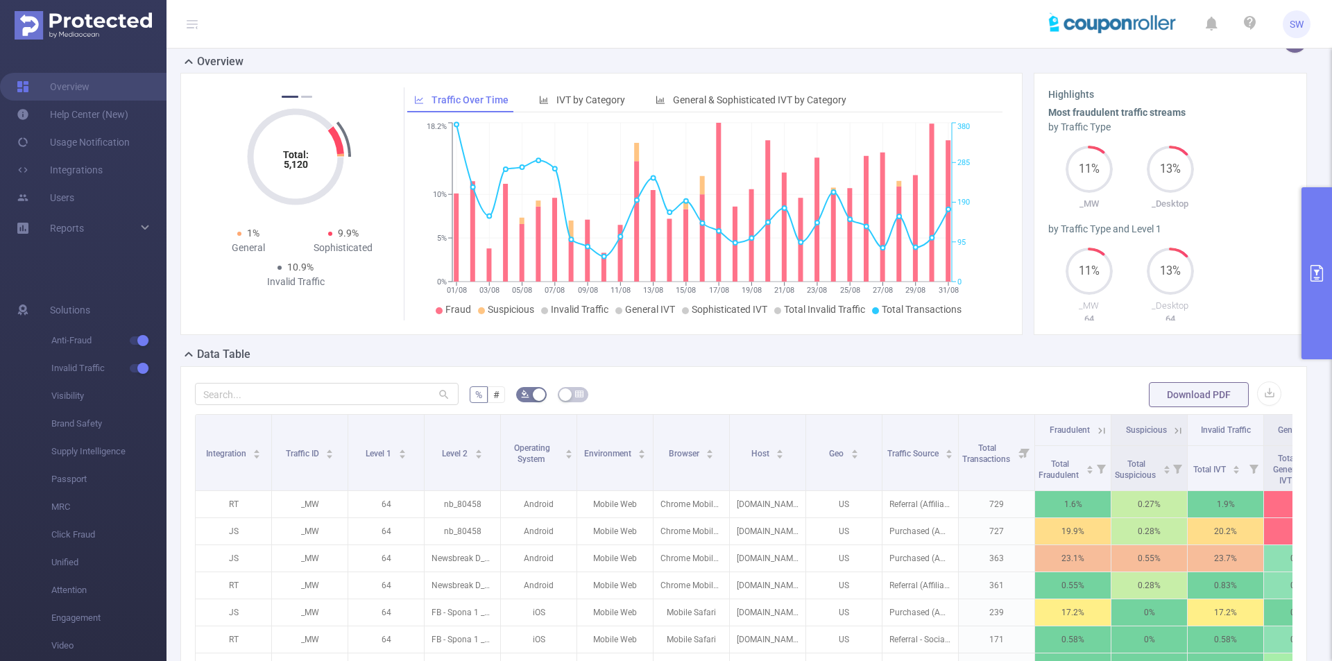
click at [1319, 282] on button "primary" at bounding box center [1317, 273] width 31 height 172
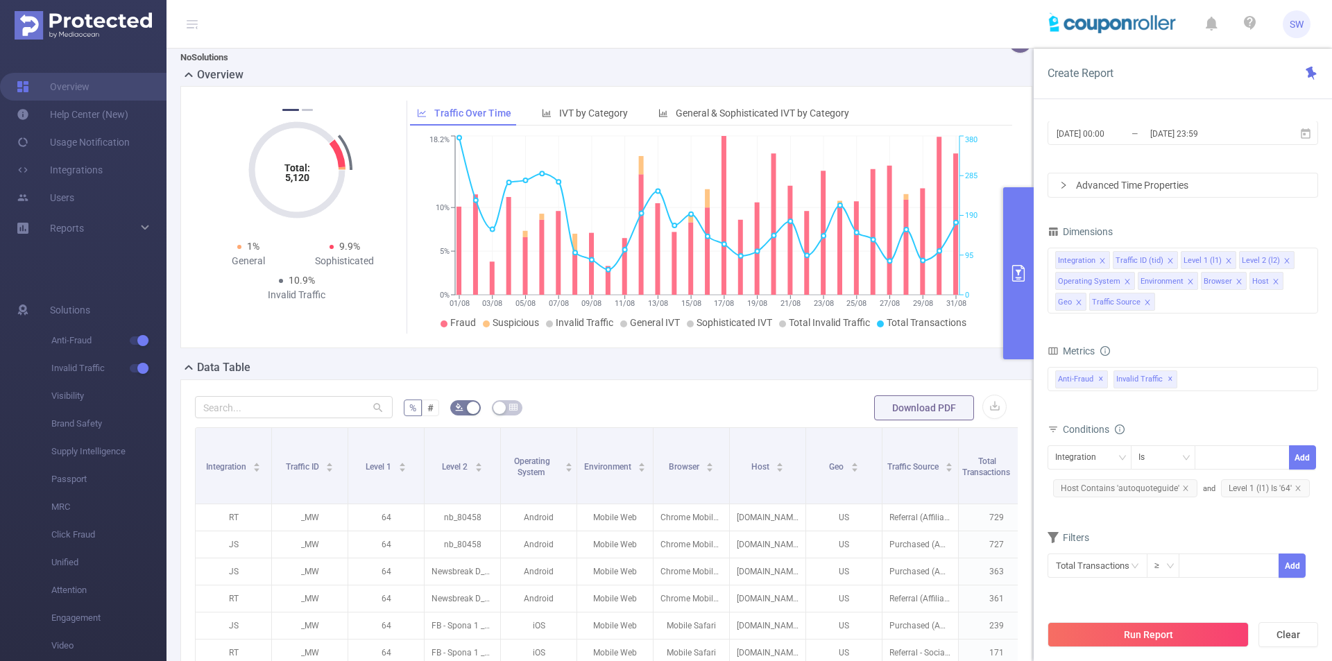
click at [679, 396] on form "% # Download PDF" at bounding box center [606, 408] width 823 height 28
click at [1017, 300] on button "primary" at bounding box center [1018, 273] width 31 height 172
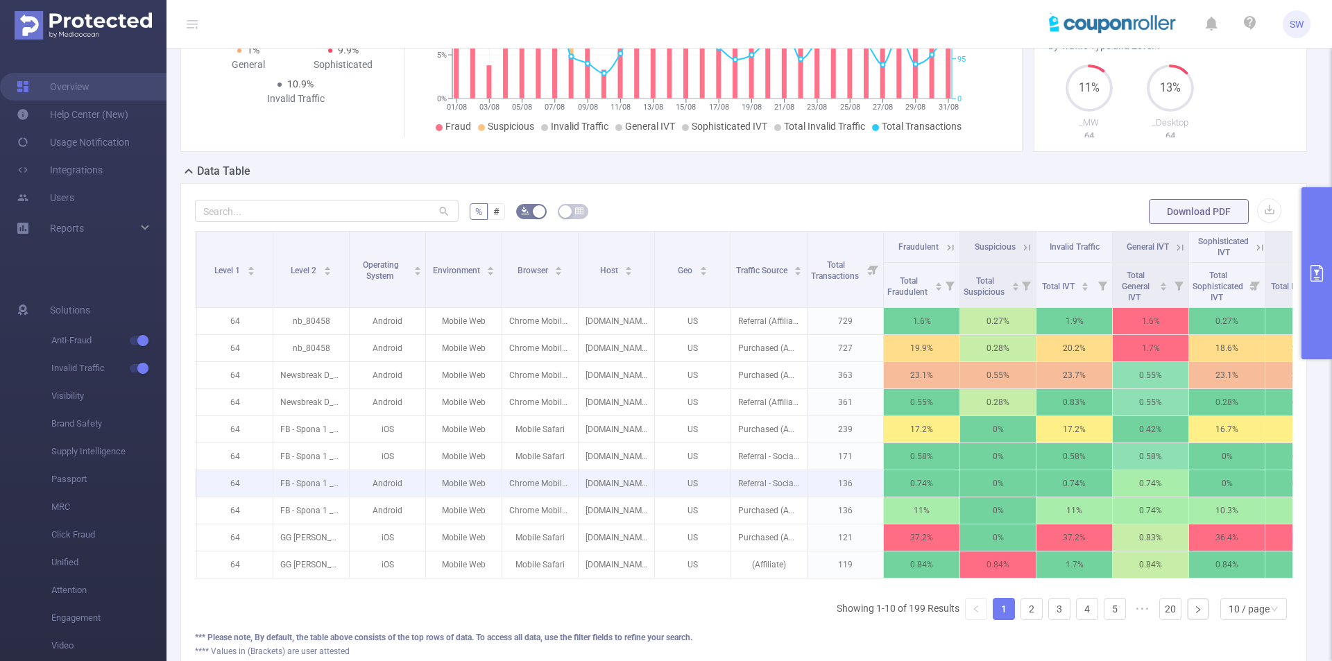
scroll to position [332, 0]
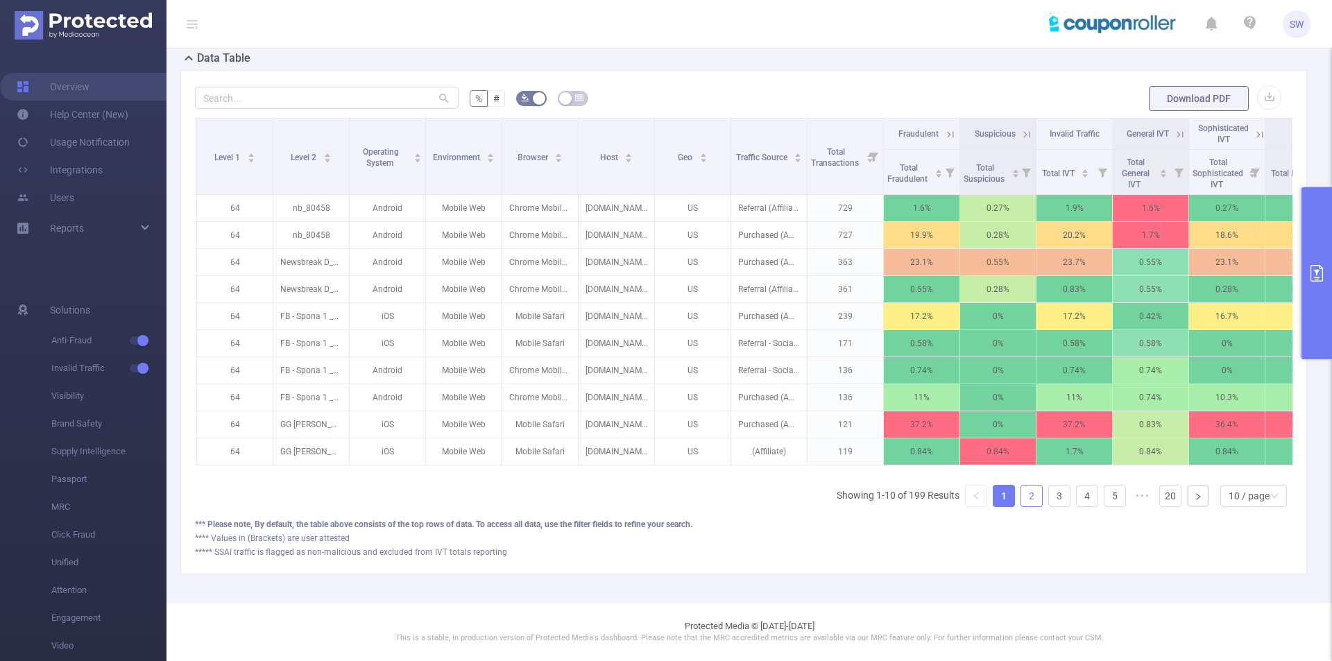
click at [1027, 499] on link "2" at bounding box center [1031, 496] width 21 height 21
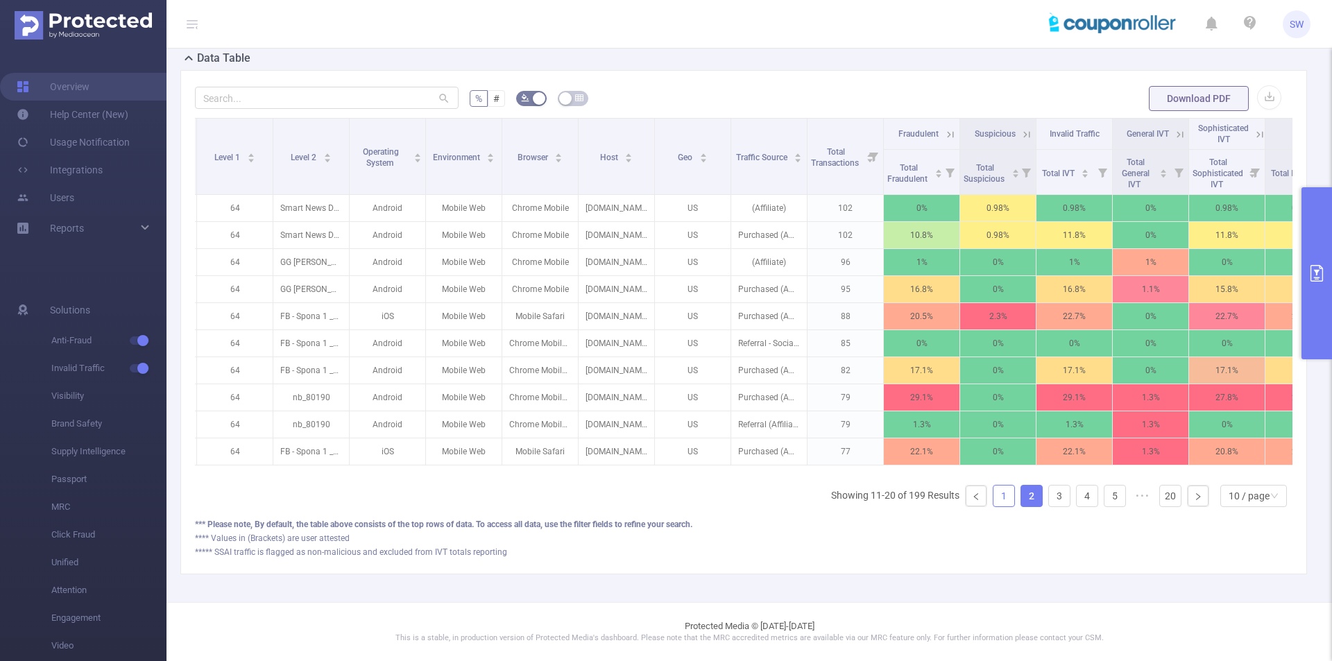
click at [994, 498] on link "1" at bounding box center [1004, 496] width 21 height 21
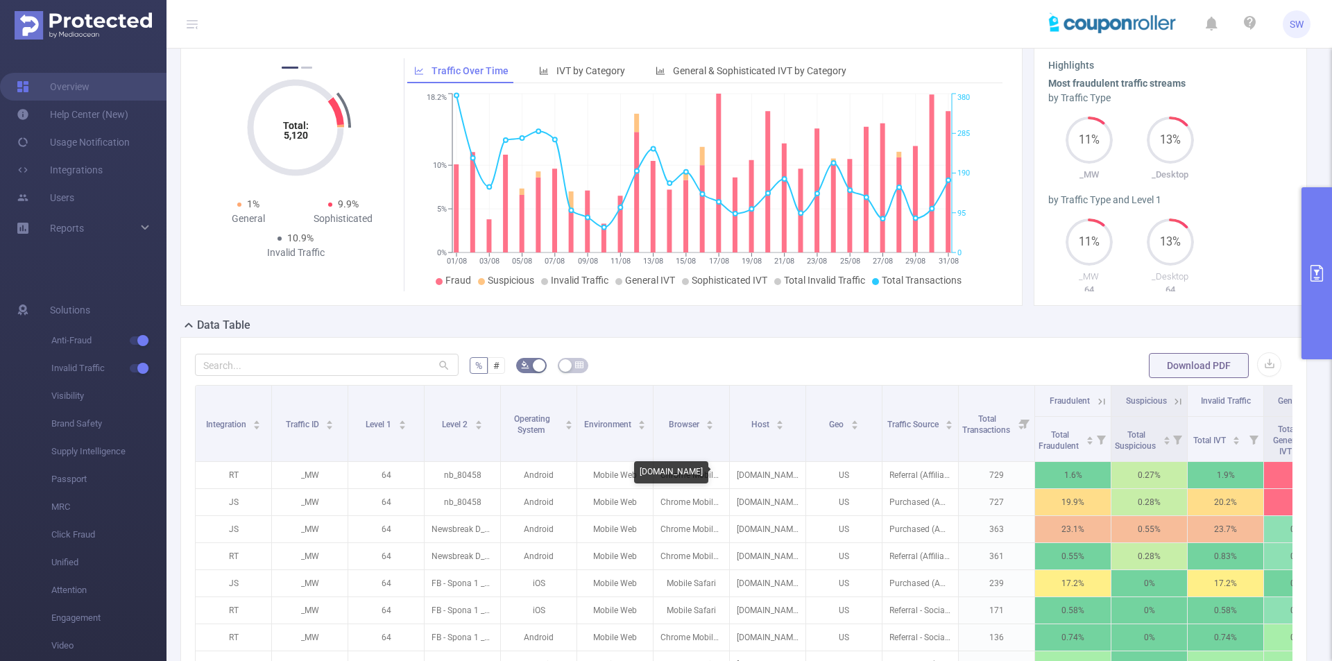
scroll to position [0, 0]
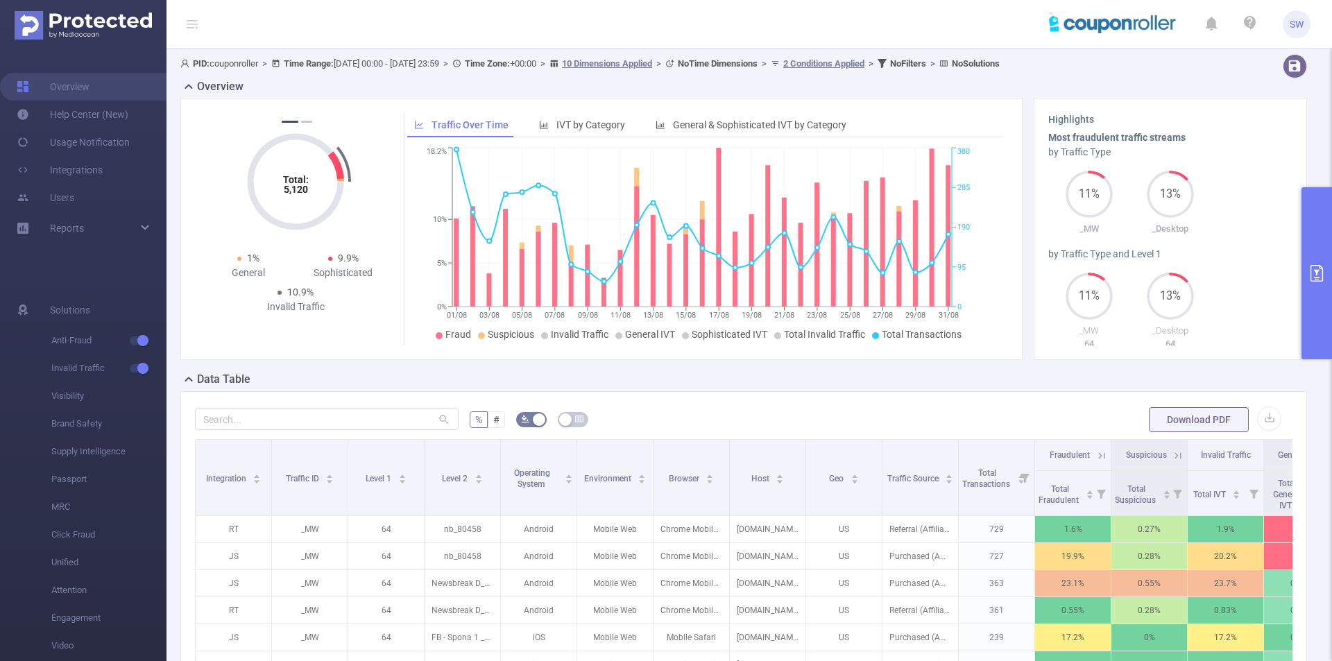
click at [1321, 292] on button "primary" at bounding box center [1317, 273] width 31 height 172
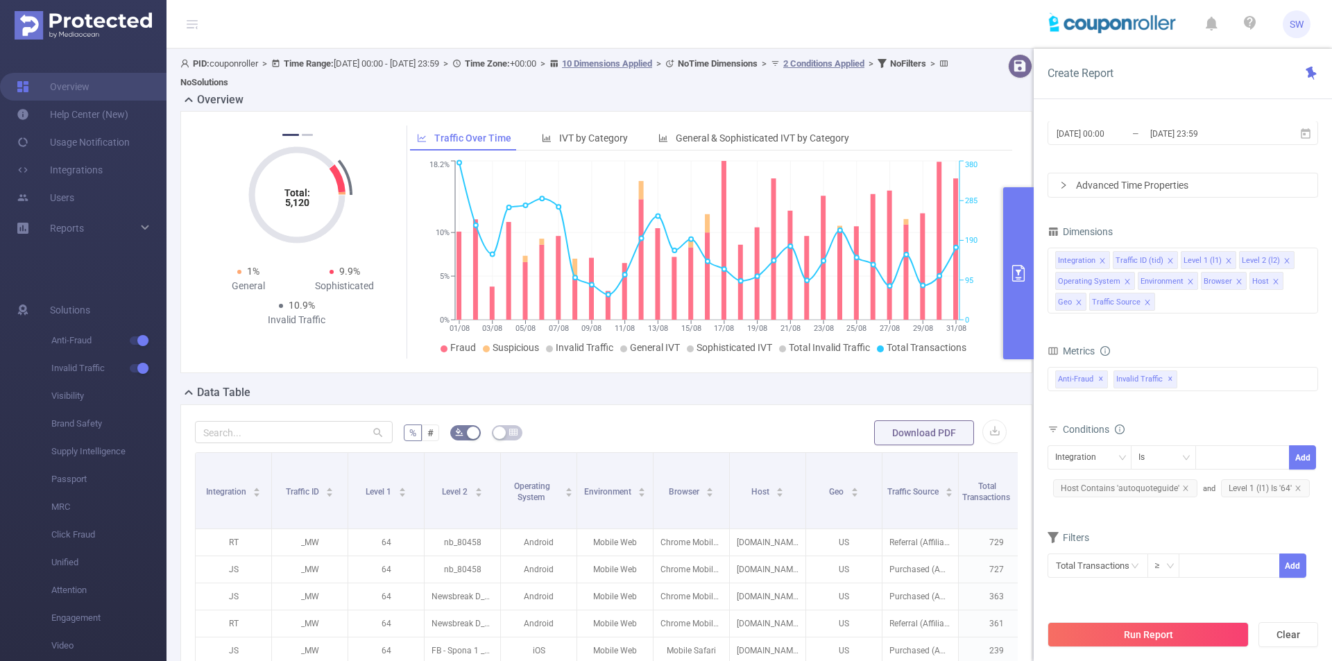
click at [1250, 489] on span "Level 1 (l1) Is '64'" at bounding box center [1265, 489] width 89 height 18
click at [1298, 489] on icon "icon: close" at bounding box center [1298, 488] width 7 height 7
click at [1094, 459] on div "Integration" at bounding box center [1080, 457] width 51 height 23
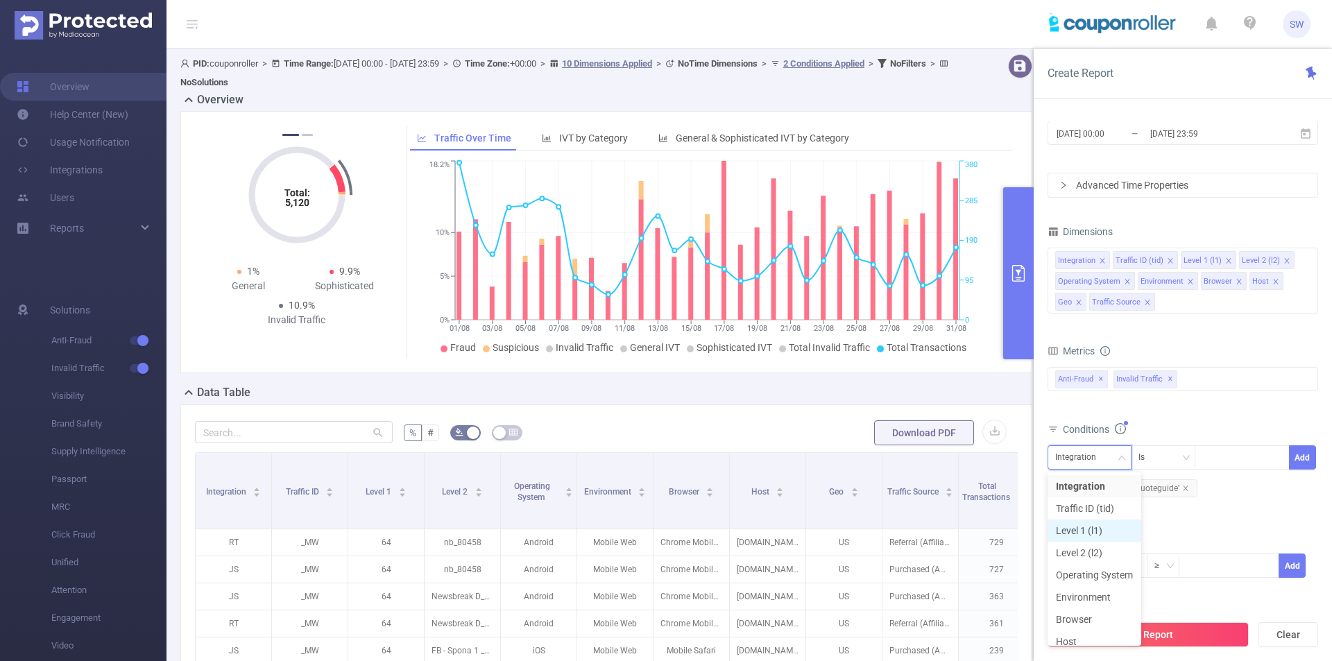
click at [1099, 525] on li "Level 1 (l1)" at bounding box center [1095, 531] width 94 height 22
click at [1173, 460] on div "Is" at bounding box center [1164, 457] width 50 height 23
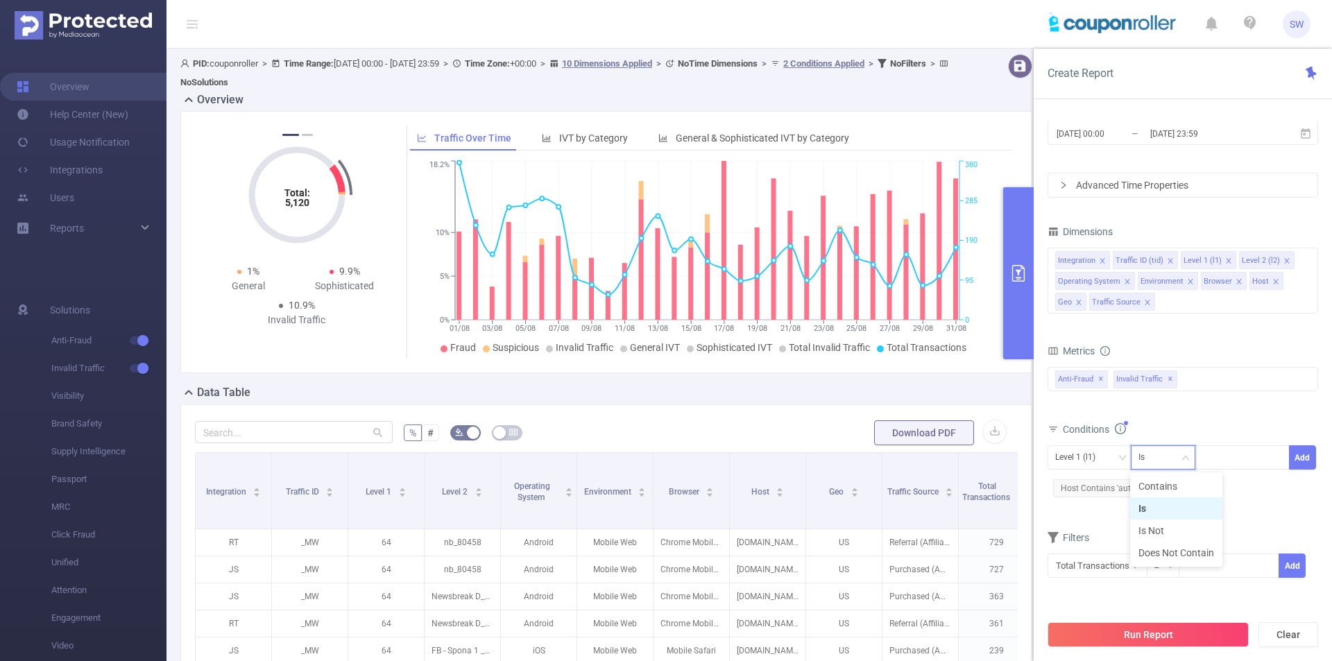
click at [1187, 506] on li "Is" at bounding box center [1176, 509] width 92 height 22
click at [1235, 459] on div at bounding box center [1243, 457] width 80 height 23
paste input "1105-google"
type input "1105-google"
click at [1264, 480] on li "1105-google" at bounding box center [1242, 486] width 95 height 22
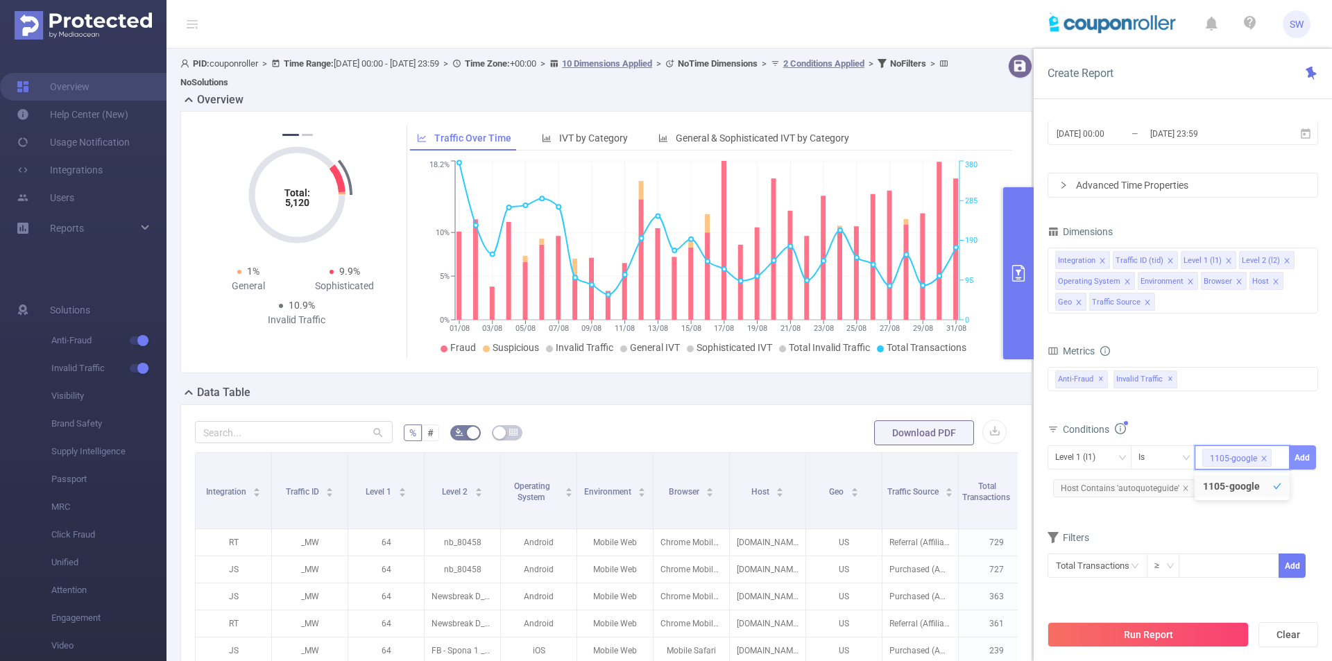
click at [1302, 457] on button "Add" at bounding box center [1302, 458] width 27 height 24
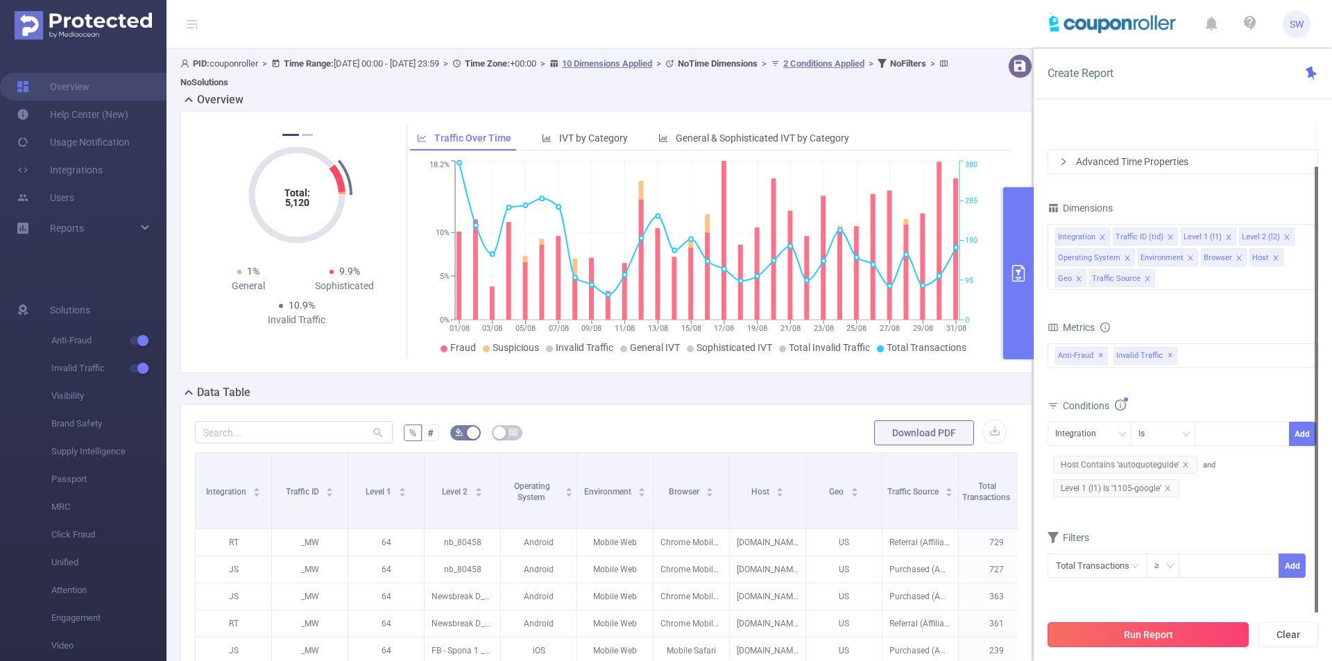
click at [1065, 636] on button "Run Report" at bounding box center [1148, 634] width 201 height 25
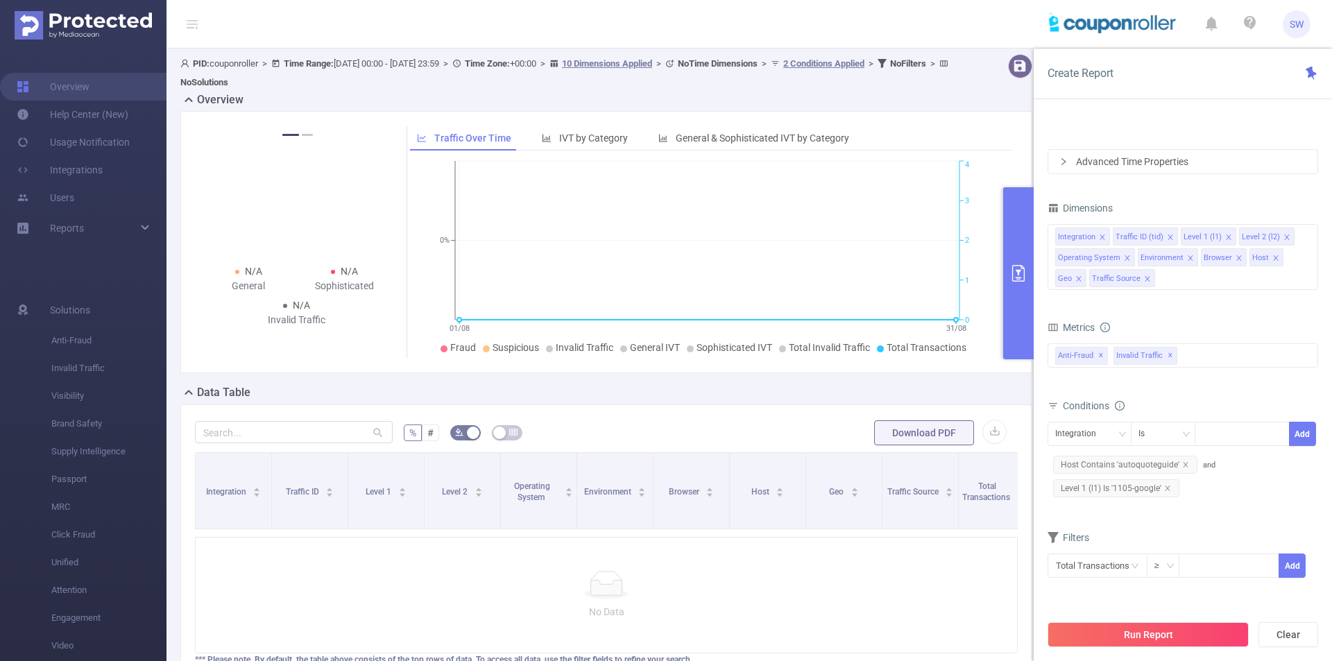
click at [1017, 241] on button "primary" at bounding box center [1018, 273] width 31 height 172
click at [1119, 632] on button "Run Report" at bounding box center [1148, 634] width 201 height 25
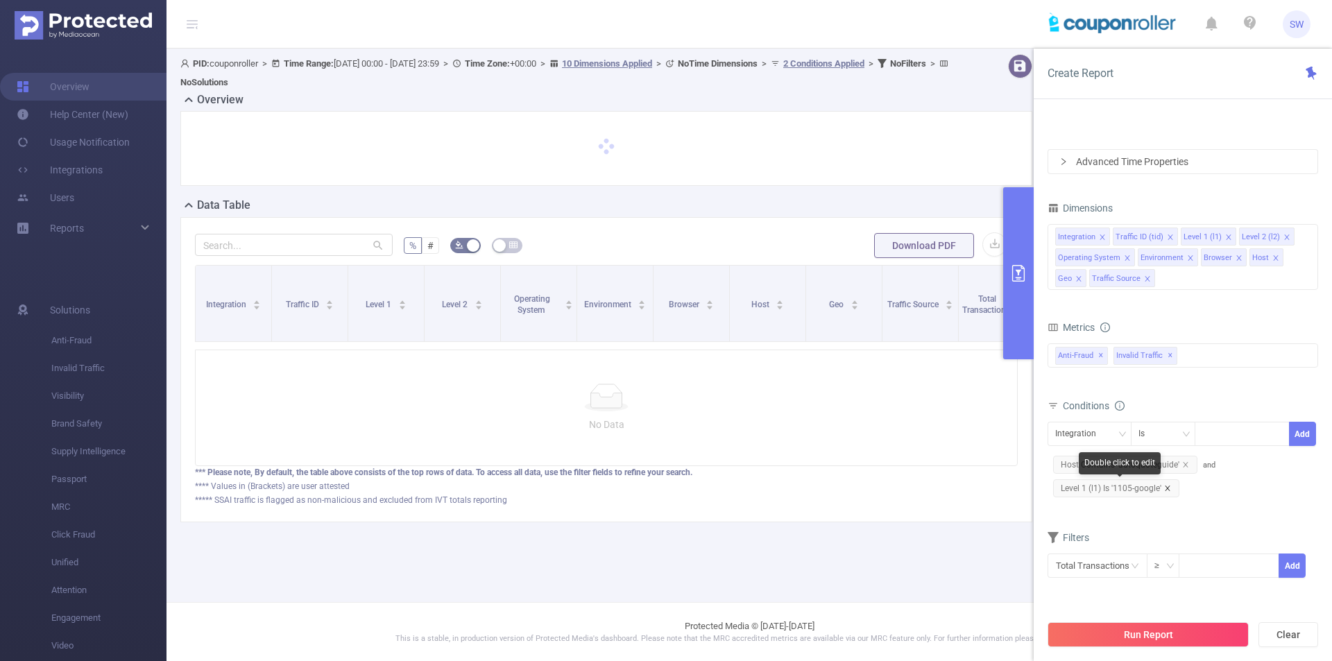
click at [1169, 490] on icon "icon: close" at bounding box center [1167, 488] width 5 height 5
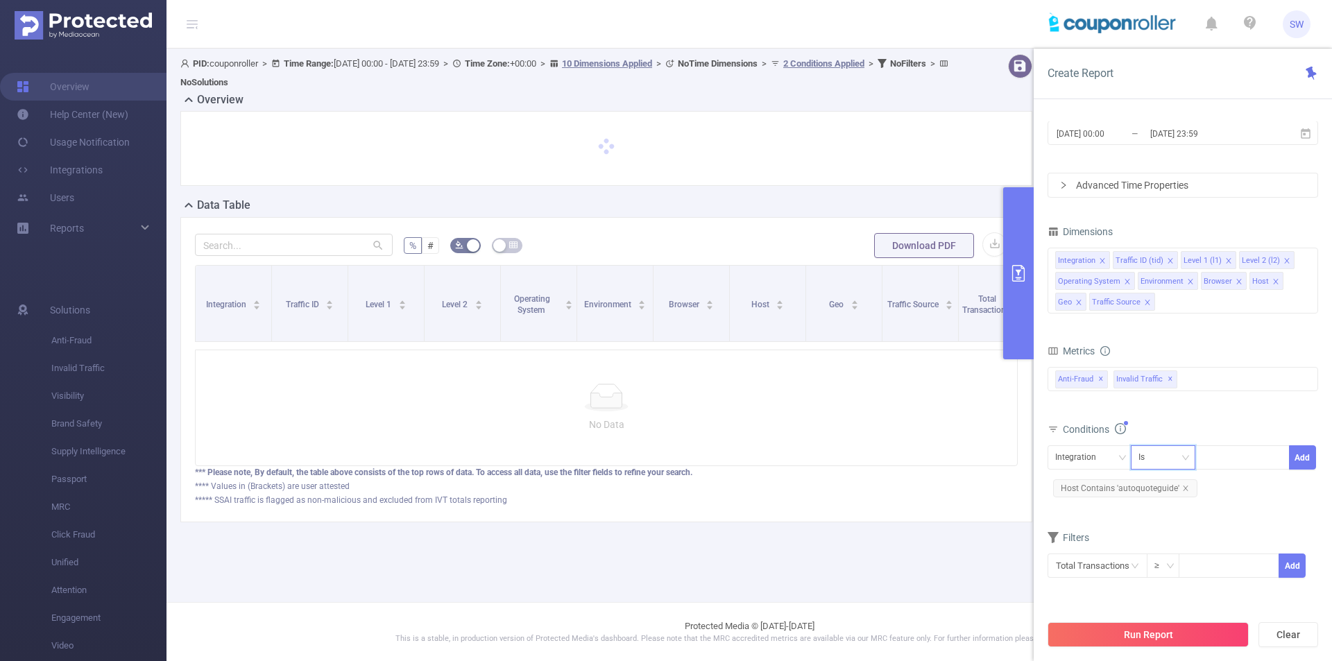
click at [1164, 458] on div "Is" at bounding box center [1164, 457] width 50 height 23
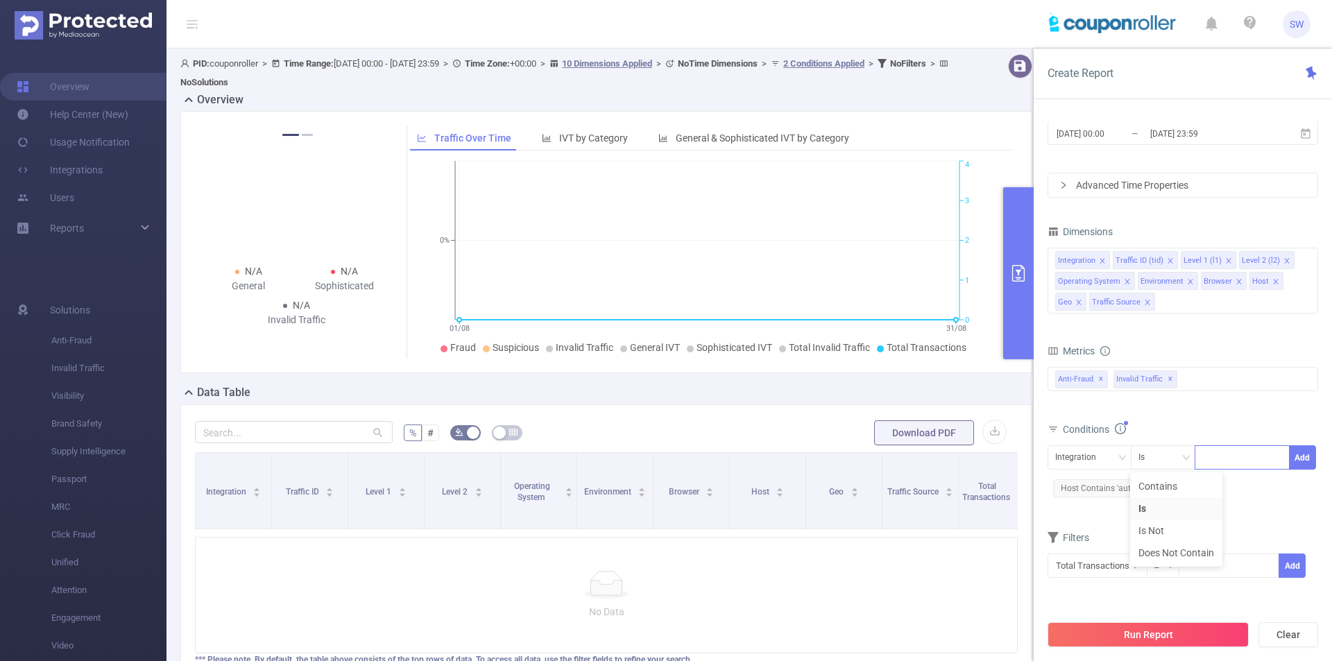
click at [1214, 452] on div at bounding box center [1243, 457] width 80 height 23
click at [1099, 461] on div "Integration" at bounding box center [1080, 457] width 51 height 23
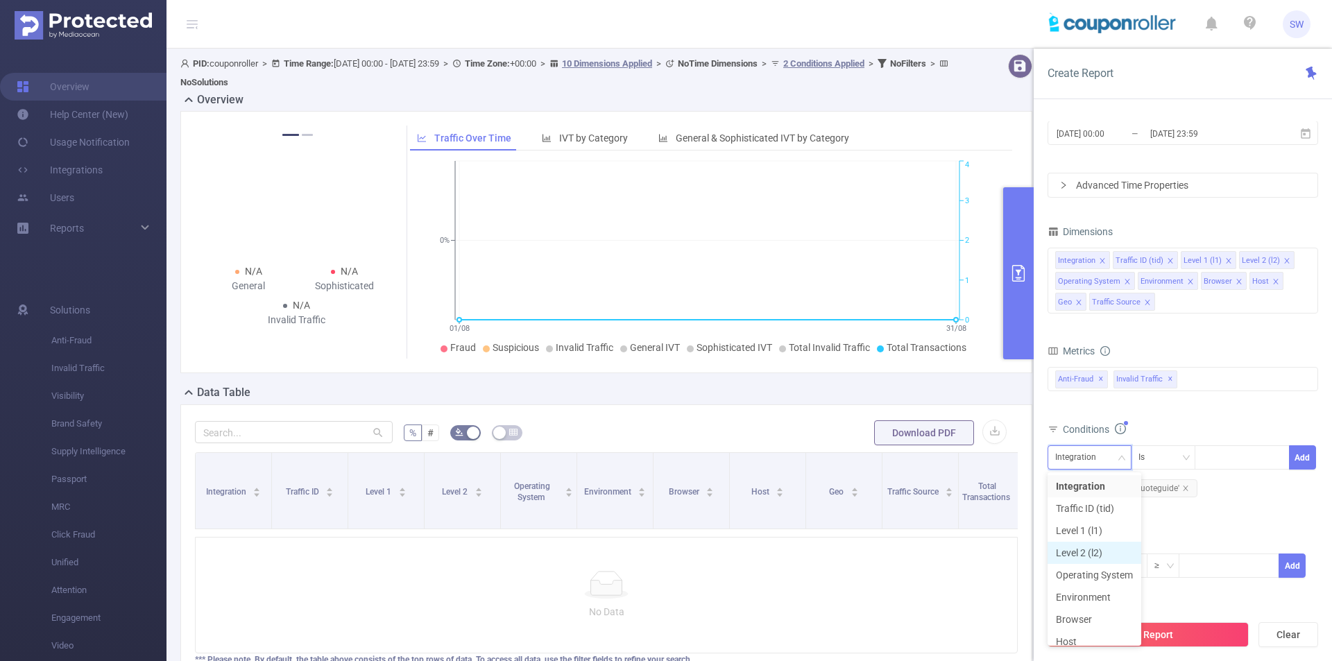
click at [1105, 554] on li "Level 2 (l2)" at bounding box center [1095, 553] width 94 height 22
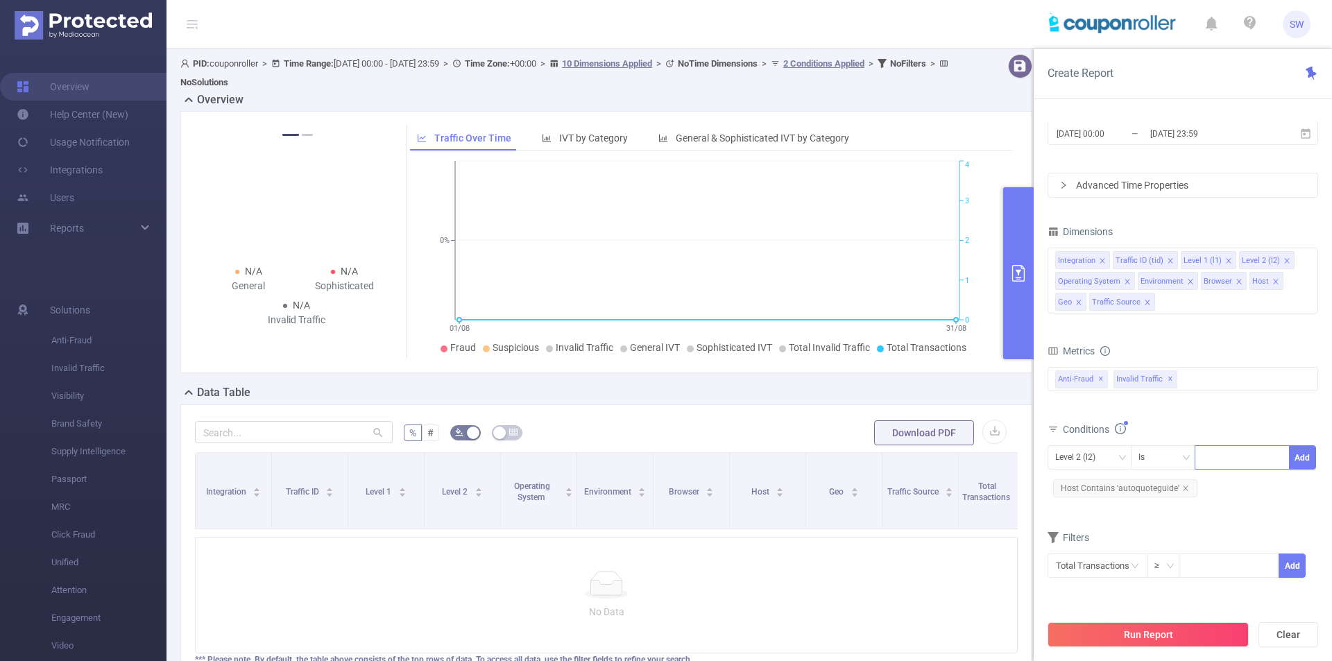
click at [1214, 456] on div at bounding box center [1243, 457] width 80 height 23
paste input "1105-google"
type input "1105-google"
click at [1241, 491] on li "1105-google" at bounding box center [1242, 486] width 95 height 22
click at [1298, 459] on button "Add" at bounding box center [1302, 458] width 27 height 24
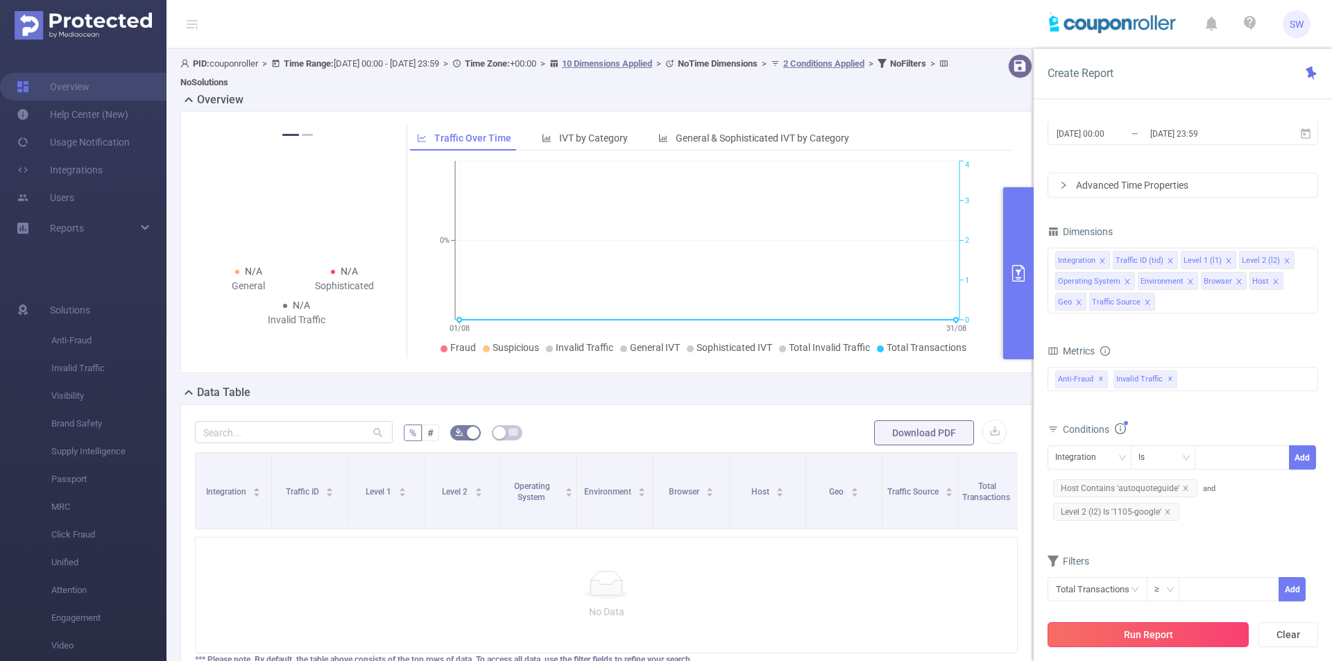
click at [1115, 634] on button "Run Report" at bounding box center [1148, 634] width 201 height 25
